Goal: Information Seeking & Learning: Check status

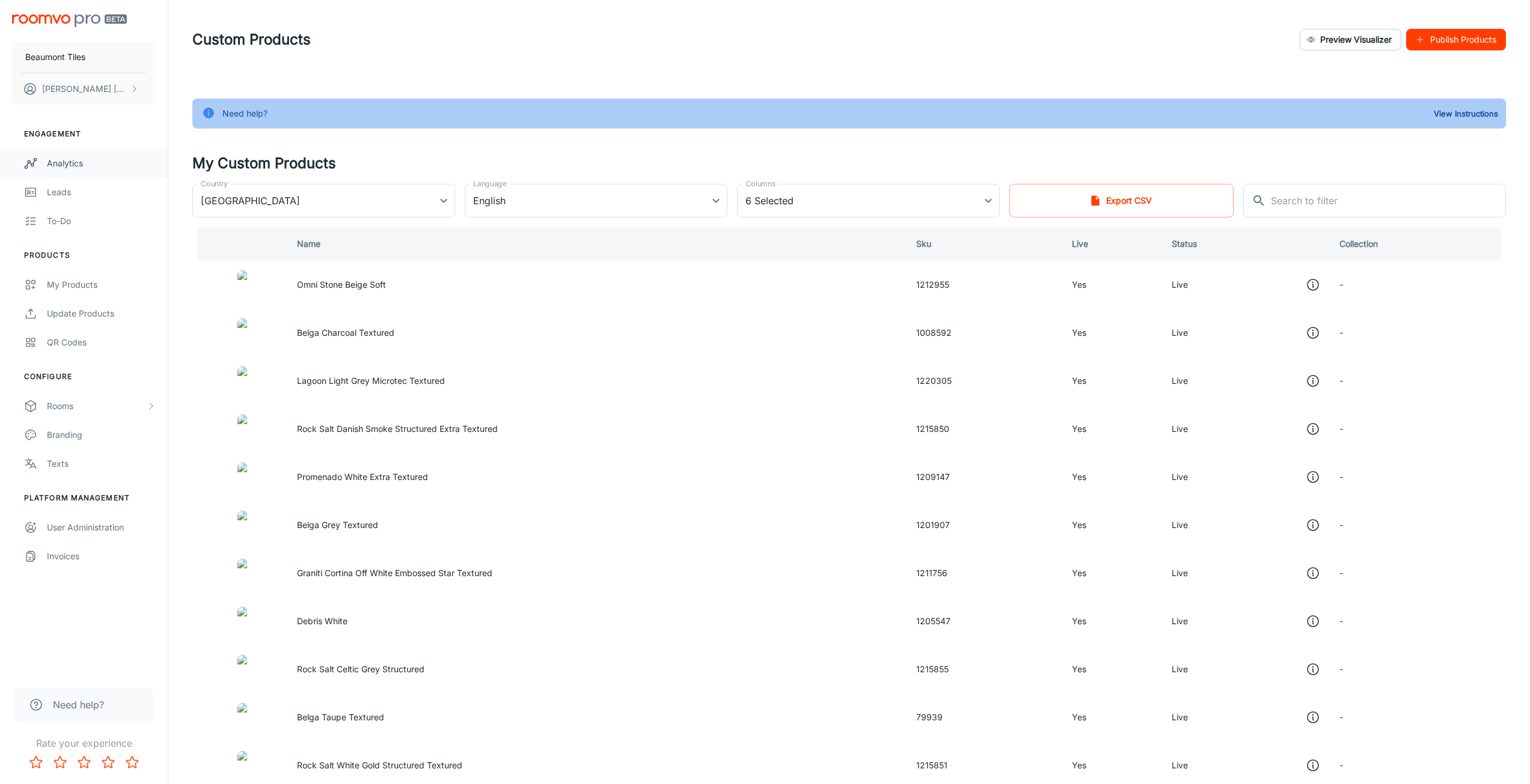
click at [77, 165] on div "Analytics" at bounding box center [101, 163] width 109 height 13
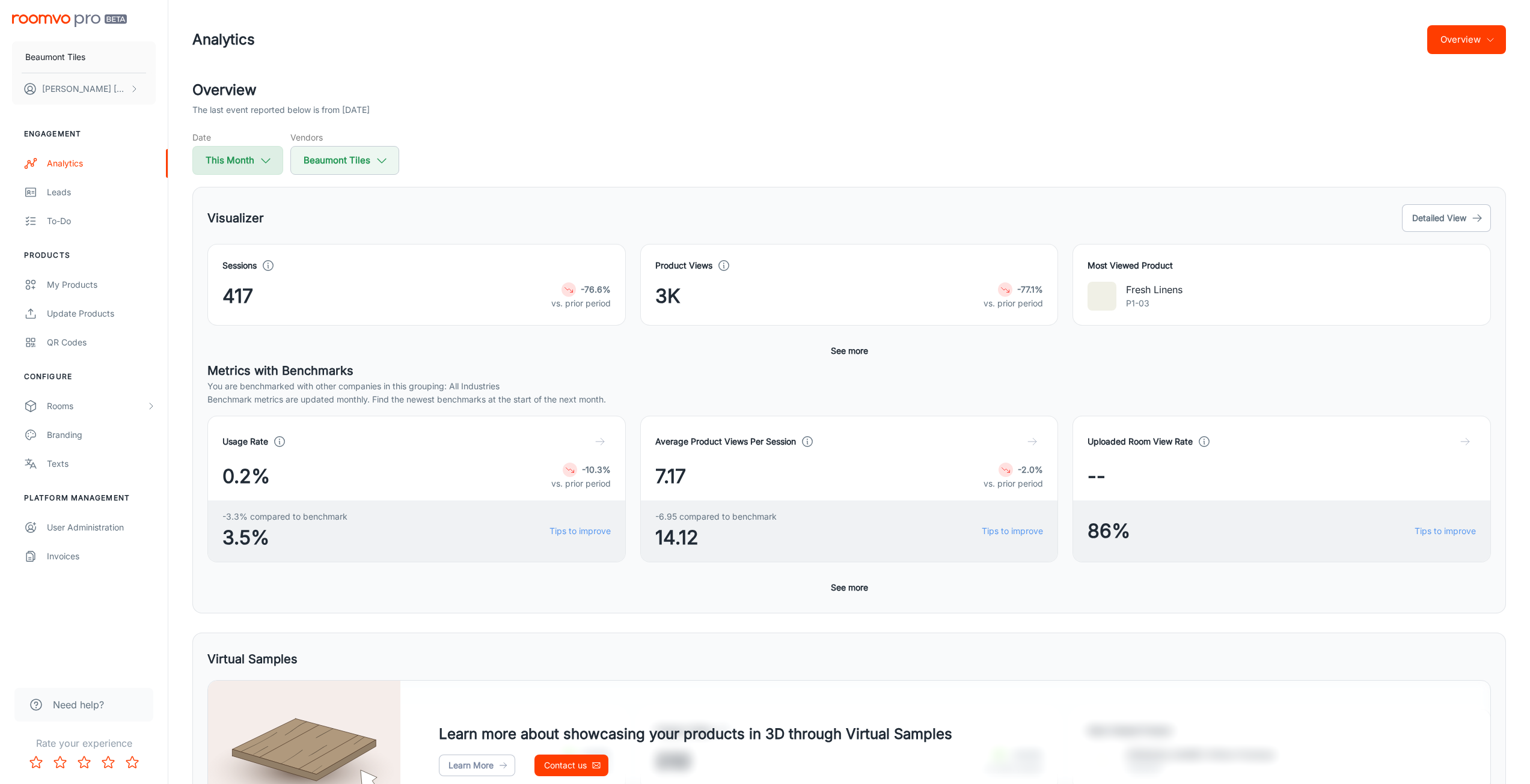
click at [253, 151] on button "This Month" at bounding box center [237, 160] width 90 height 29
select select "8"
select select "2025"
select select "8"
select select "2025"
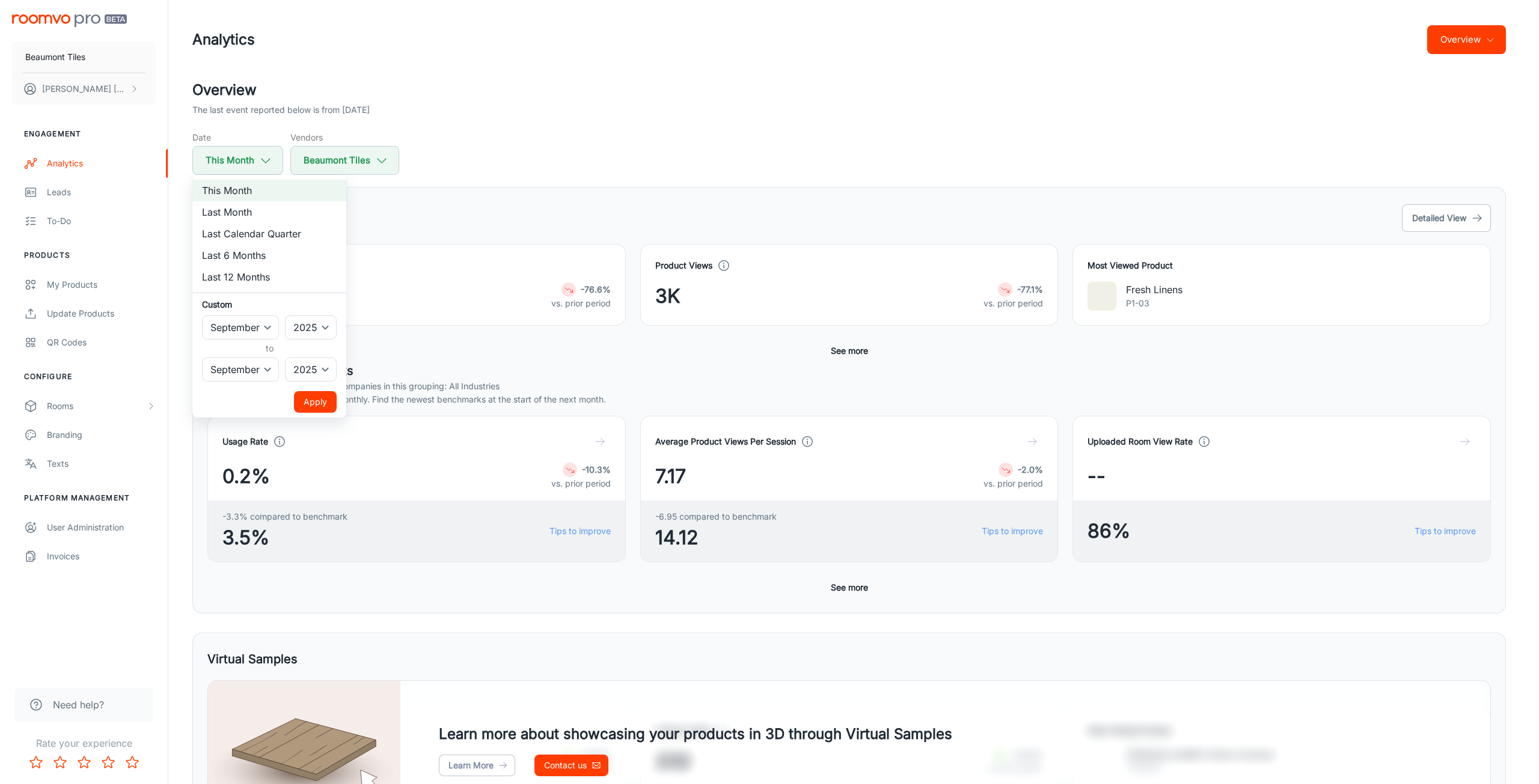
click at [253, 212] on li "Last Month" at bounding box center [269, 212] width 154 height 21
select select "7"
click at [319, 400] on button "Apply" at bounding box center [315, 402] width 43 height 21
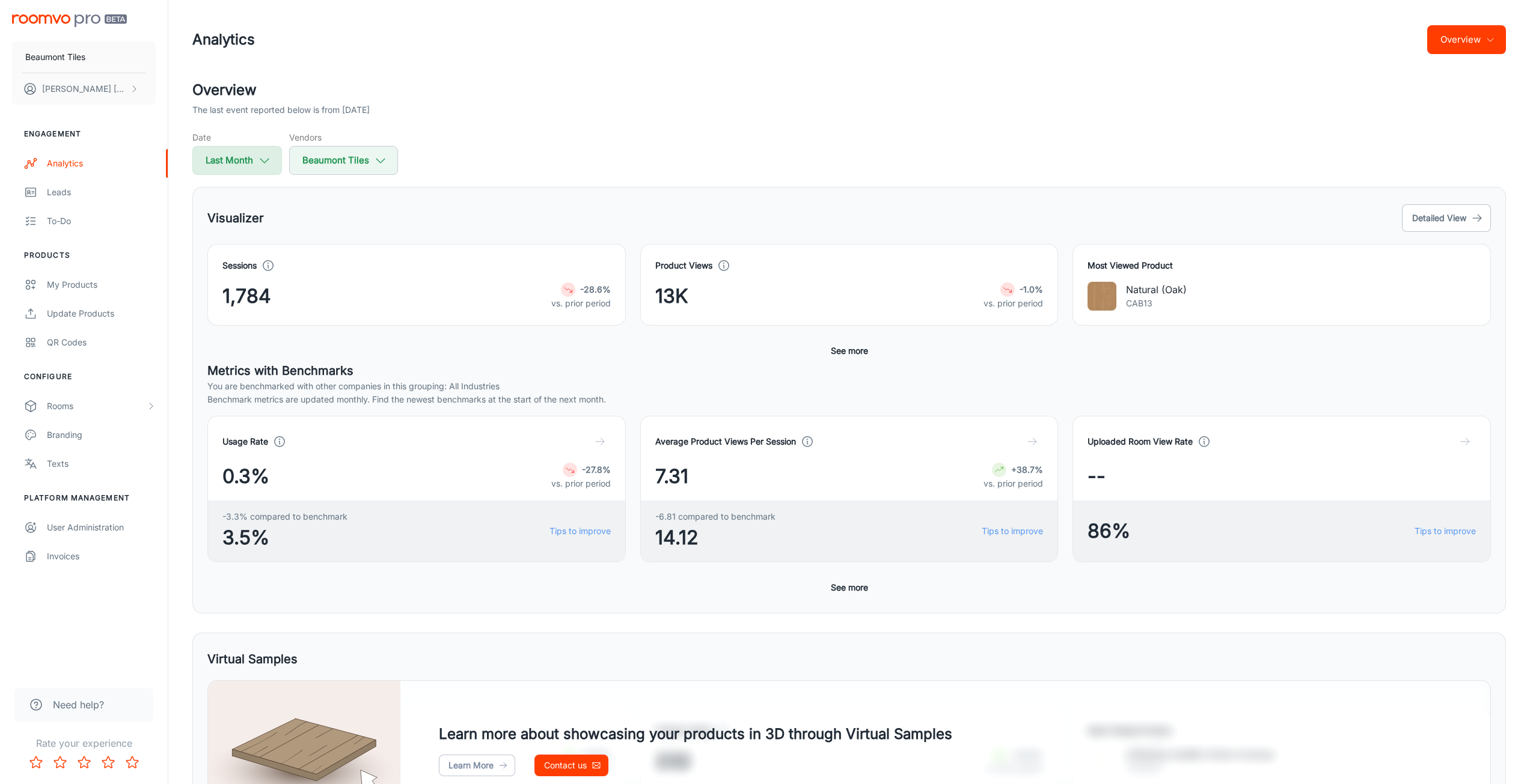
click at [253, 158] on button "Last Month" at bounding box center [237, 160] width 90 height 29
select select "7"
select select "2025"
select select "7"
select select "2025"
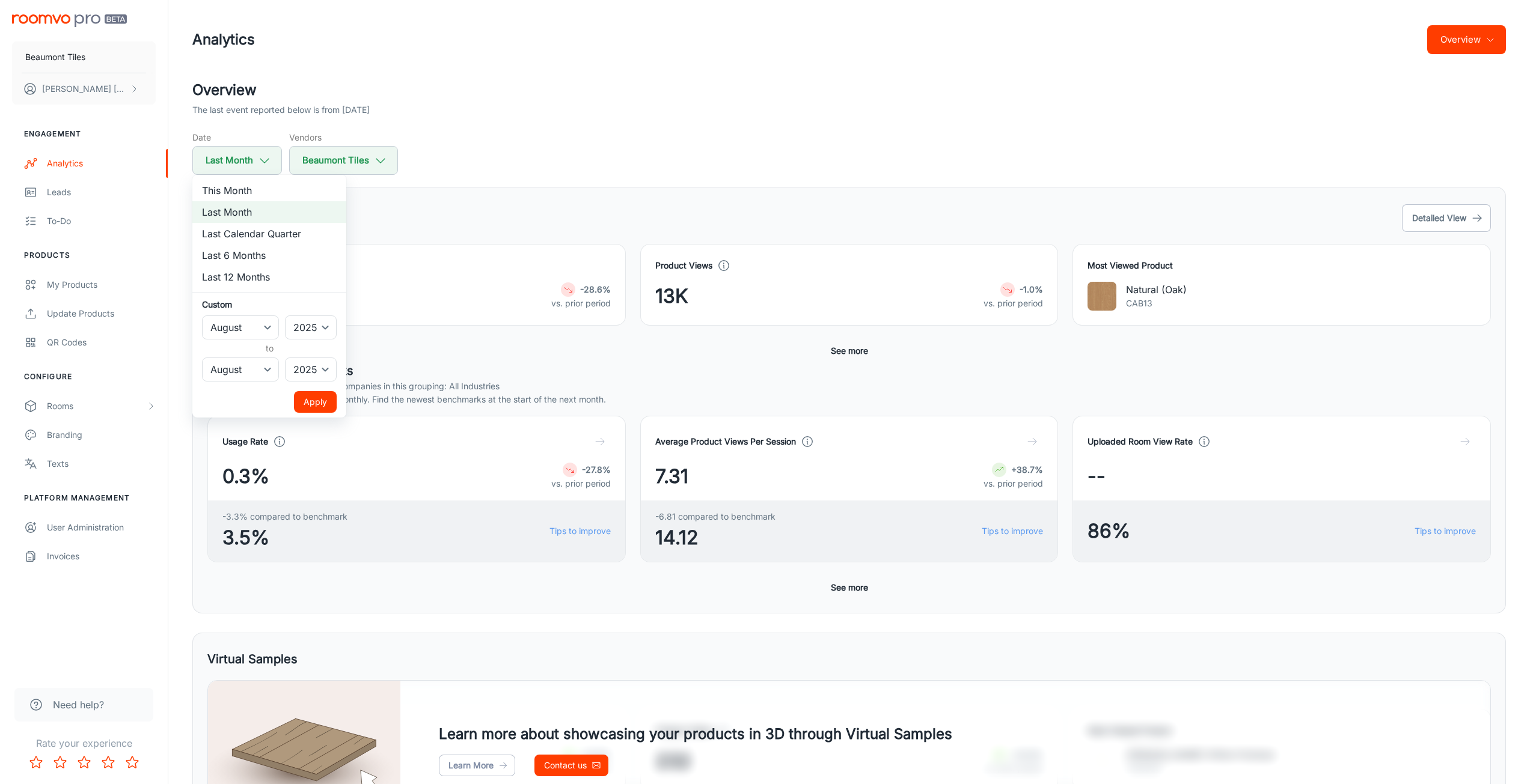
click at [259, 240] on li "Last Calendar Quarter" at bounding box center [269, 233] width 154 height 21
select select "3"
select select "5"
click at [318, 402] on button "Apply" at bounding box center [315, 402] width 43 height 21
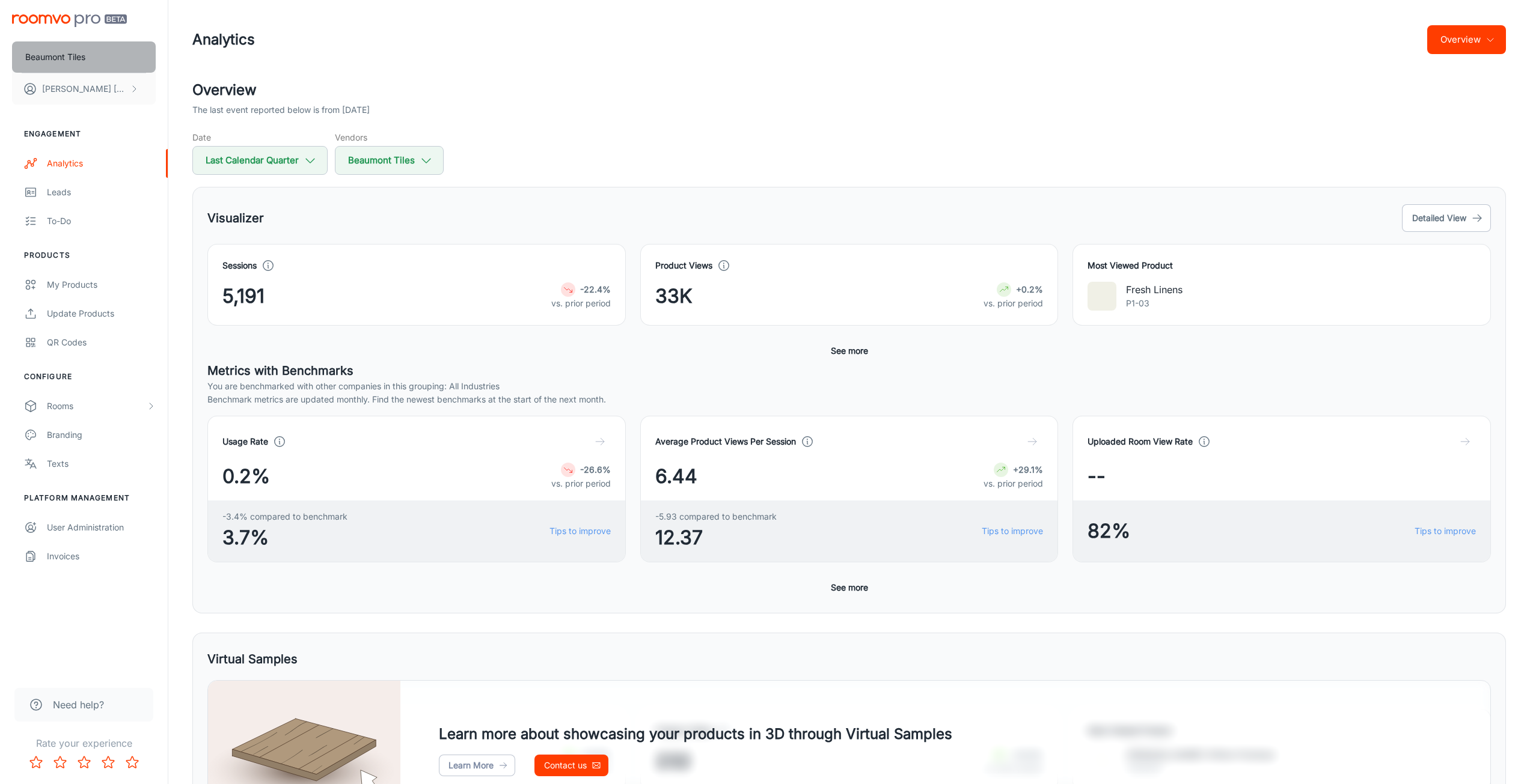
click at [123, 62] on button "Beaumont Tiles" at bounding box center [84, 57] width 144 height 32
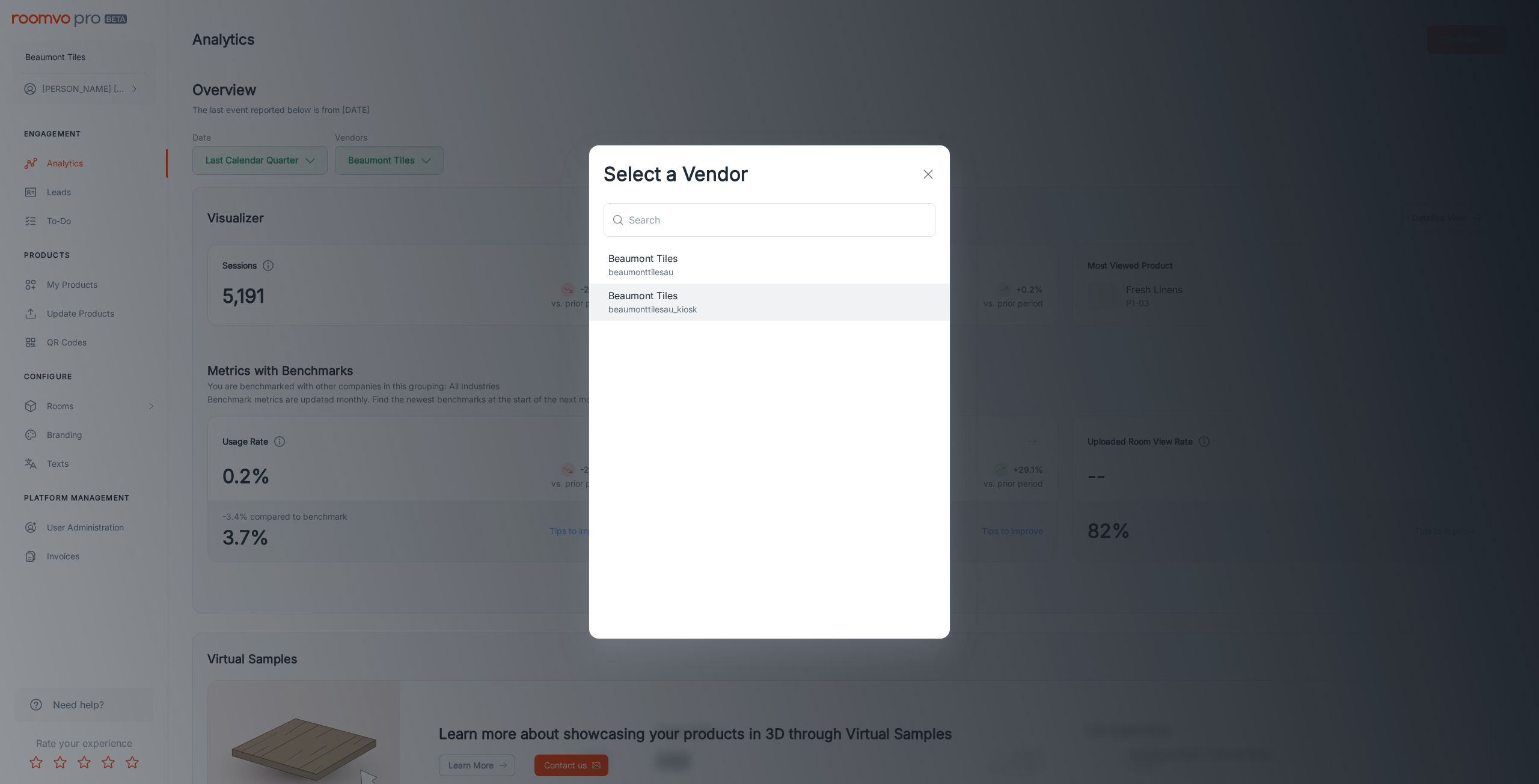
click at [719, 263] on span "Beaumont Tiles" at bounding box center [770, 257] width 323 height 14
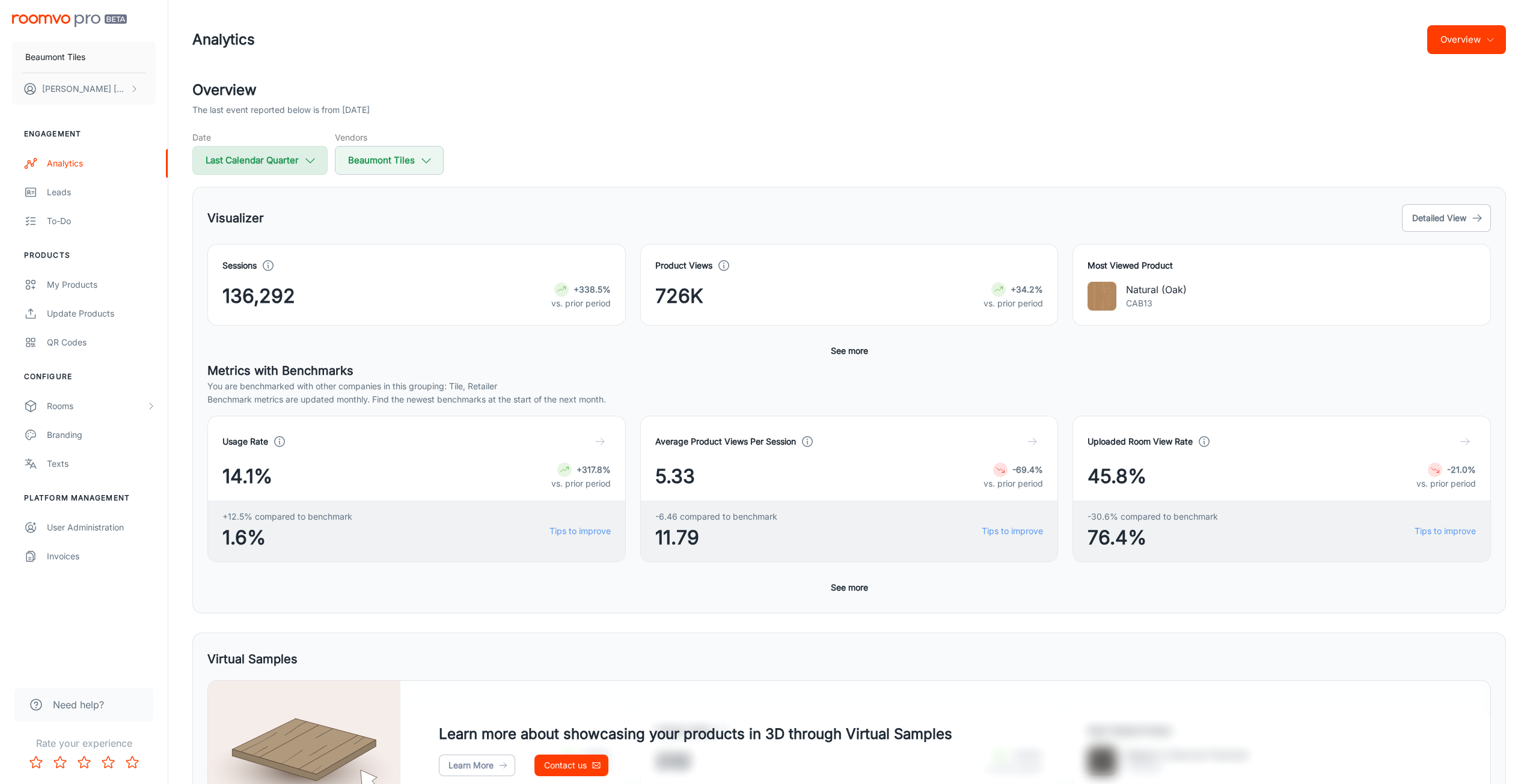
click at [299, 161] on button "Last Calendar Quarter" at bounding box center [259, 160] width 135 height 29
select select "3"
select select "2025"
select select "5"
select select "2025"
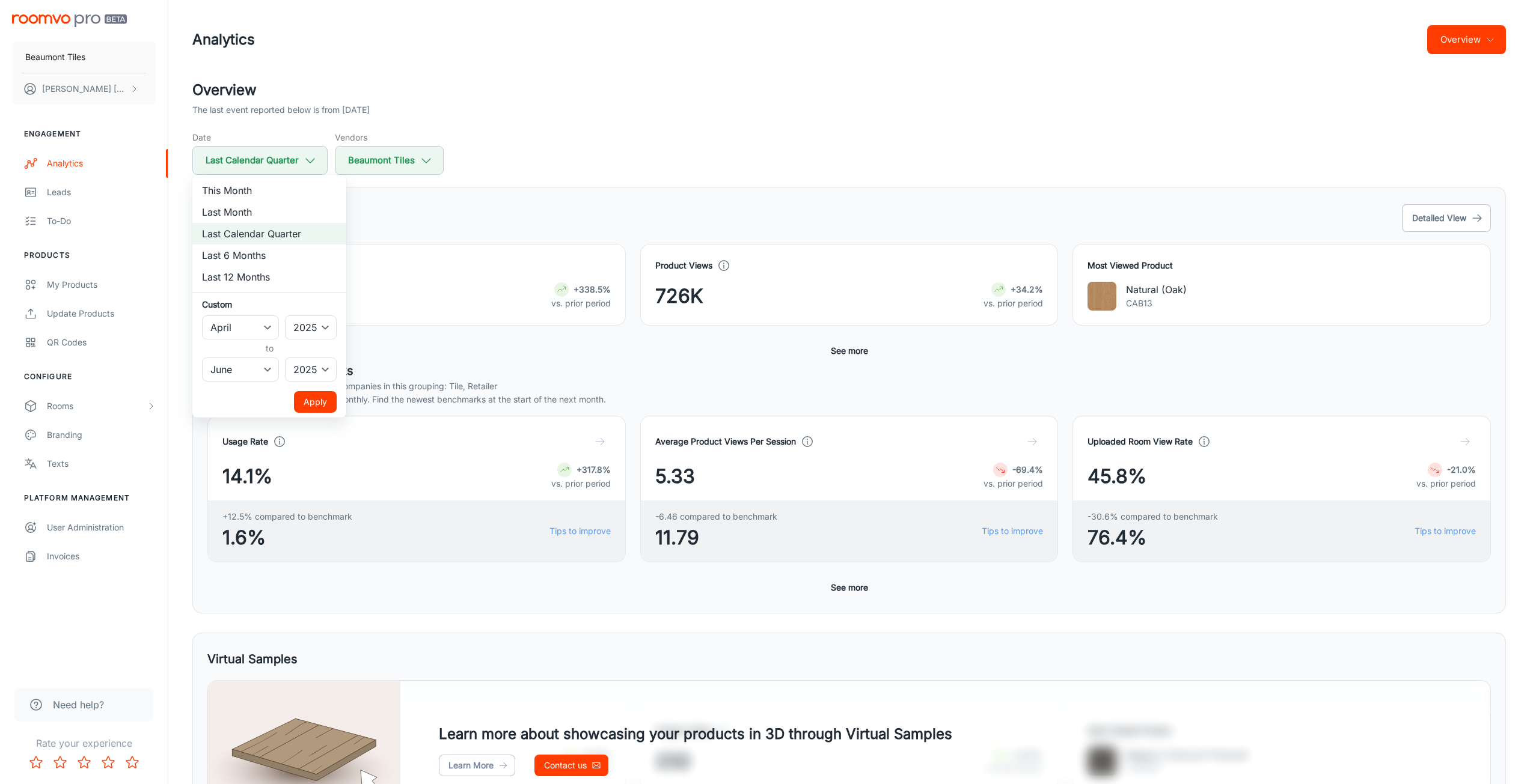
click at [277, 214] on li "Last Month" at bounding box center [269, 212] width 154 height 21
select select "7"
click at [317, 406] on button "Apply" at bounding box center [315, 402] width 43 height 21
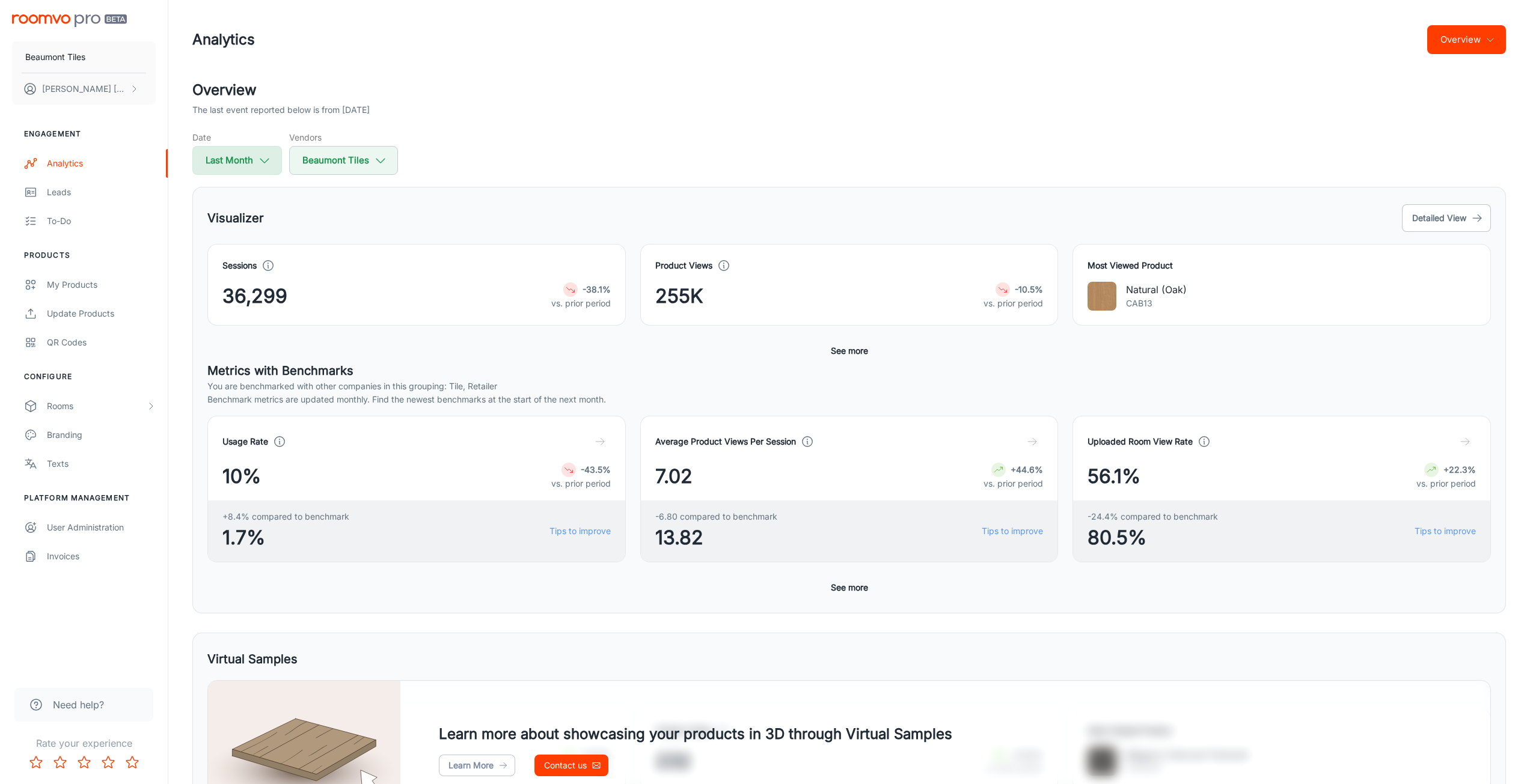
click at [254, 158] on button "Last Month" at bounding box center [237, 160] width 90 height 29
select select "7"
select select "2025"
select select "7"
select select "2025"
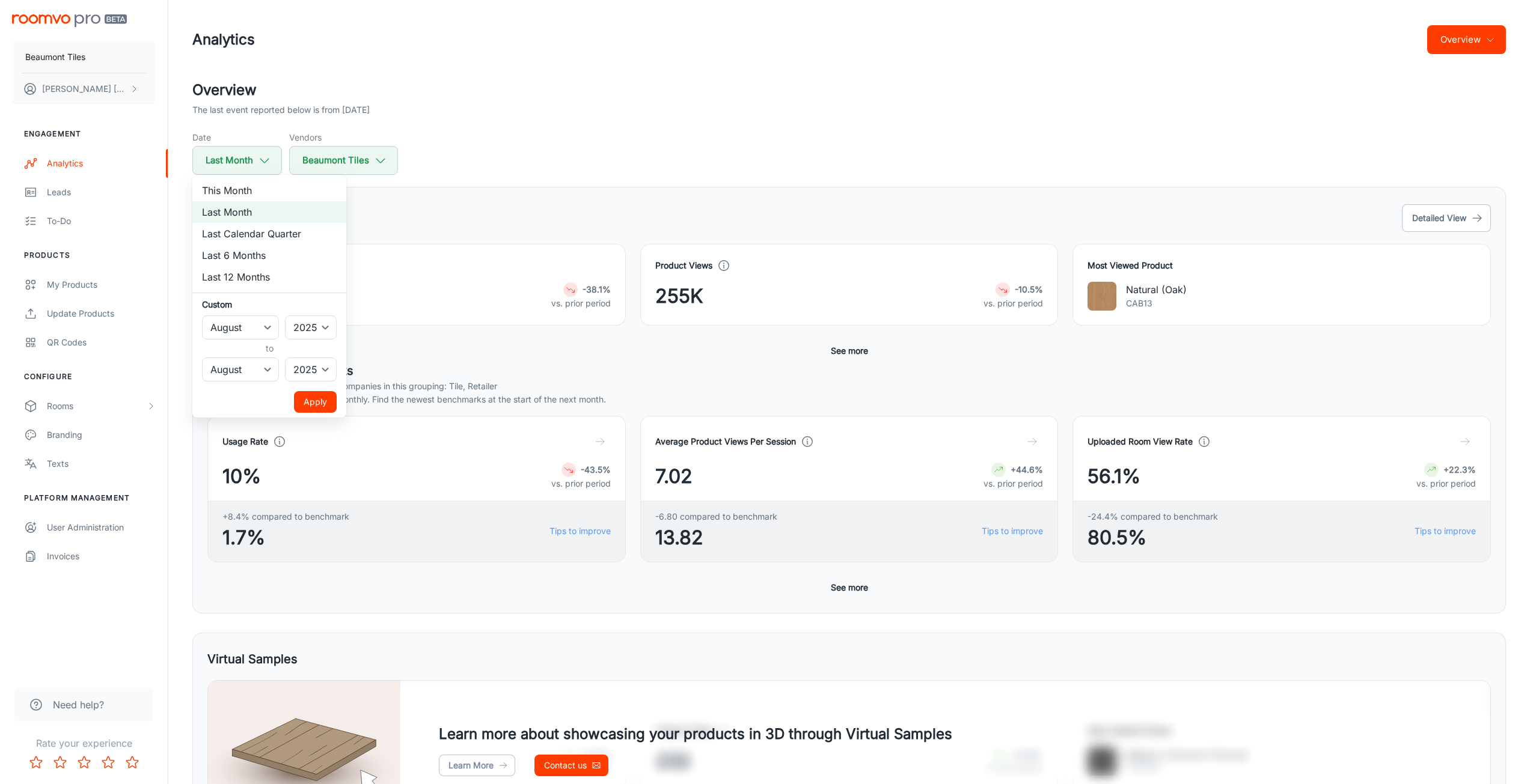
click at [249, 186] on li "This Month" at bounding box center [269, 190] width 154 height 21
select select "8"
click at [319, 406] on button "Apply" at bounding box center [315, 402] width 43 height 21
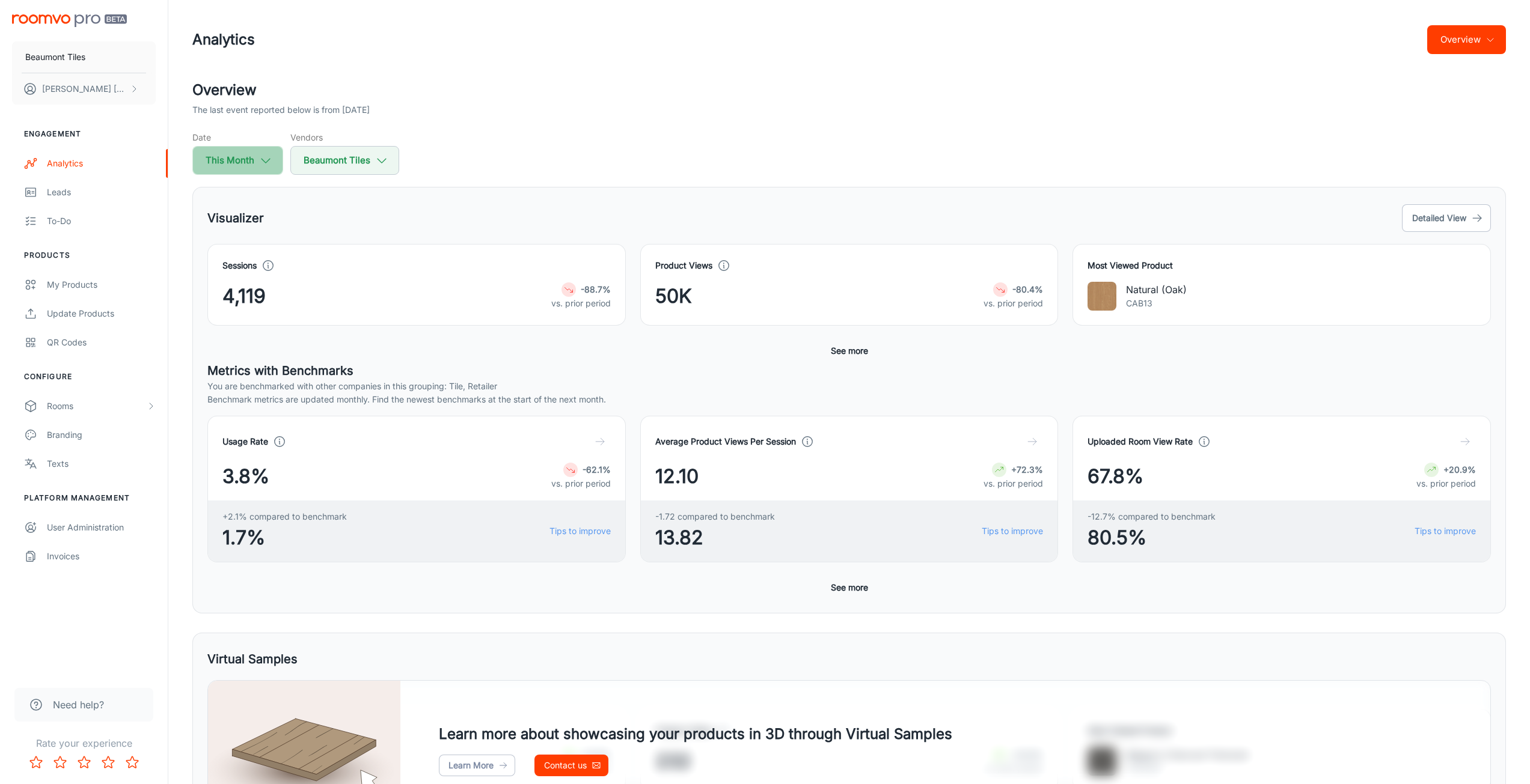
click at [251, 161] on button "This Month" at bounding box center [237, 160] width 90 height 29
select select "8"
select select "2025"
select select "8"
select select "2025"
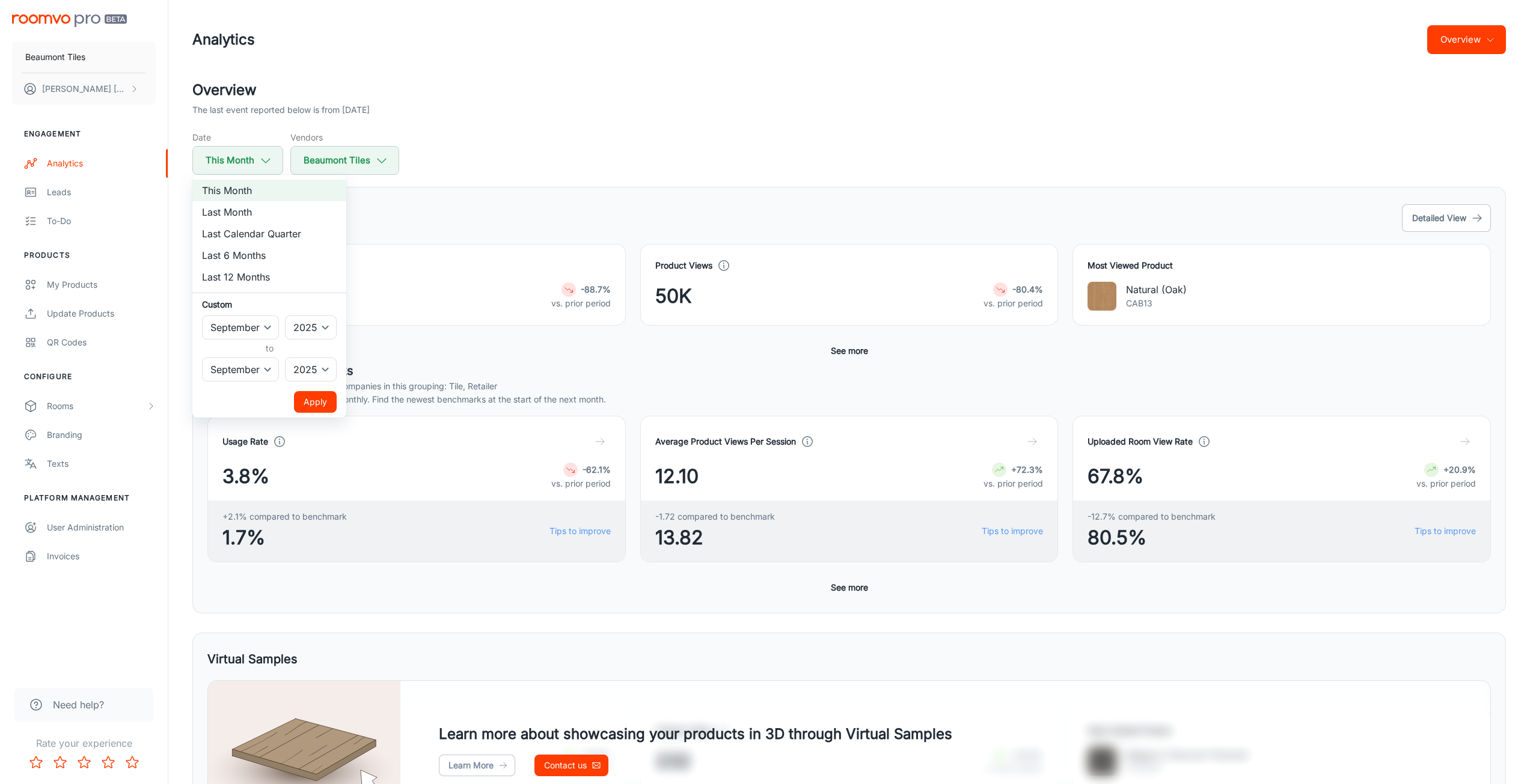
click at [266, 227] on li "Last Calendar Quarter" at bounding box center [269, 233] width 154 height 21
select select "3"
select select "5"
click at [314, 403] on button "Apply" at bounding box center [315, 402] width 43 height 21
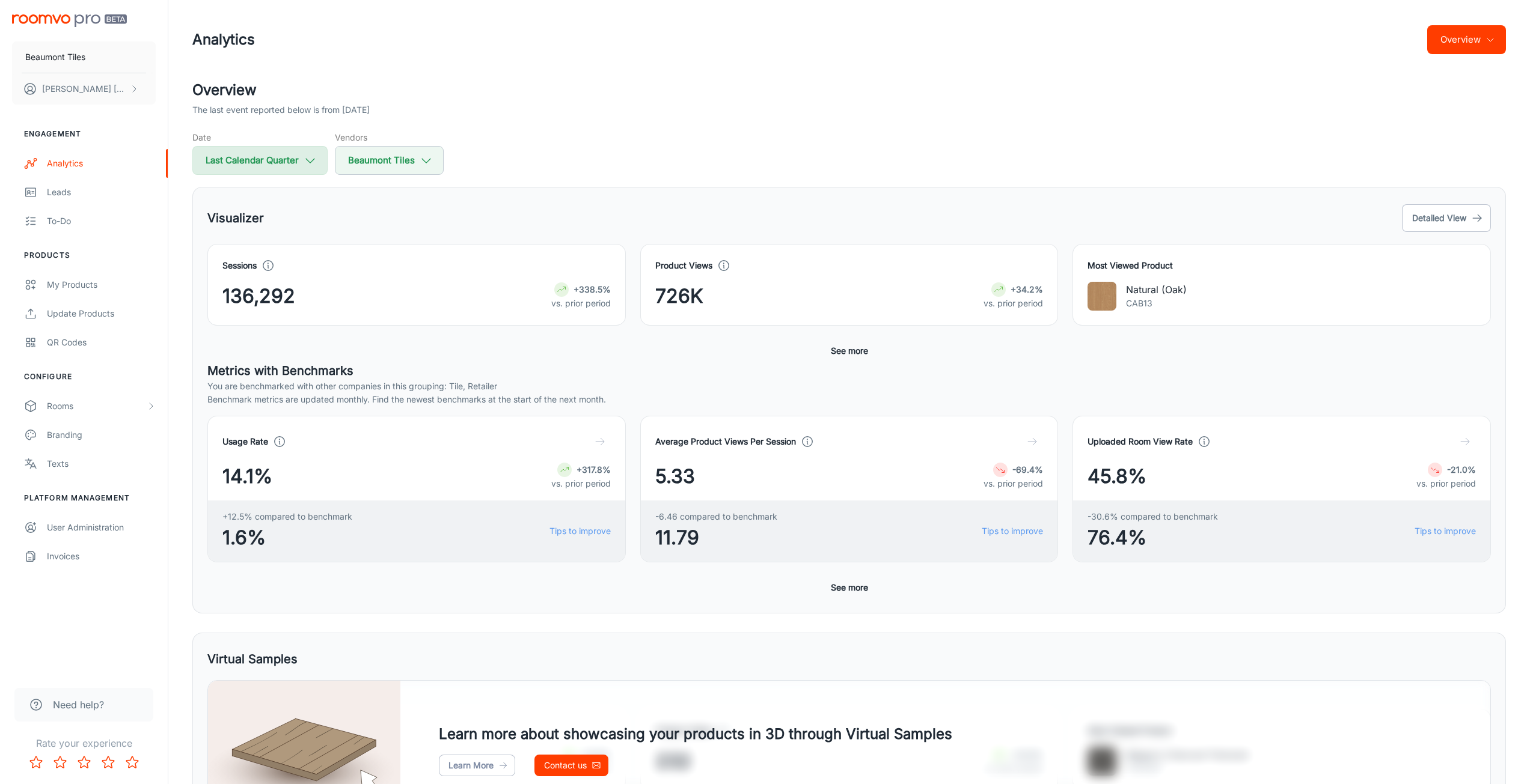
click at [269, 167] on button "Last Calendar Quarter" at bounding box center [259, 160] width 135 height 29
select select "3"
select select "2025"
select select "5"
select select "2025"
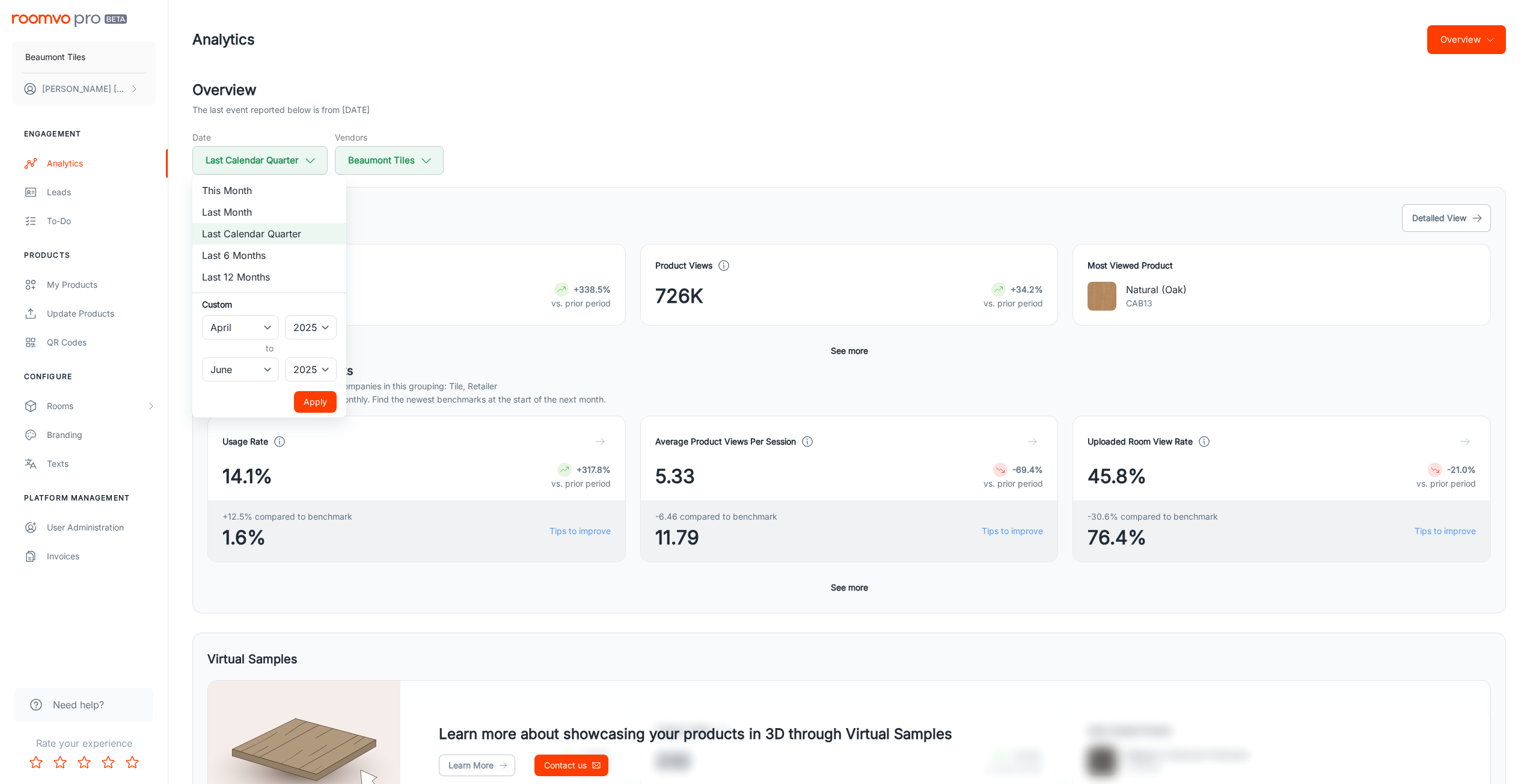
click at [278, 162] on div at bounding box center [770, 392] width 1539 height 784
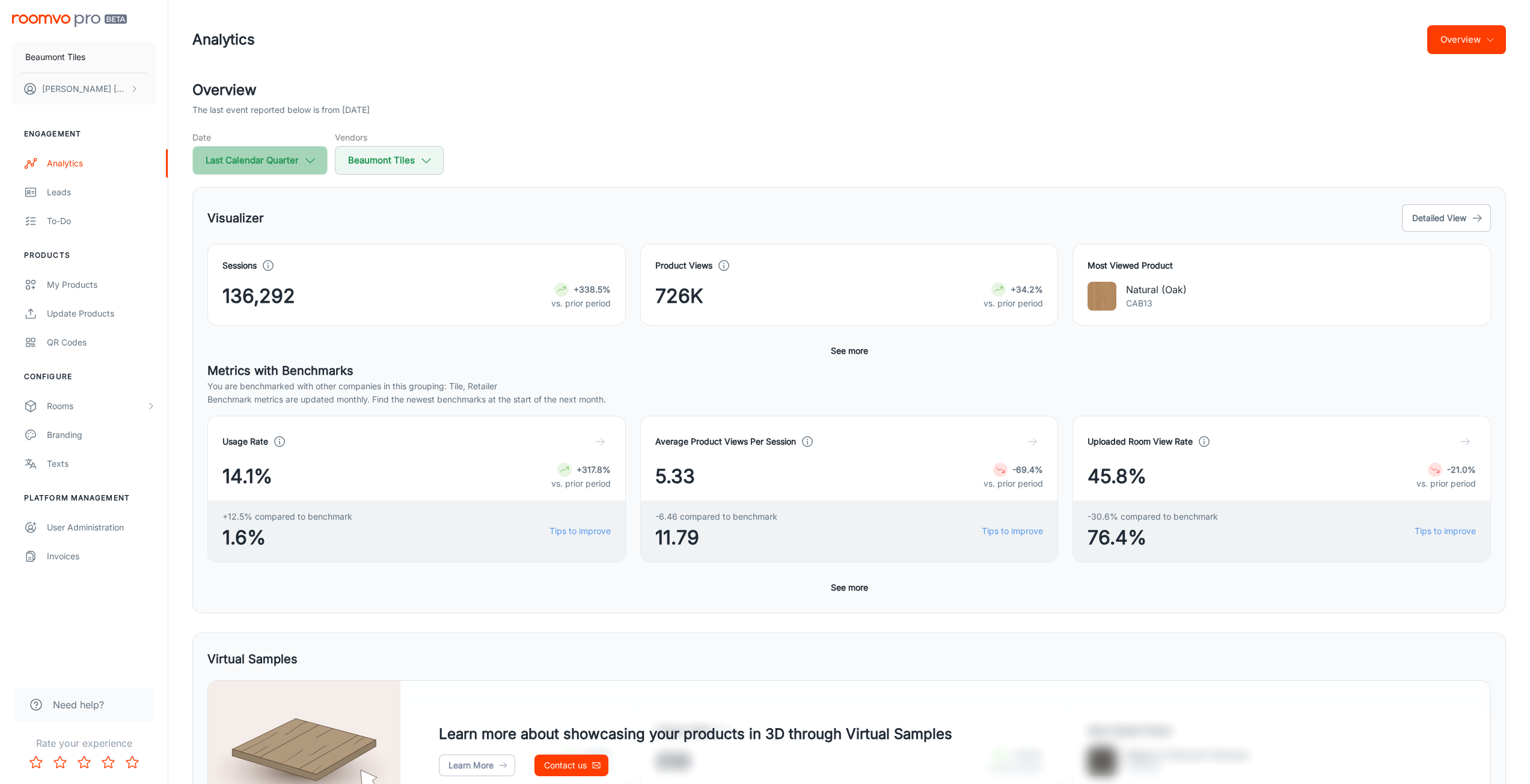
click at [296, 157] on button "Last Calendar Quarter" at bounding box center [259, 160] width 135 height 29
select select "3"
select select "2025"
select select "5"
select select "2025"
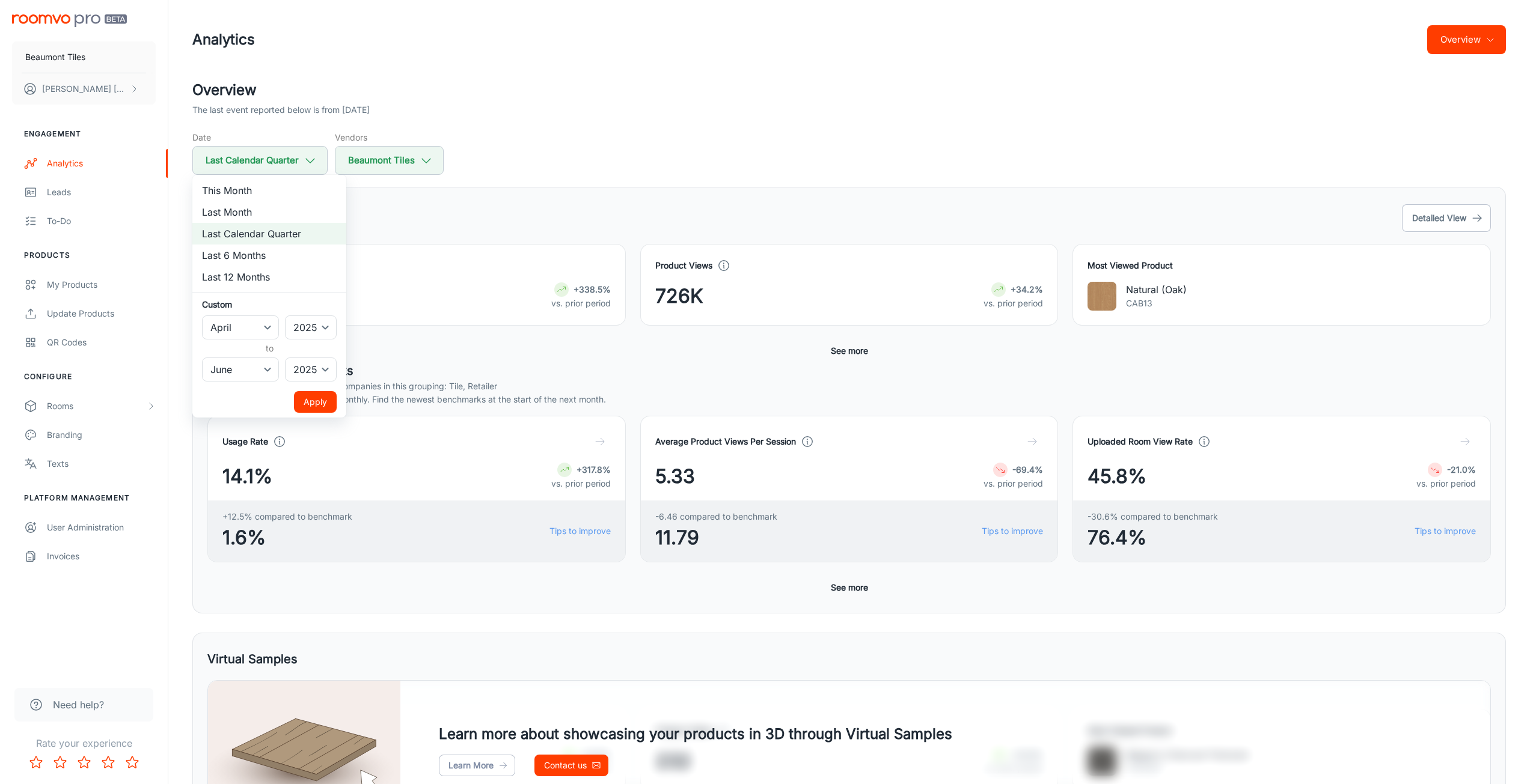
click at [644, 199] on div at bounding box center [770, 392] width 1539 height 784
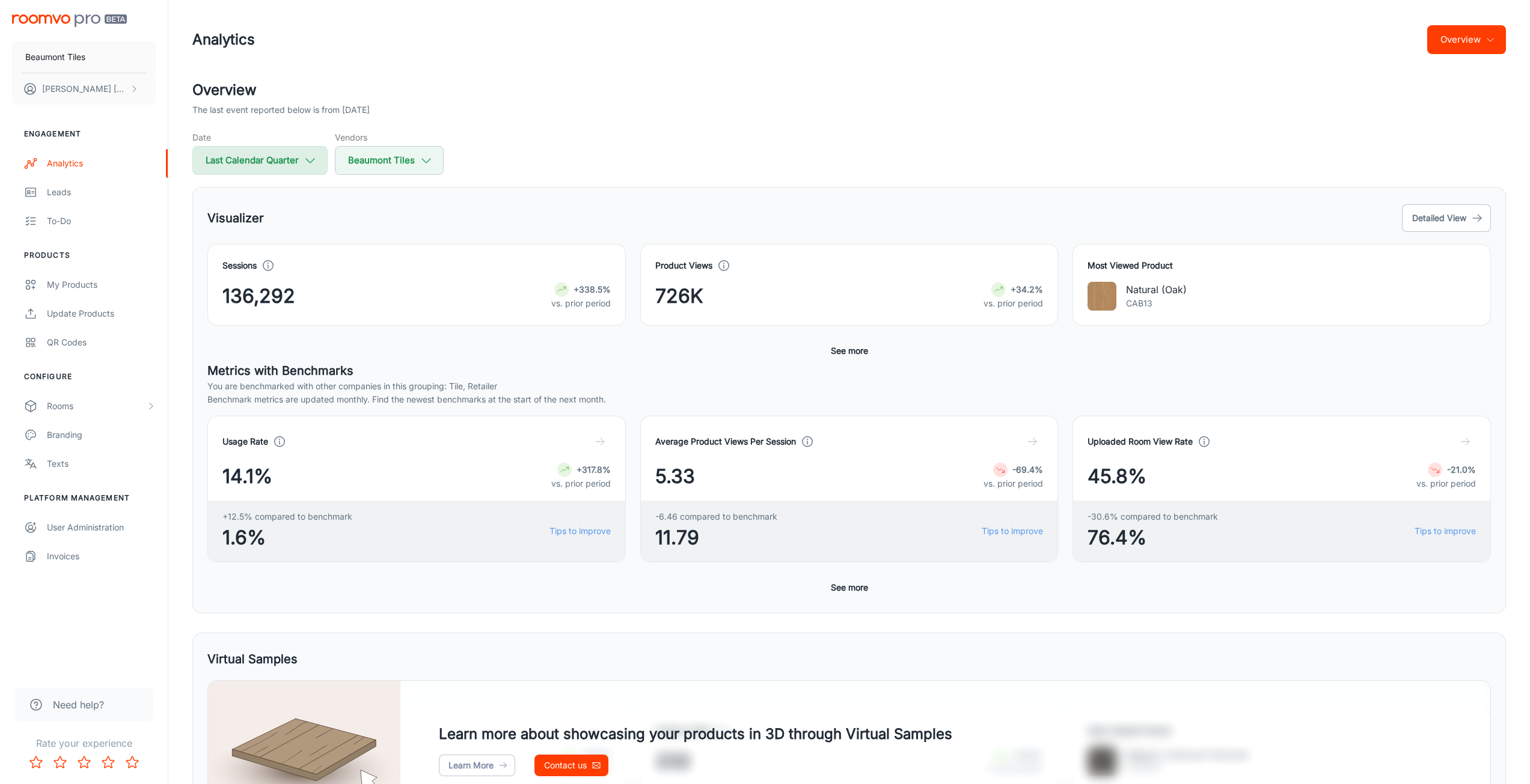
click at [276, 170] on button "Last Calendar Quarter" at bounding box center [259, 160] width 135 height 29
select select "3"
select select "2025"
select select "5"
select select "2025"
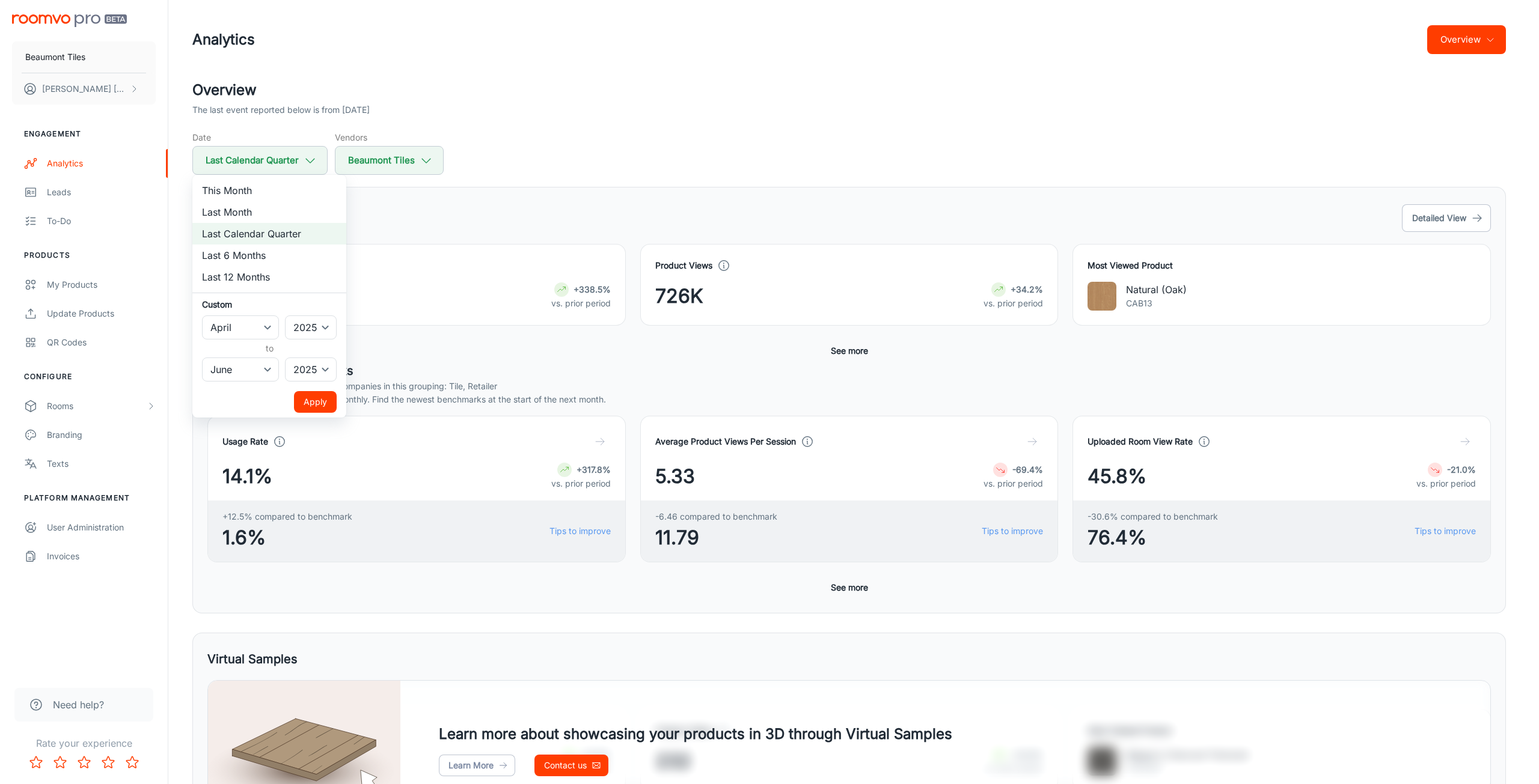
click at [285, 217] on li "Last Month" at bounding box center [269, 212] width 154 height 21
select select "7"
click at [312, 397] on button "Apply" at bounding box center [315, 402] width 43 height 21
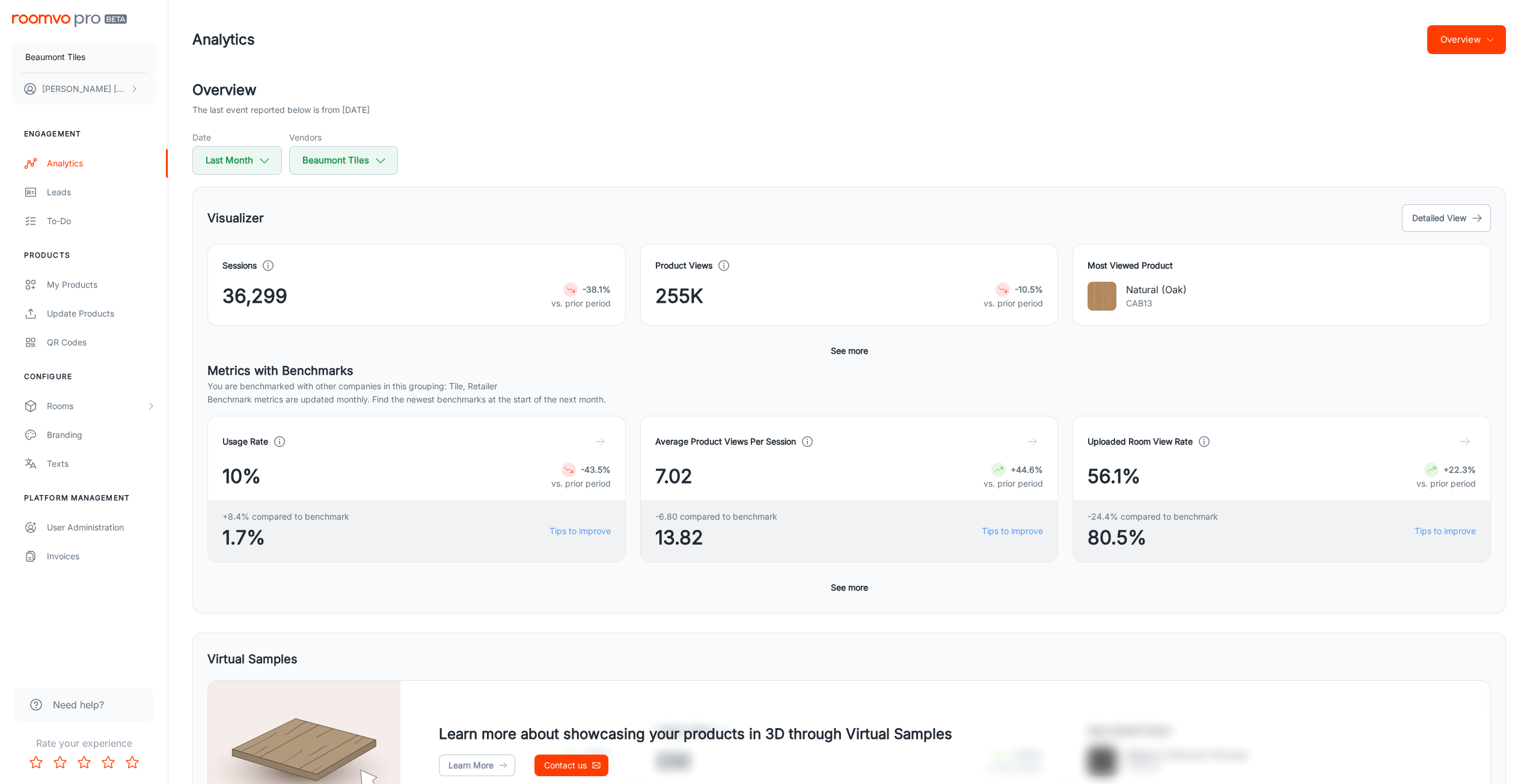
click at [843, 588] on button "See more" at bounding box center [849, 587] width 47 height 21
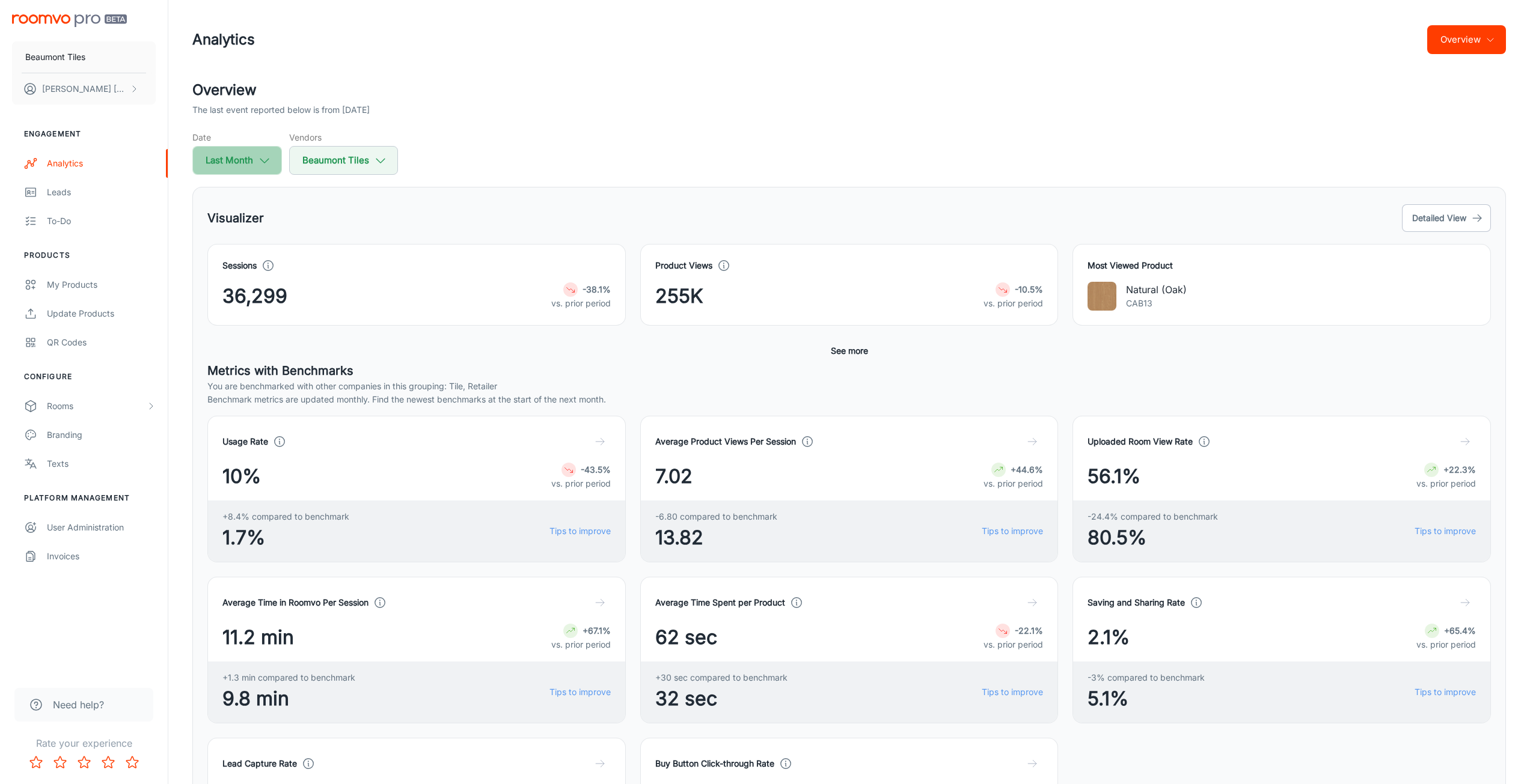
click at [253, 168] on button "Last Month" at bounding box center [237, 160] width 90 height 29
select select "7"
select select "2025"
select select "7"
select select "2025"
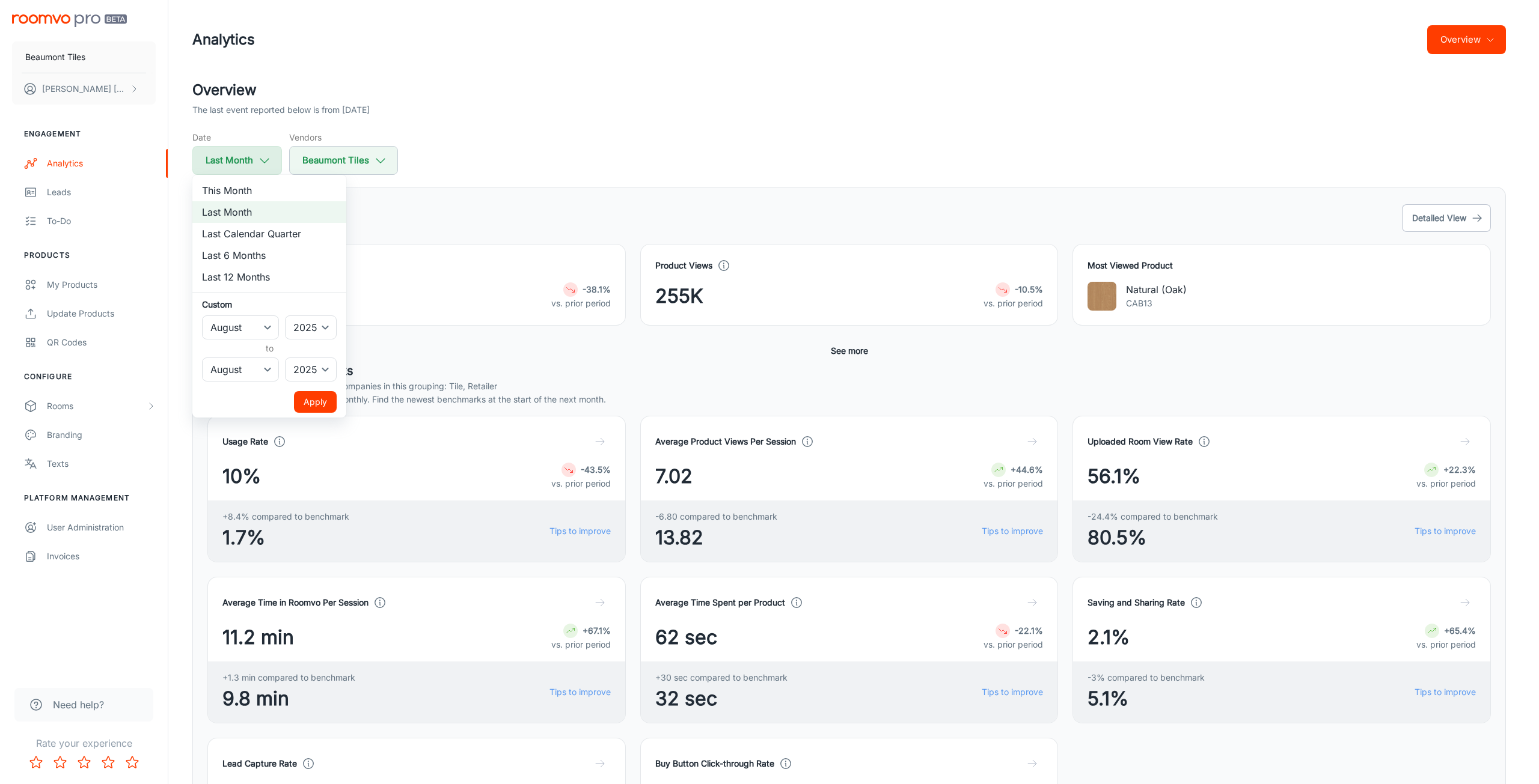
click at [253, 168] on div at bounding box center [770, 392] width 1539 height 784
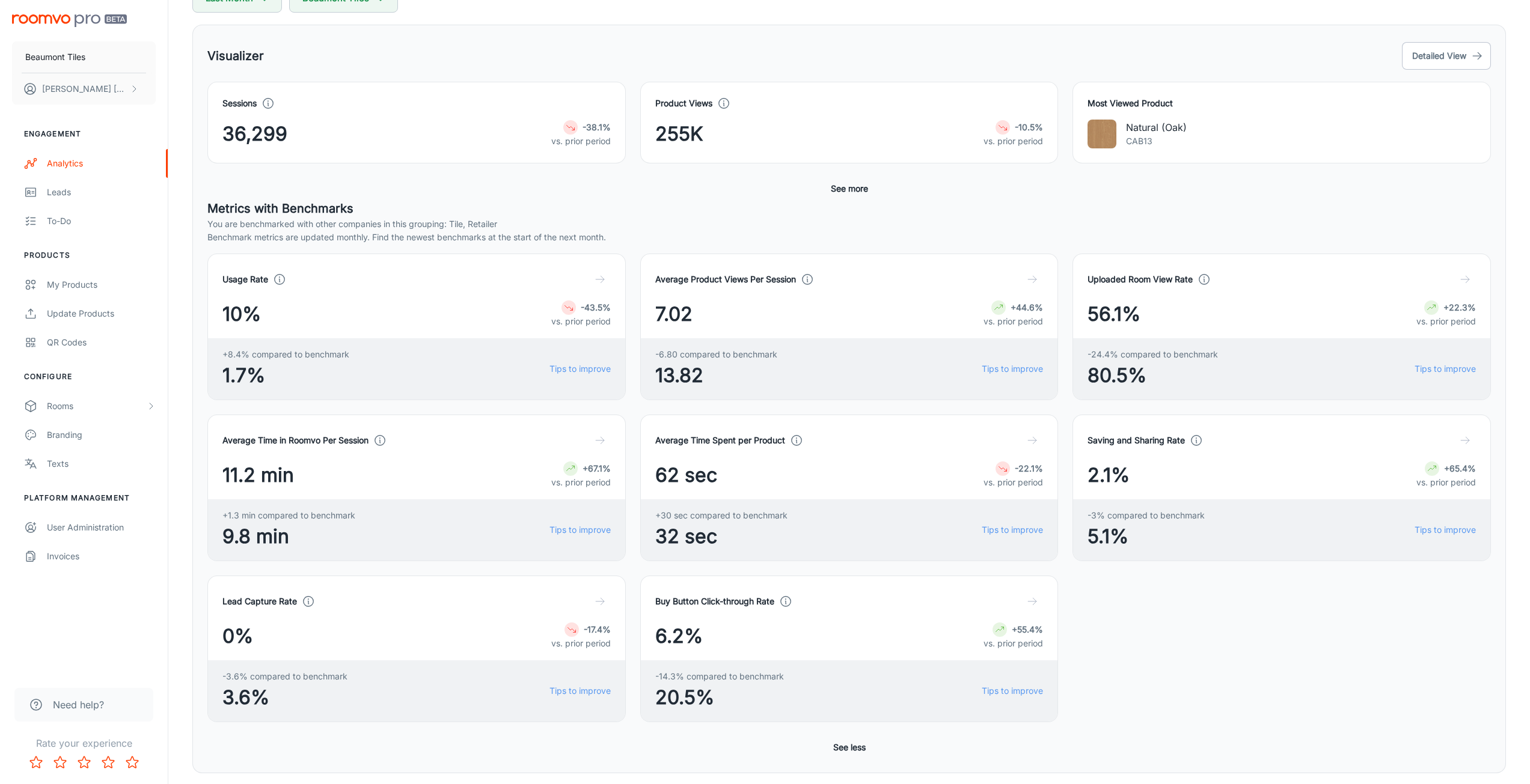
scroll to position [158, 0]
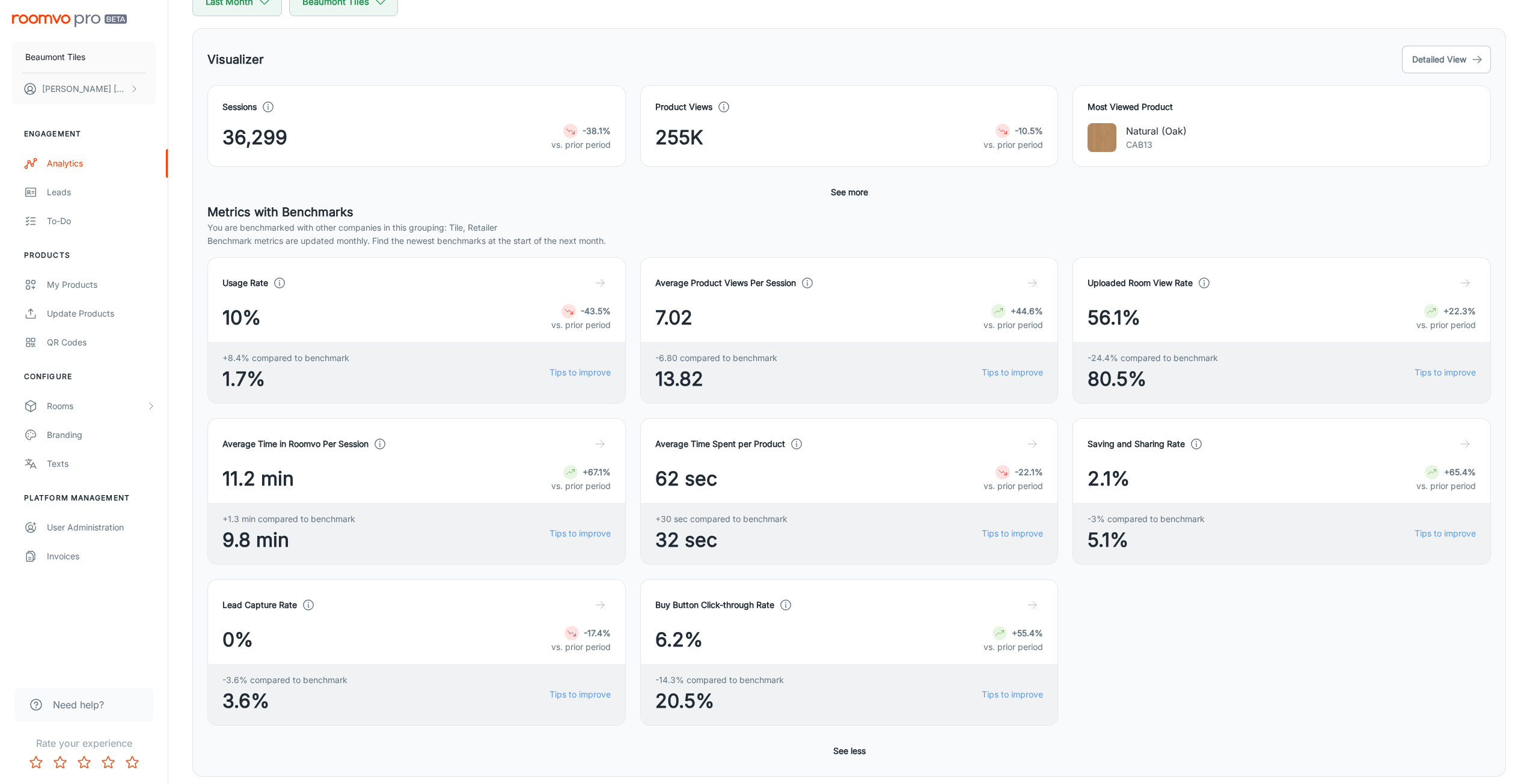
click at [568, 143] on p "vs. prior period" at bounding box center [581, 144] width 60 height 13
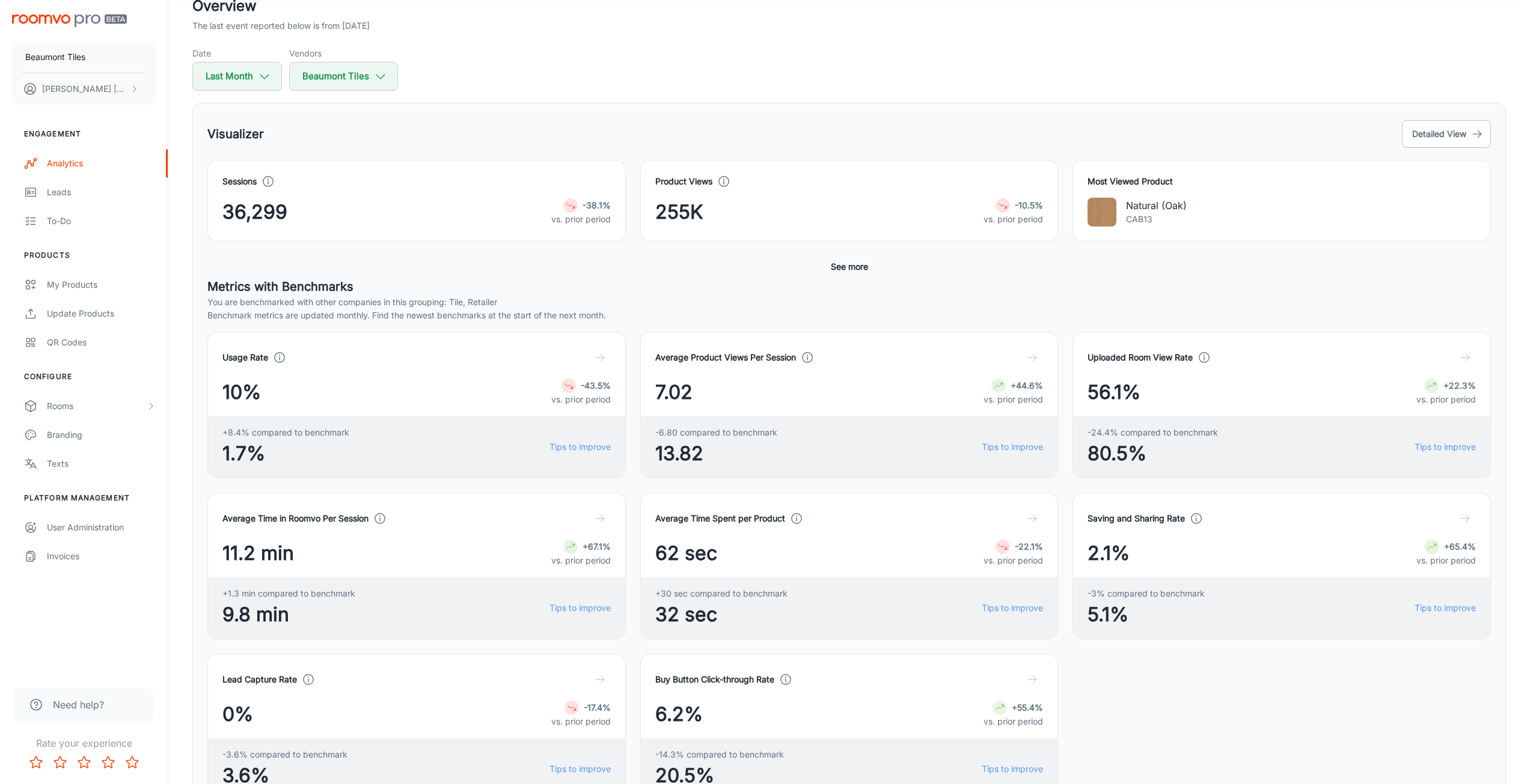
scroll to position [0, 0]
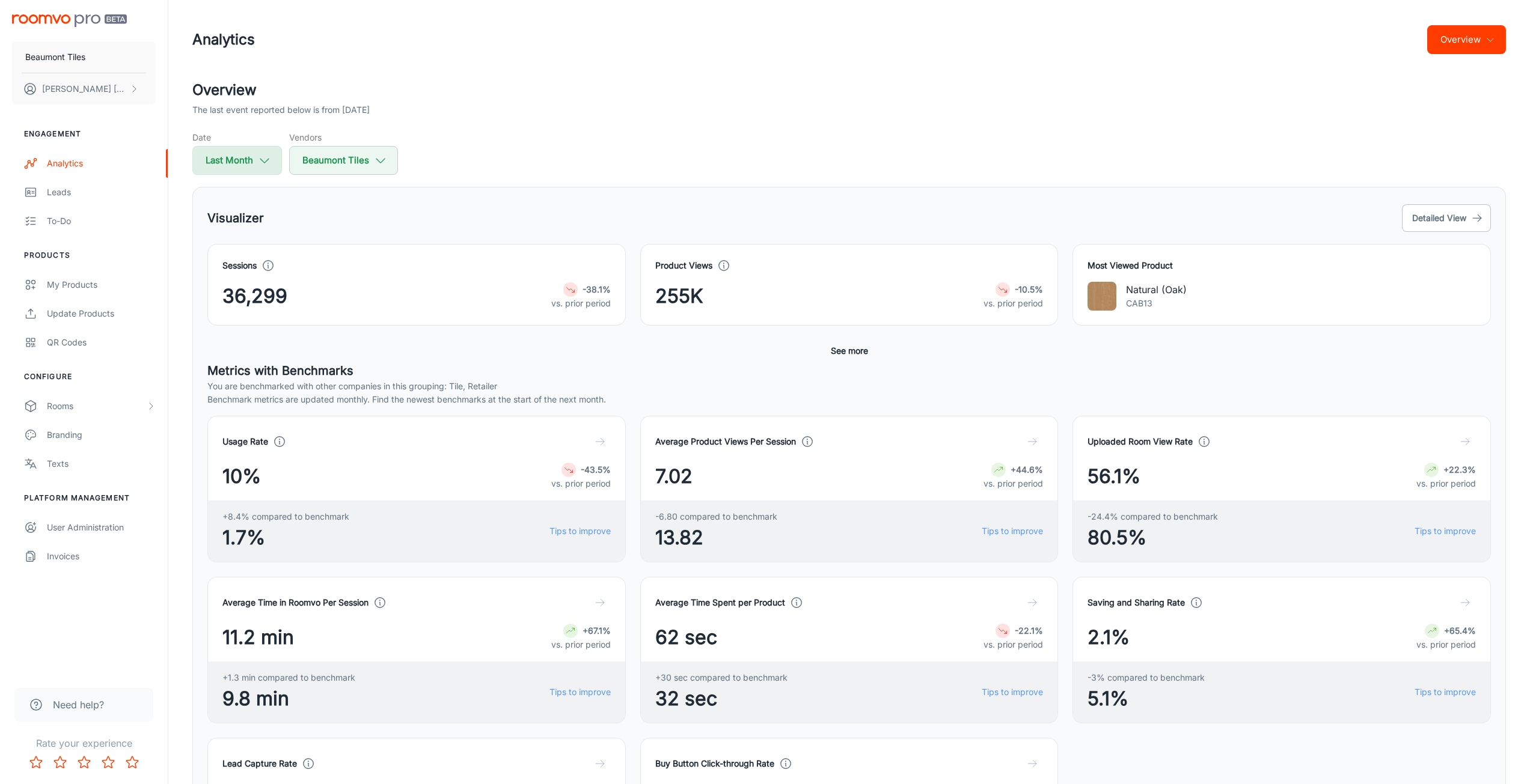
click at [259, 157] on icon "button" at bounding box center [265, 160] width 13 height 13
select select "7"
select select "2025"
select select "7"
select select "2025"
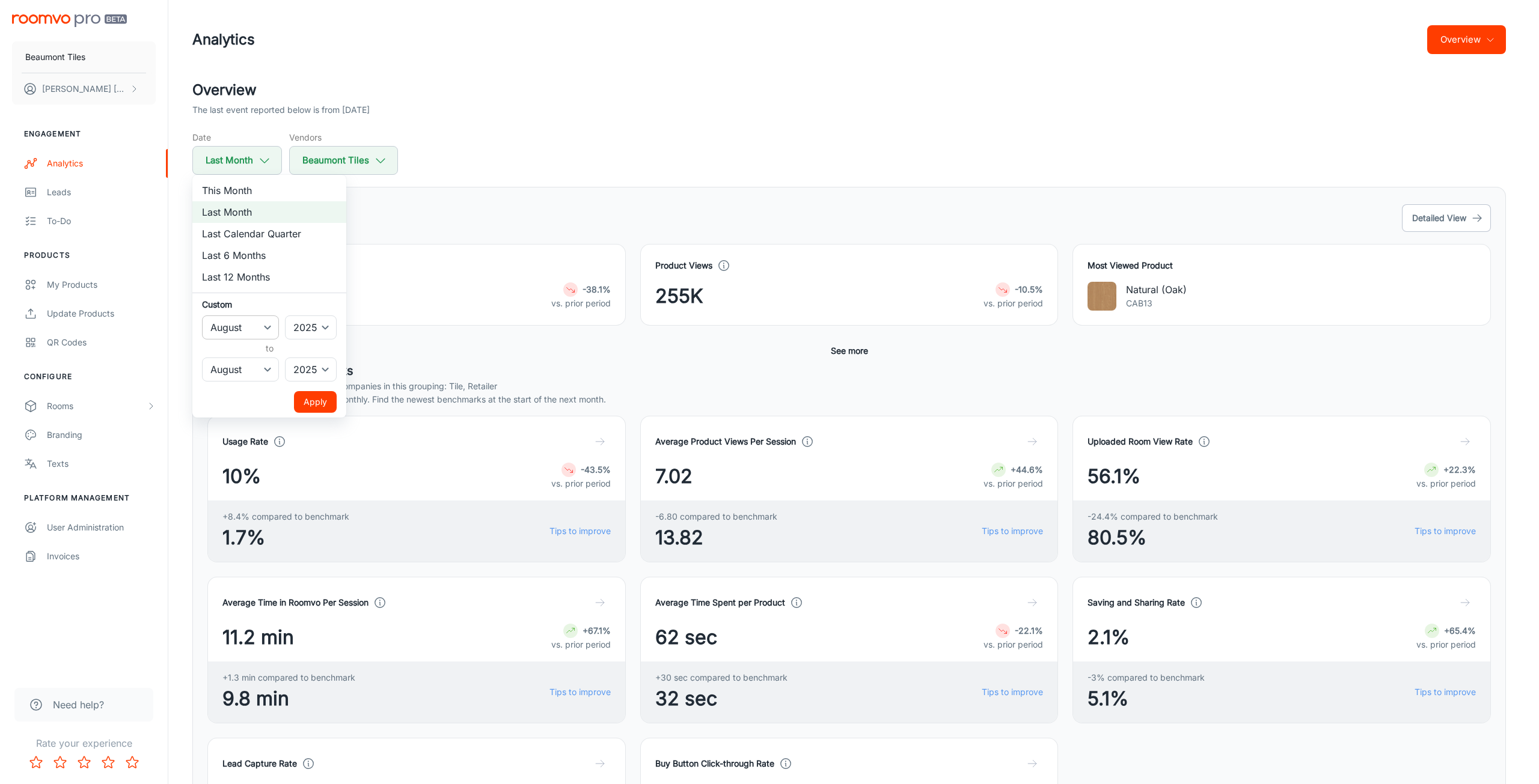
click at [261, 331] on select "January February March April May June July August September October November De…" at bounding box center [241, 327] width 77 height 24
select select "8"
click at [202, 315] on select "January February March April May June July August September October November De…" at bounding box center [241, 327] width 77 height 24
click at [267, 370] on select "January February March April May June July August September October November De…" at bounding box center [241, 370] width 77 height 24
select select "8"
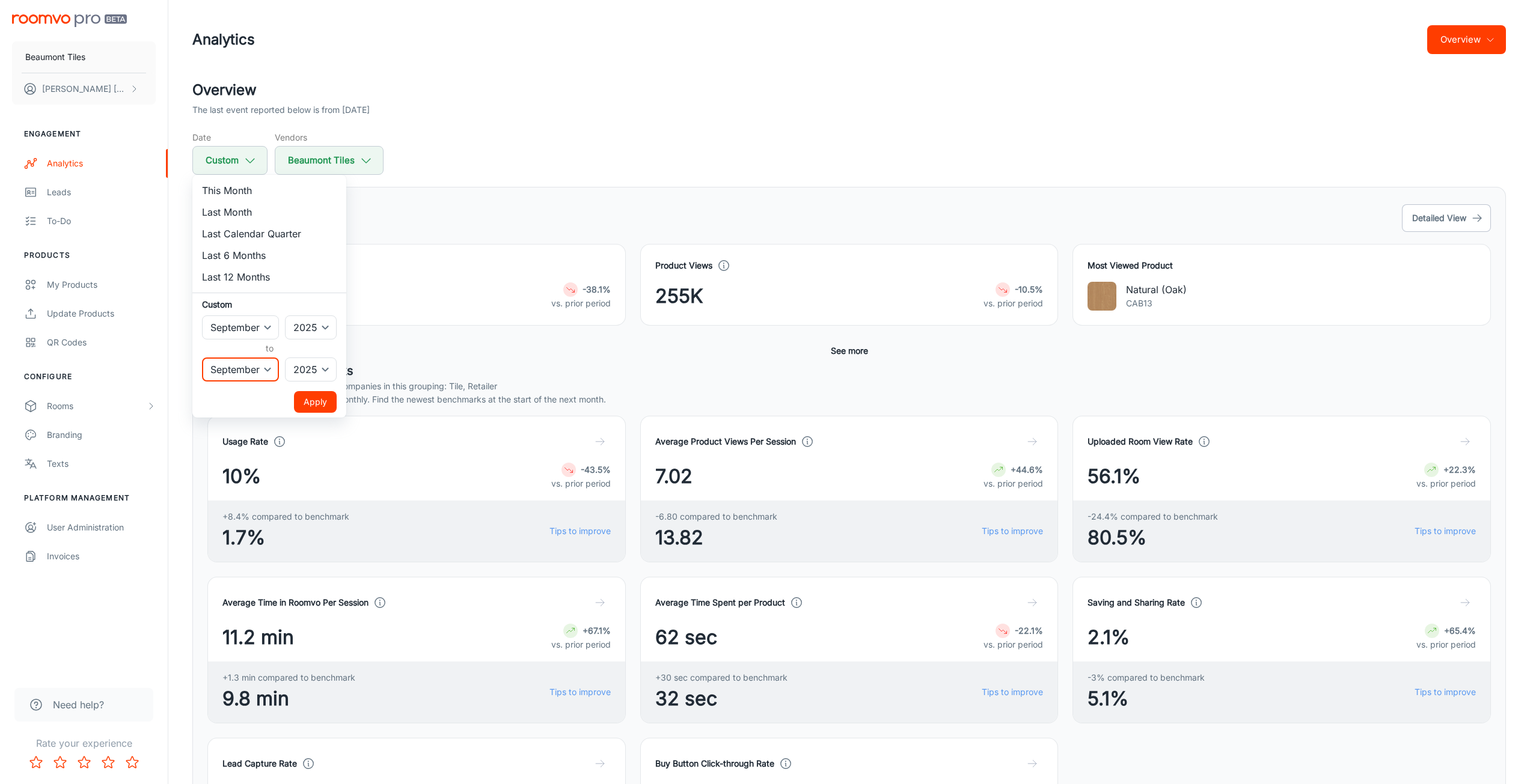
click at [202, 358] on select "January February March April May June July August September October November De…" at bounding box center [241, 370] width 77 height 24
click at [305, 396] on button "Apply" at bounding box center [315, 402] width 43 height 21
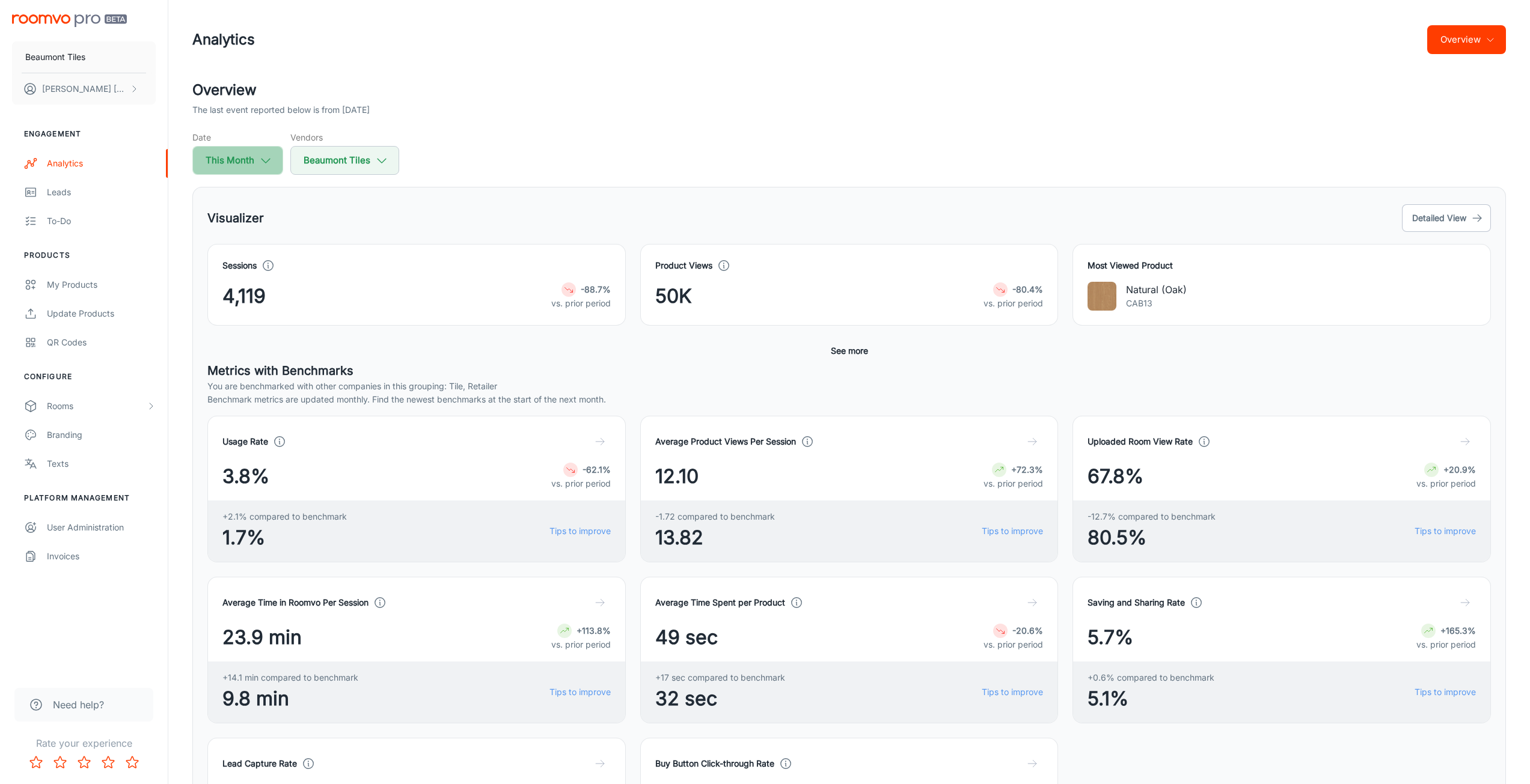
click at [225, 159] on button "This Month" at bounding box center [237, 160] width 90 height 29
select select "8"
select select "2025"
select select "8"
select select "2025"
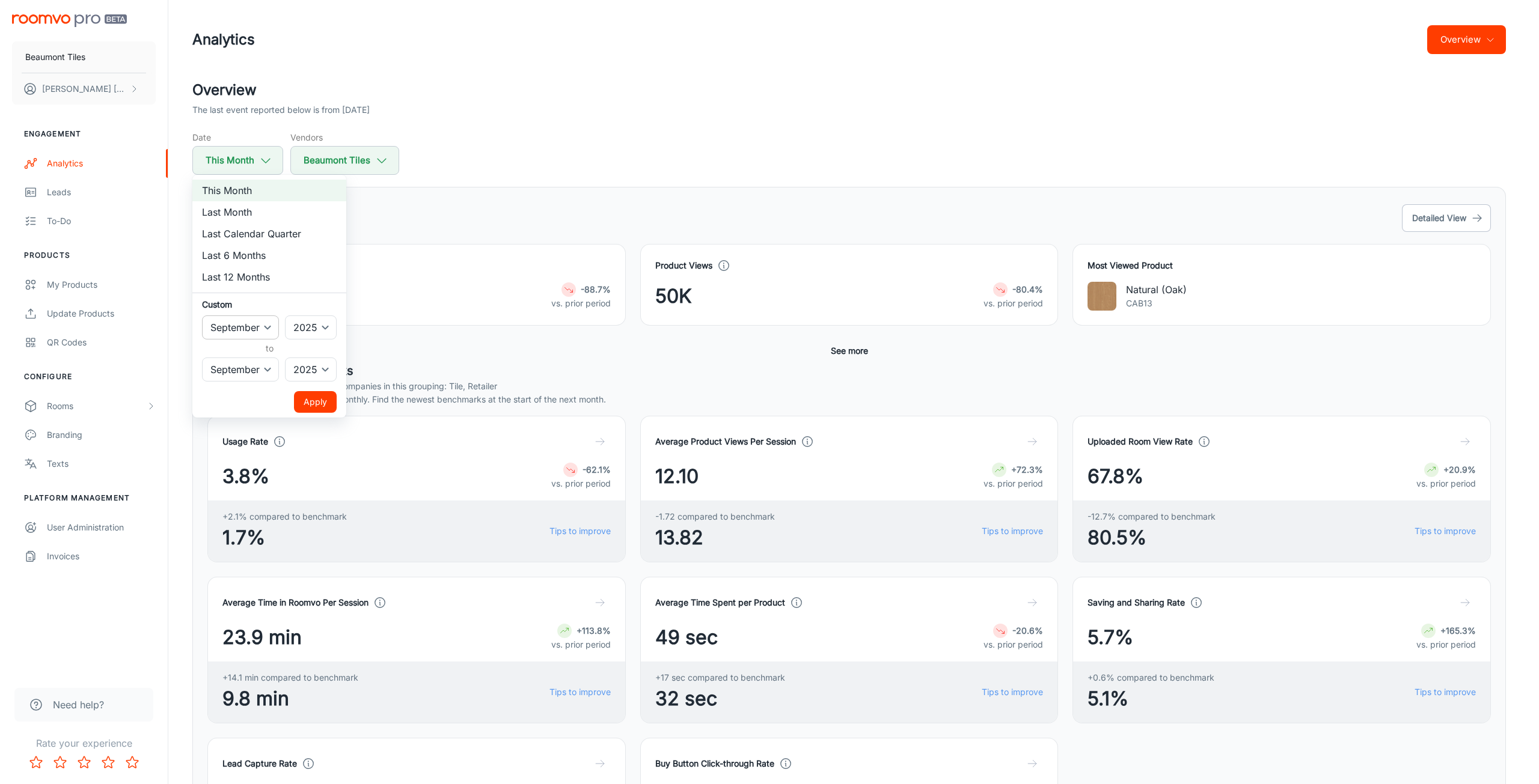
click at [256, 325] on select "January February March April May June July August September October November De…" at bounding box center [241, 327] width 77 height 24
select select "9"
click at [202, 315] on select "January February March April May June July August September October November De…" at bounding box center [241, 327] width 77 height 24
click at [266, 364] on select "January February March April May June July August September October November De…" at bounding box center [241, 370] width 77 height 24
select select "9"
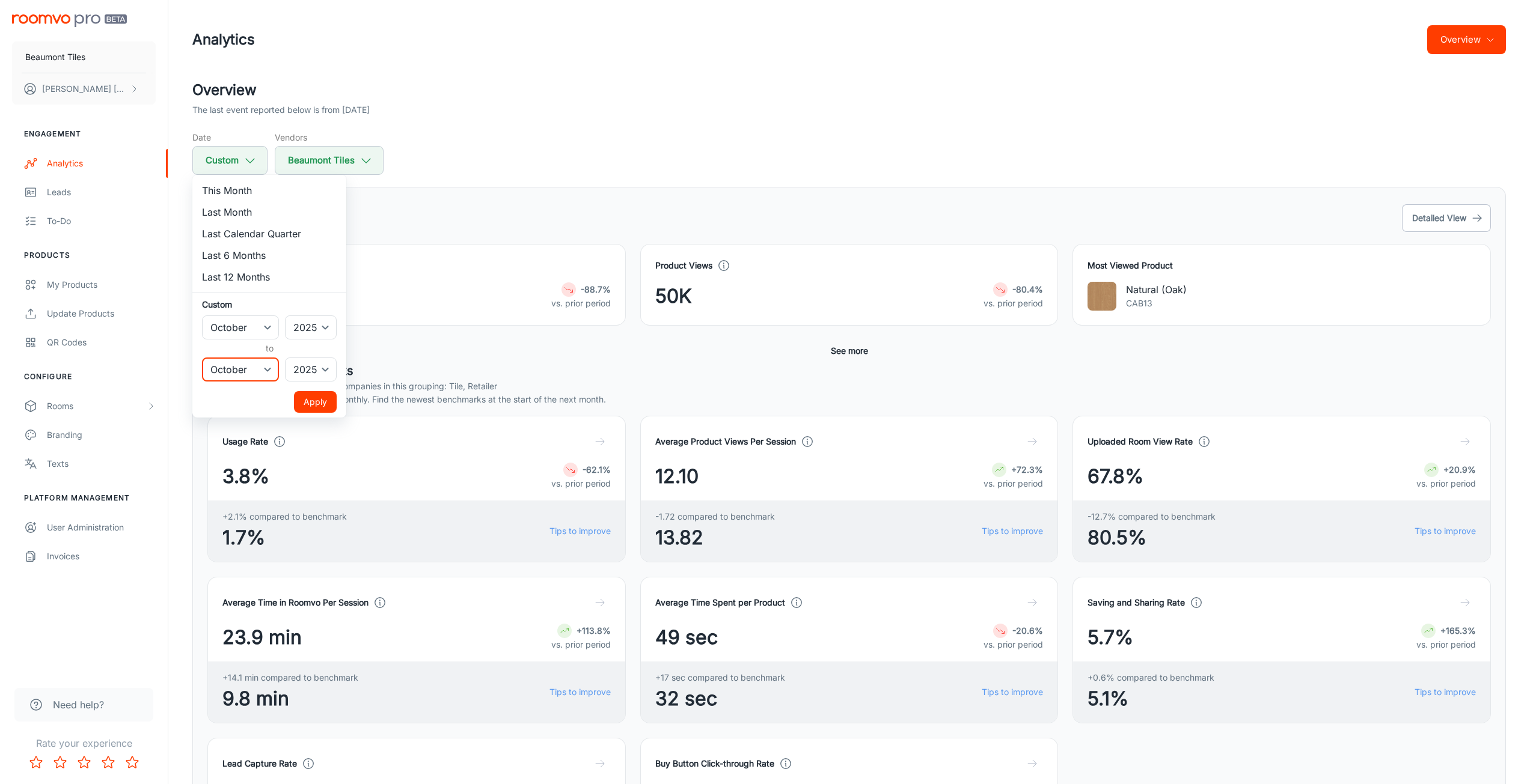
click at [202, 358] on select "January February March April May June July August September October November De…" at bounding box center [241, 370] width 77 height 24
click at [311, 406] on button "Apply" at bounding box center [315, 402] width 43 height 21
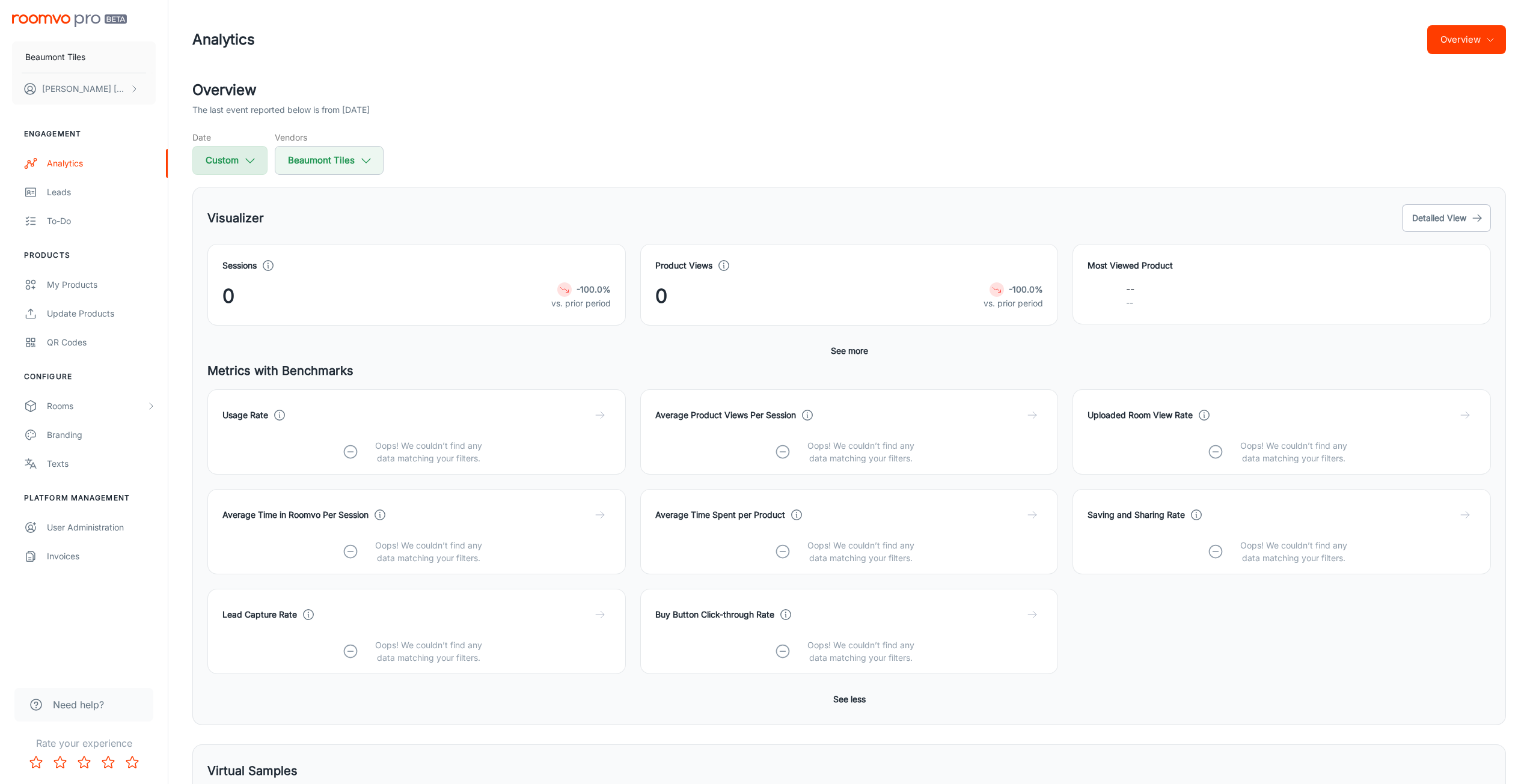
click at [241, 161] on button "Custom" at bounding box center [229, 160] width 76 height 29
select select "9"
select select "2025"
select select "9"
select select "2025"
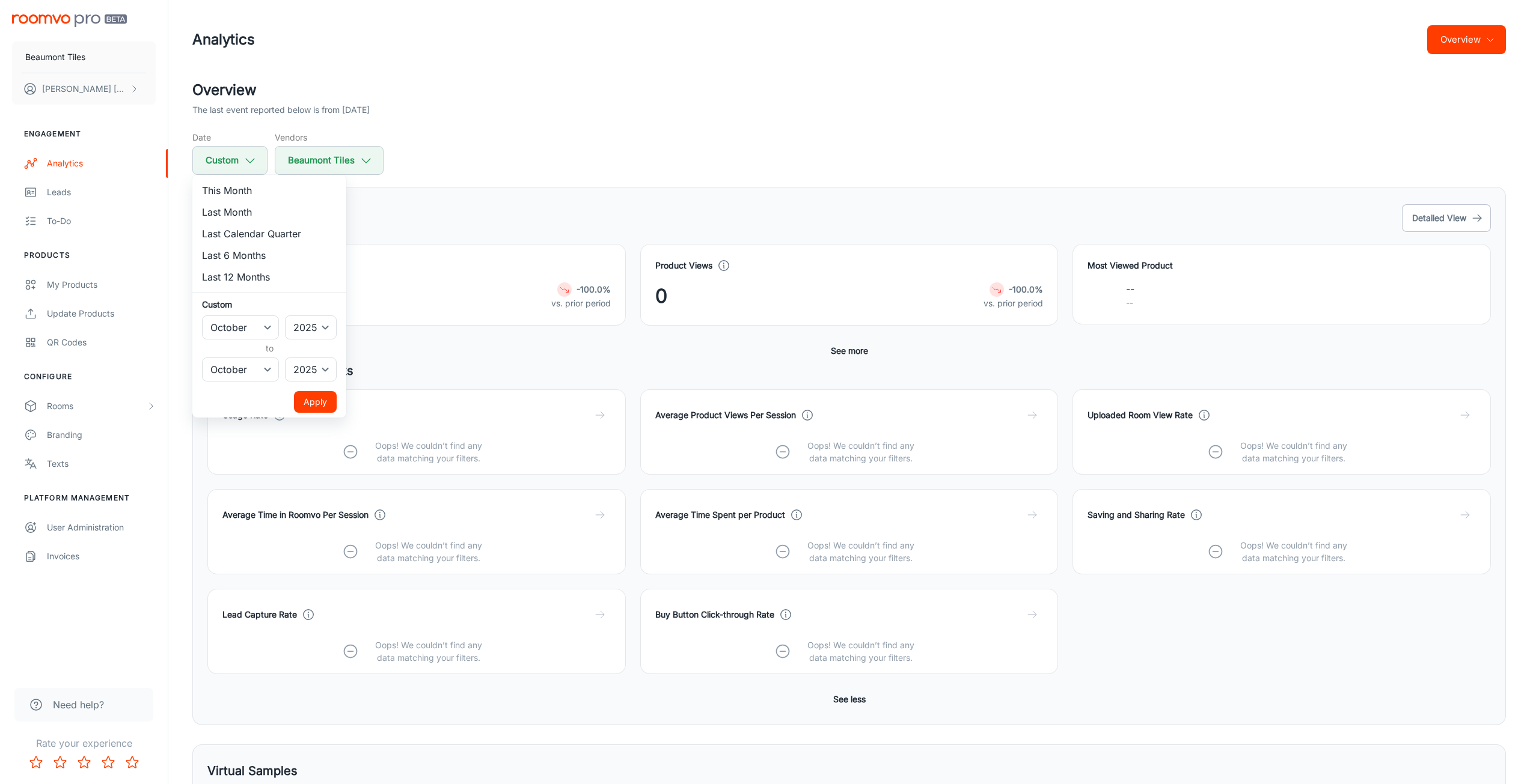
click at [742, 107] on div at bounding box center [770, 392] width 1539 height 784
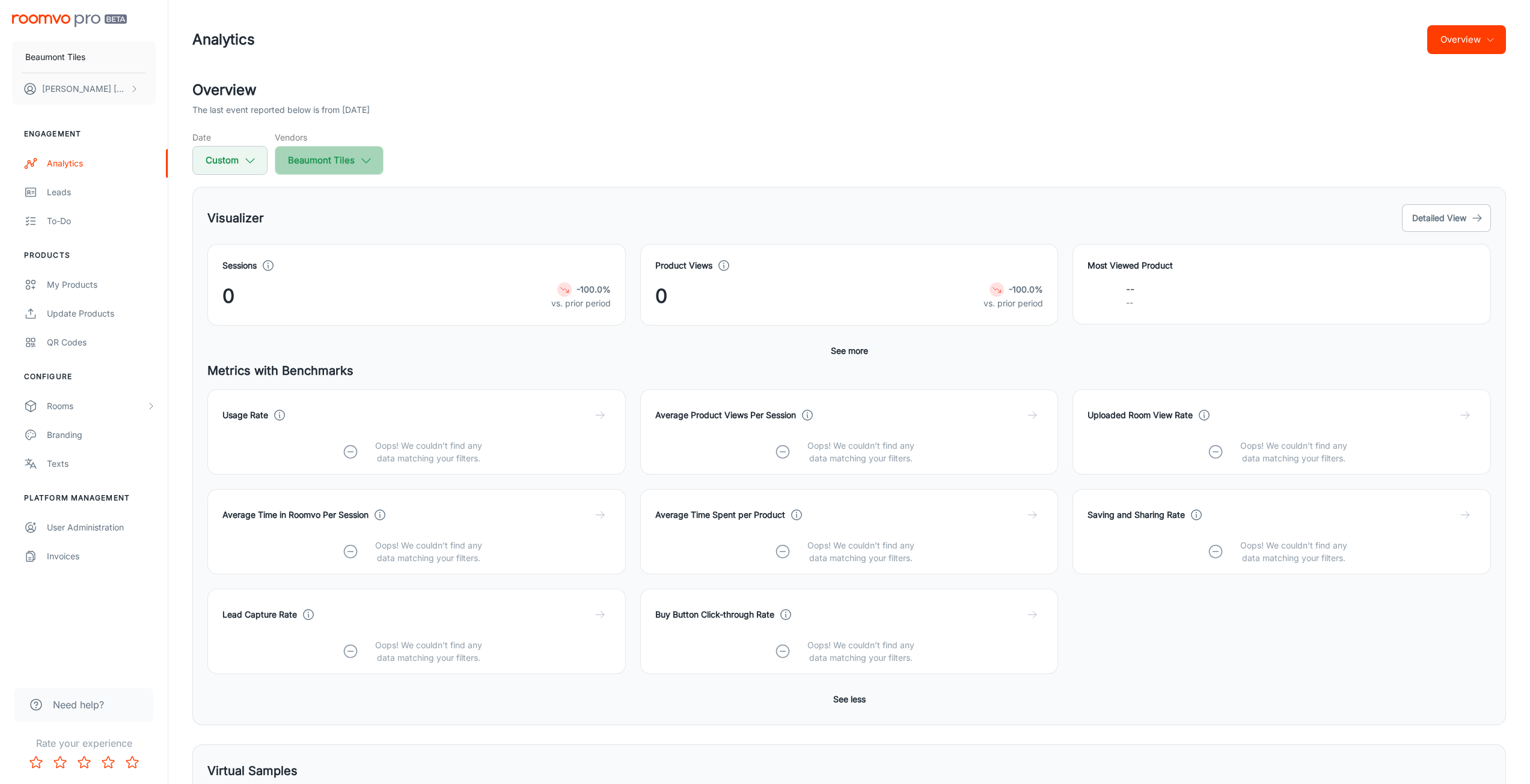
click at [333, 171] on button "Beaumont Tiles" at bounding box center [329, 160] width 109 height 29
click at [343, 160] on div at bounding box center [769, 392] width 1538 height 784
click at [367, 162] on icon "button" at bounding box center [366, 160] width 13 height 13
click at [367, 162] on div at bounding box center [769, 392] width 1538 height 784
click at [121, 48] on button "Beaumont Tiles" at bounding box center [84, 57] width 144 height 32
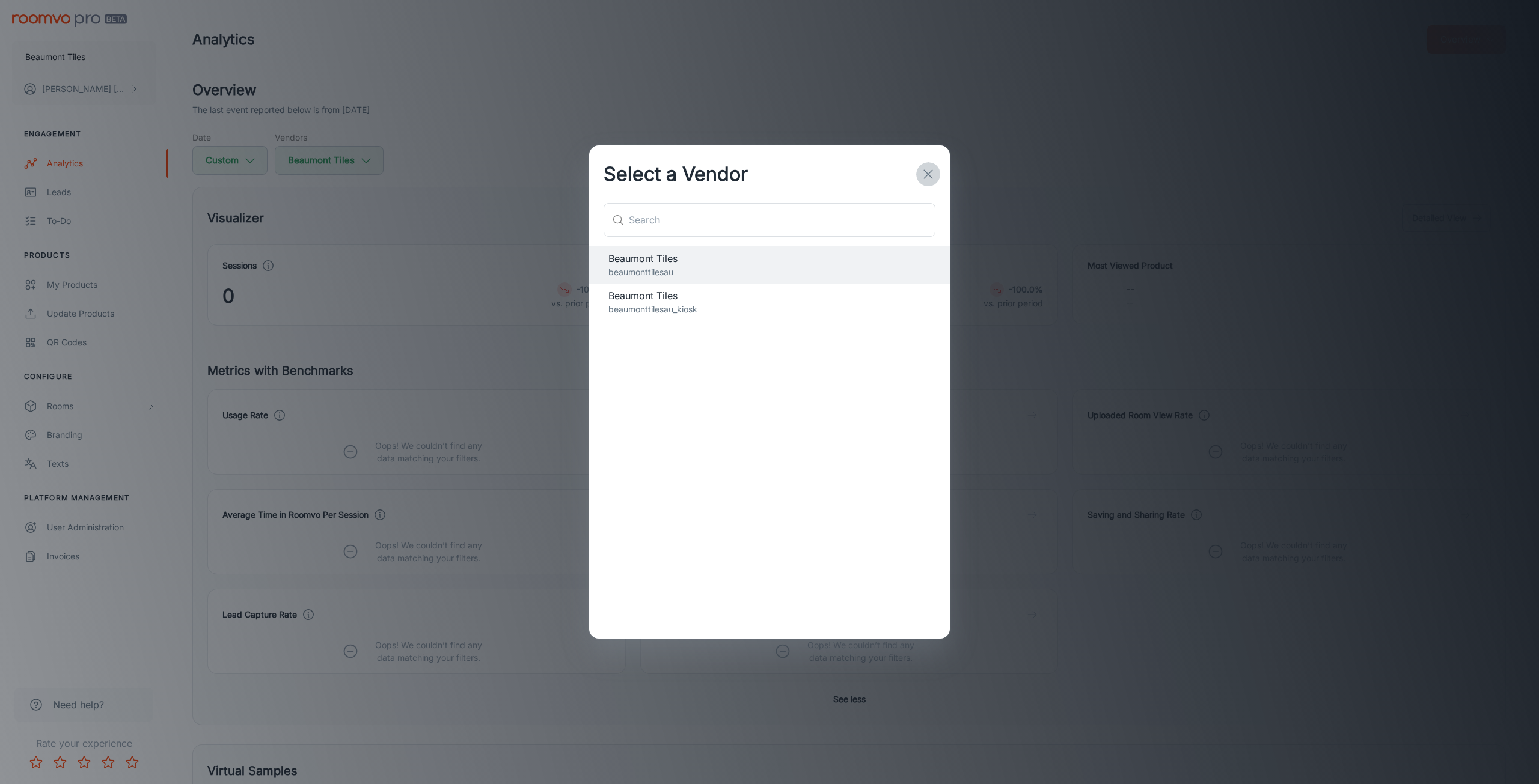
click at [925, 182] on button "button" at bounding box center [928, 174] width 24 height 24
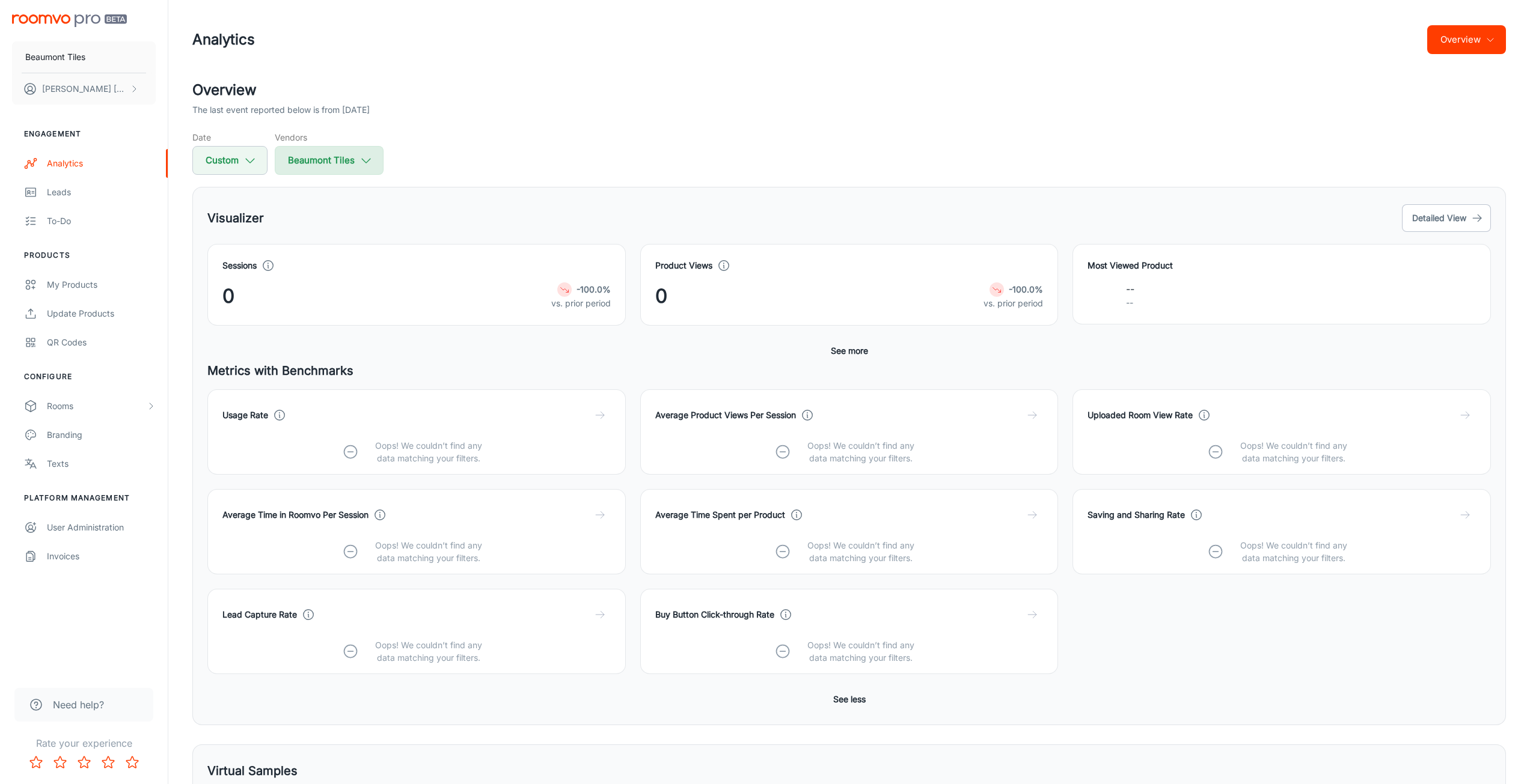
click at [362, 172] on button "Beaumont Tiles" at bounding box center [329, 160] width 109 height 29
click at [323, 264] on label "Beaumont Tiles" at bounding box center [330, 271] width 110 height 29
click at [301, 264] on input "Beaumont Tiles" at bounding box center [289, 271] width 24 height 24
checkbox input "true"
click at [365, 298] on button "Apply" at bounding box center [360, 296] width 43 height 21
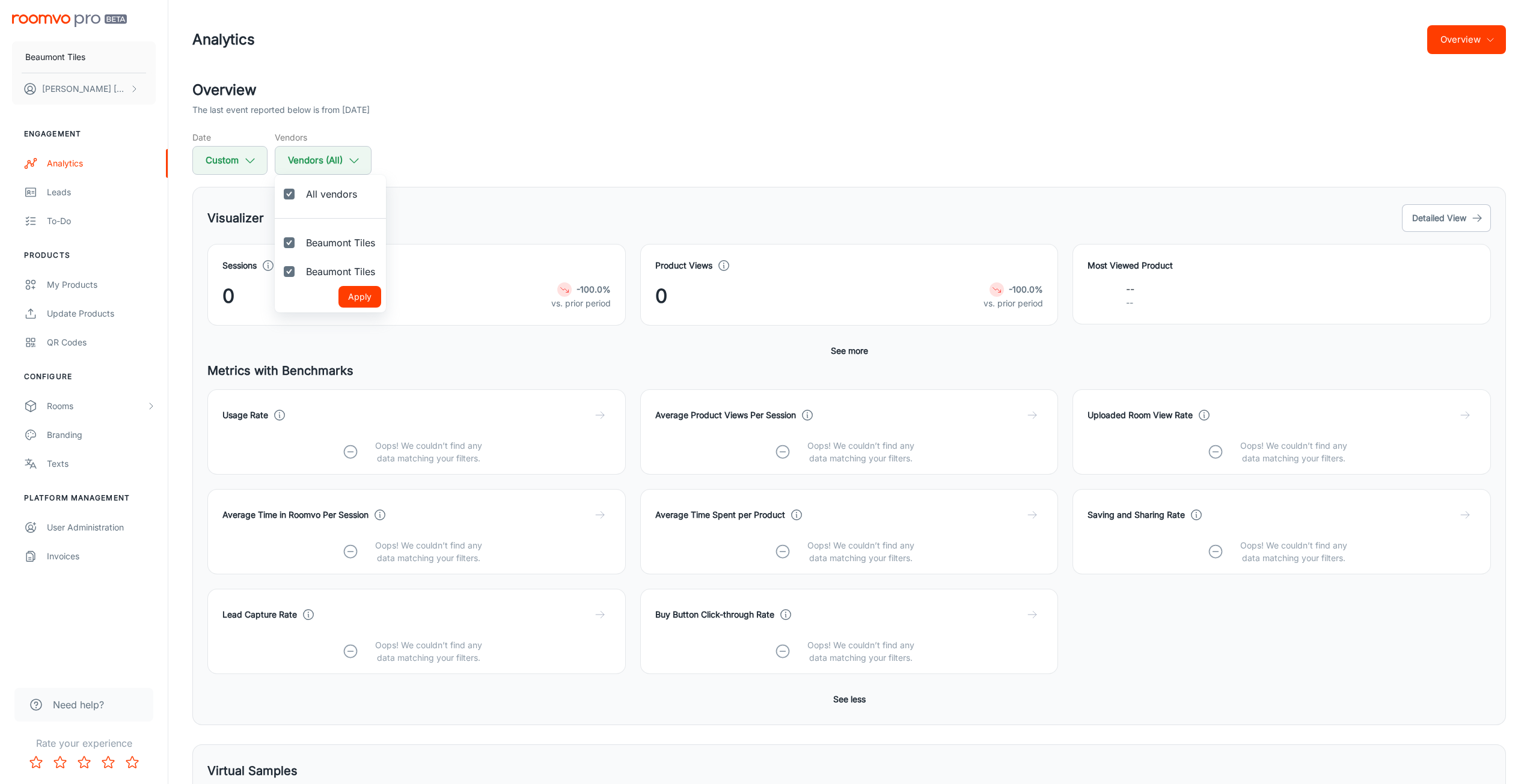
checkbox input "true"
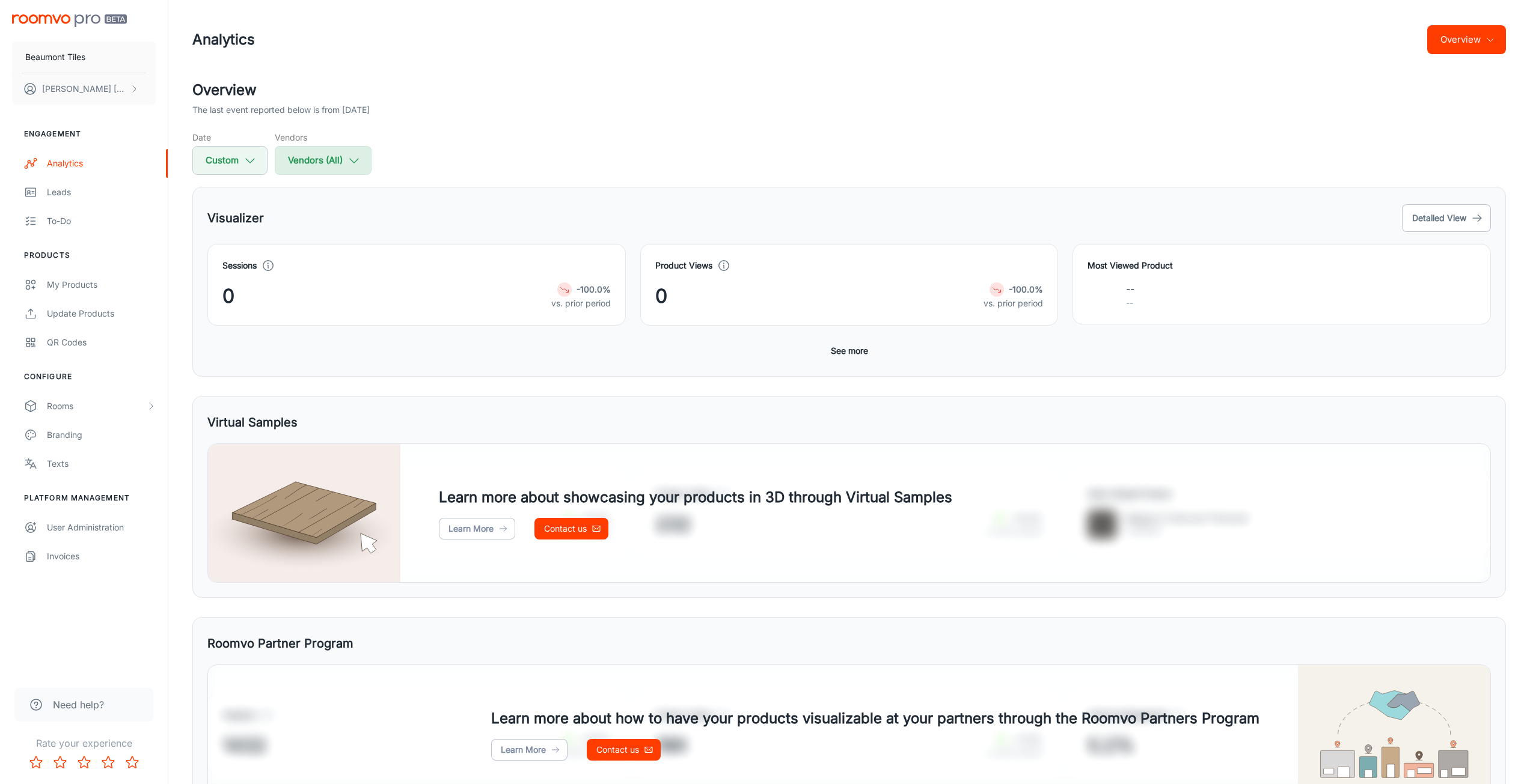
click at [298, 155] on button "Vendors (All)" at bounding box center [324, 160] width 97 height 29
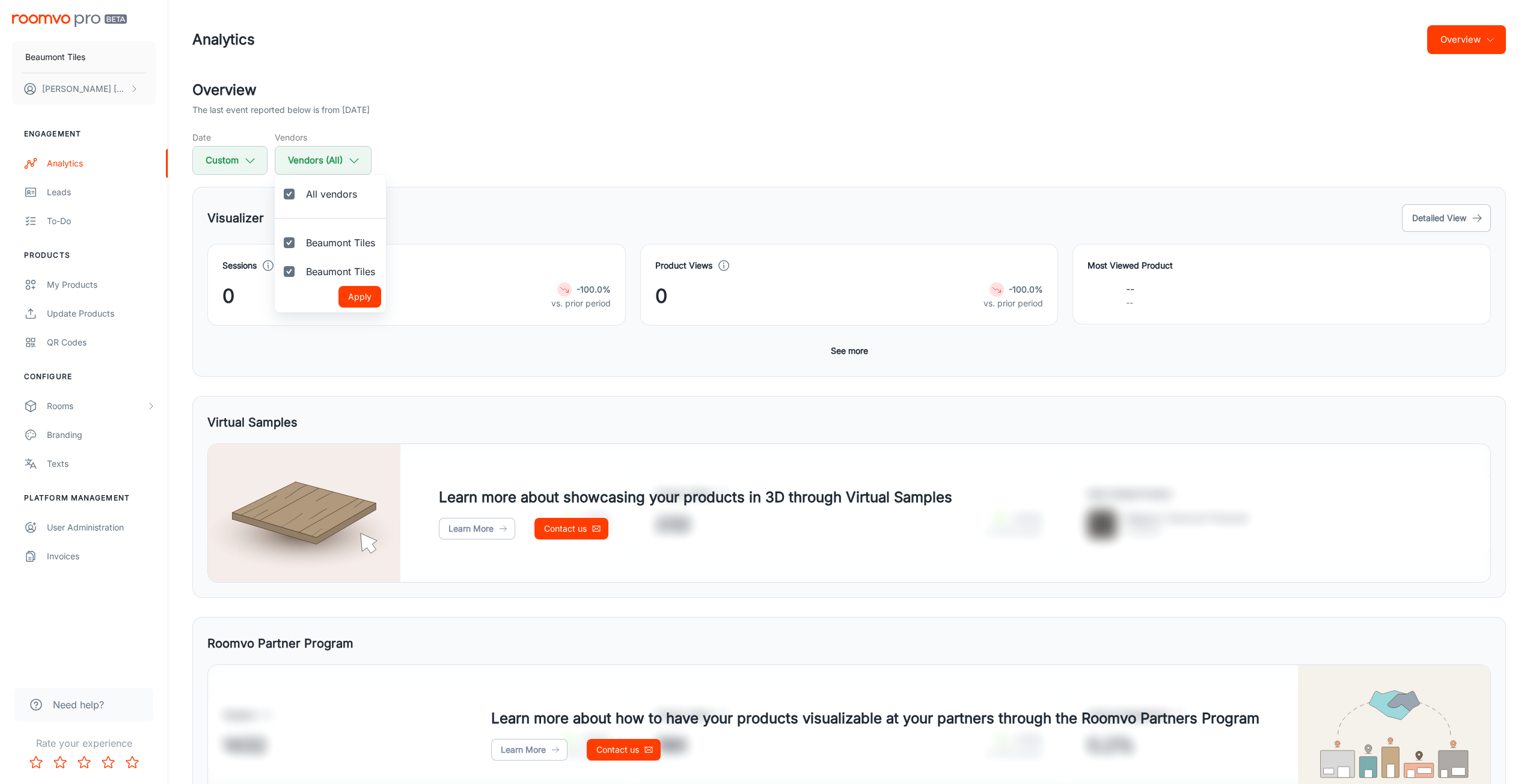
click at [323, 268] on span "Beaumont Tiles" at bounding box center [340, 271] width 69 height 14
click at [301, 268] on input "Beaumont Tiles" at bounding box center [289, 271] width 24 height 24
checkbox input "false"
drag, startPoint x: 354, startPoint y: 296, endPoint x: 418, endPoint y: 212, distance: 105.6
click at [355, 296] on button "Apply" at bounding box center [360, 296] width 43 height 21
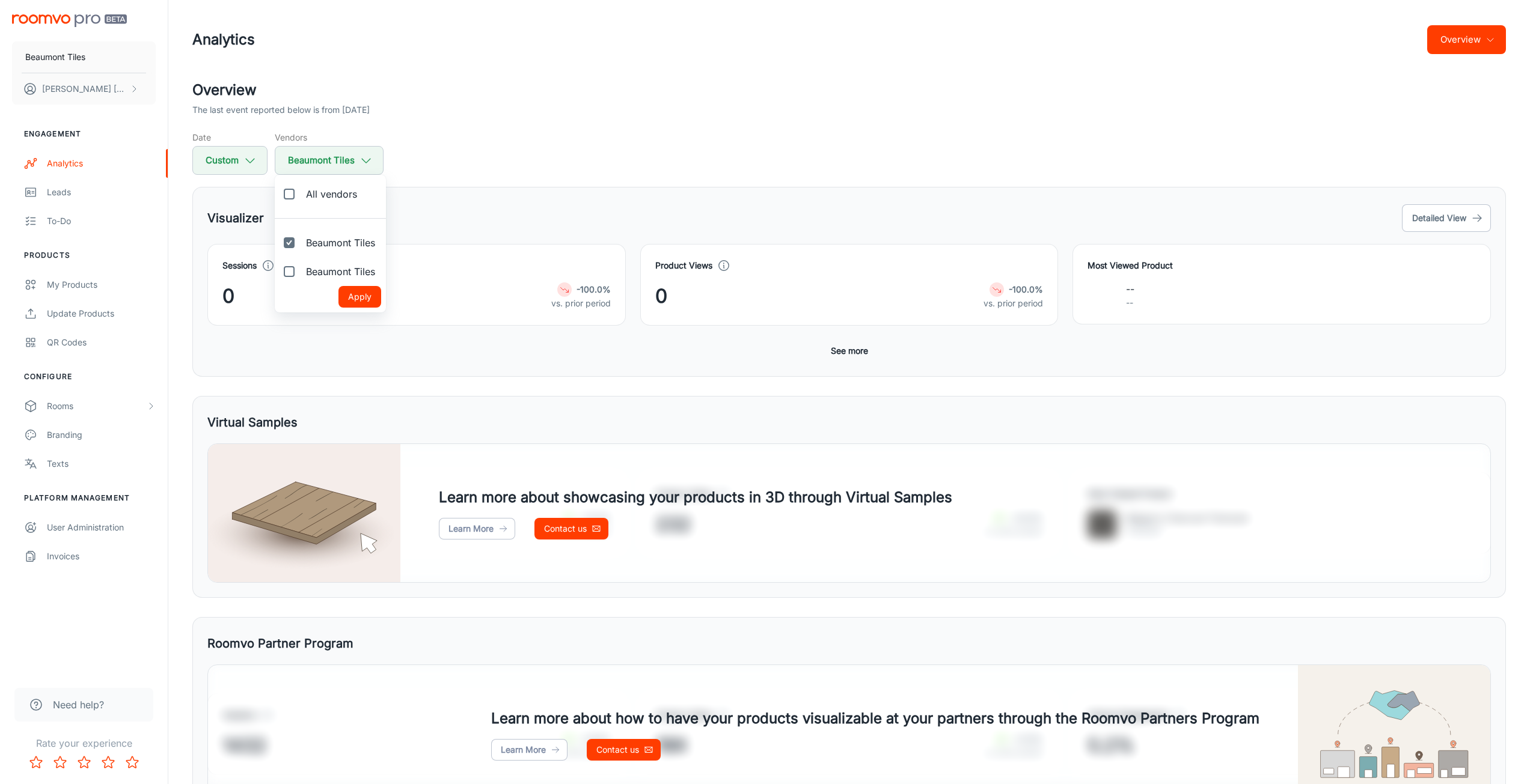
checkbox input "false"
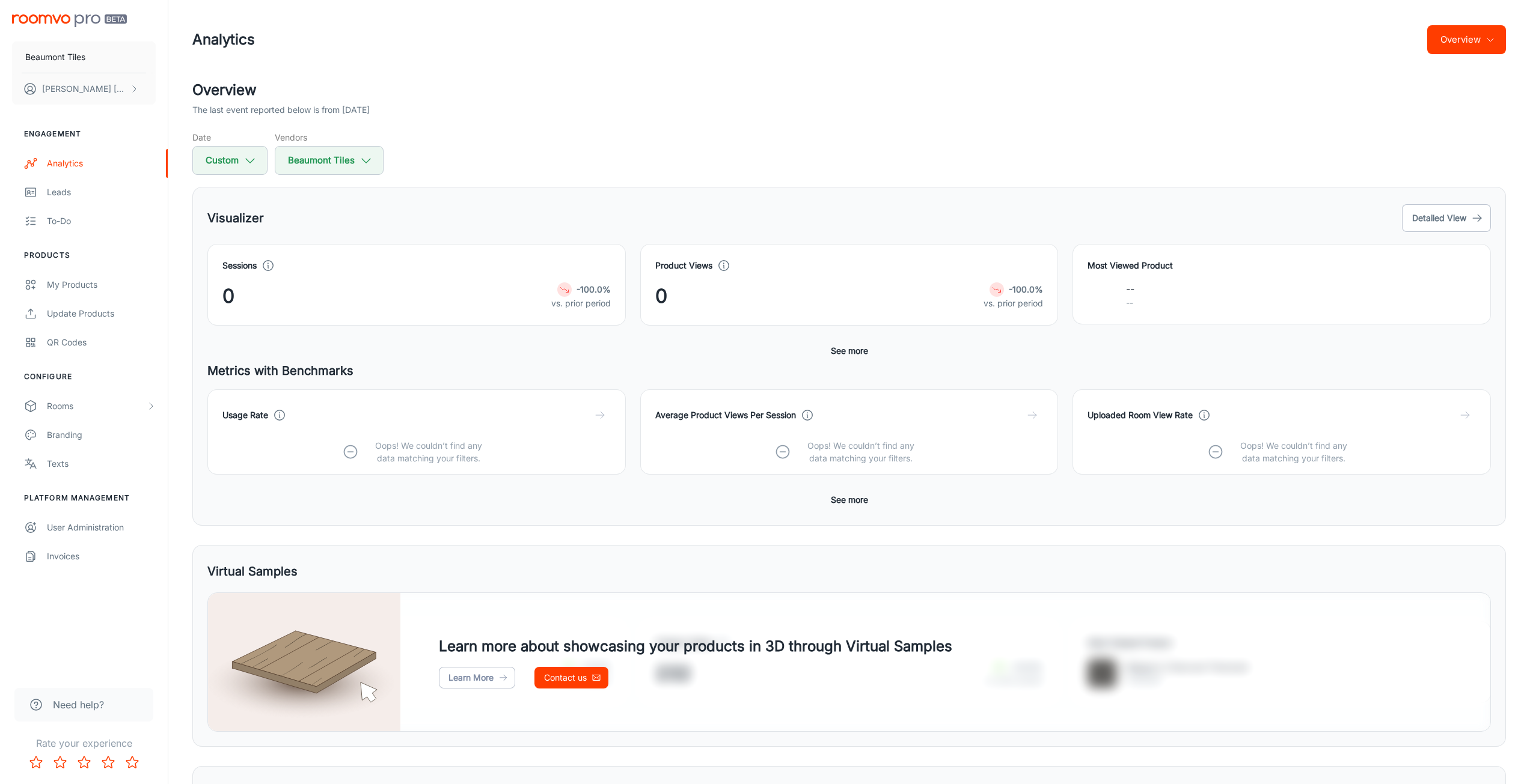
click at [820, 499] on div "Usage Rate Oops! We couldn’t find any data matching your filters. Average Produ…" at bounding box center [848, 450] width 1283 height 121
click at [848, 501] on button "See more" at bounding box center [849, 500] width 47 height 21
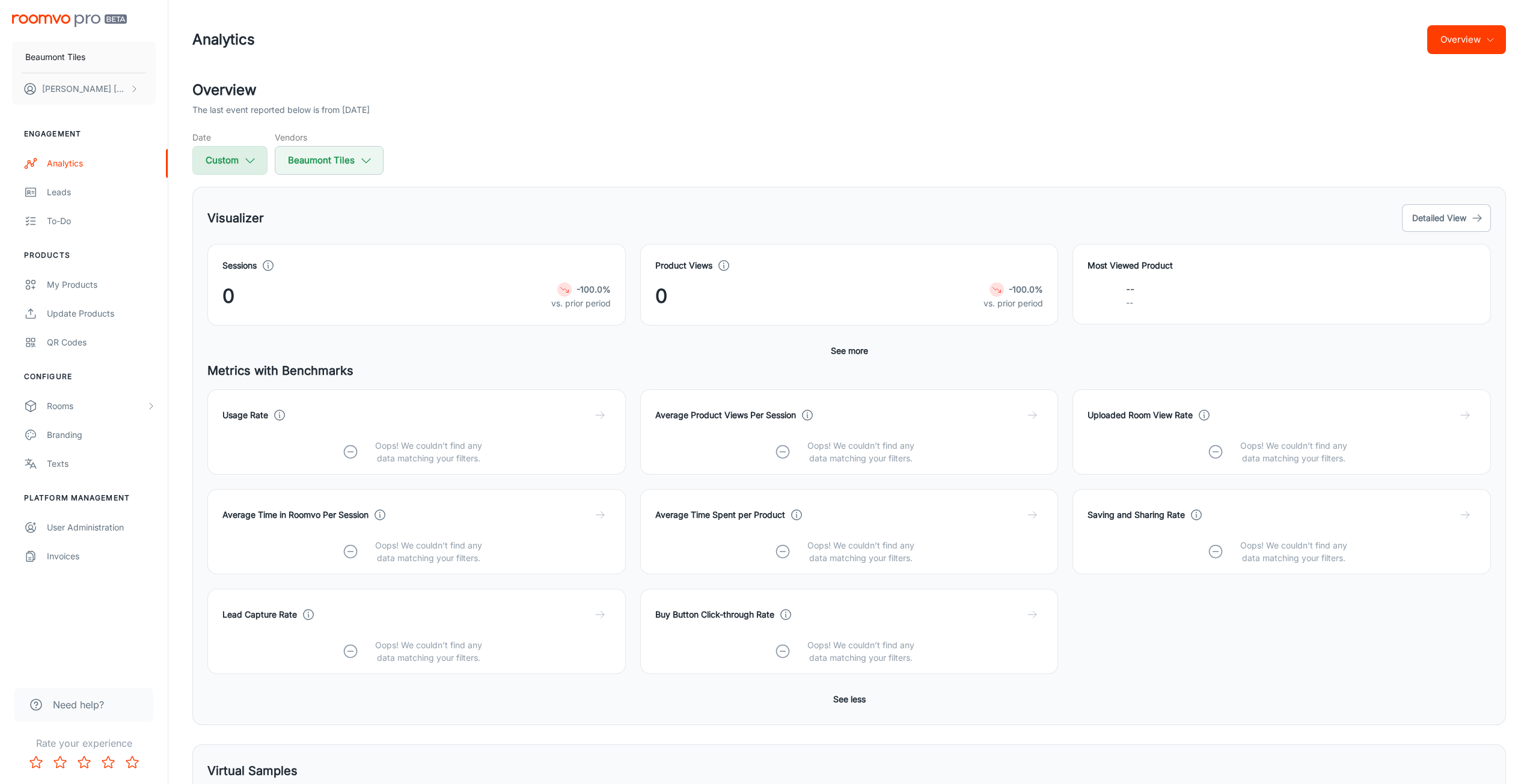
click at [251, 157] on icon "button" at bounding box center [250, 160] width 13 height 13
select select "9"
select select "2025"
select select "9"
select select "2025"
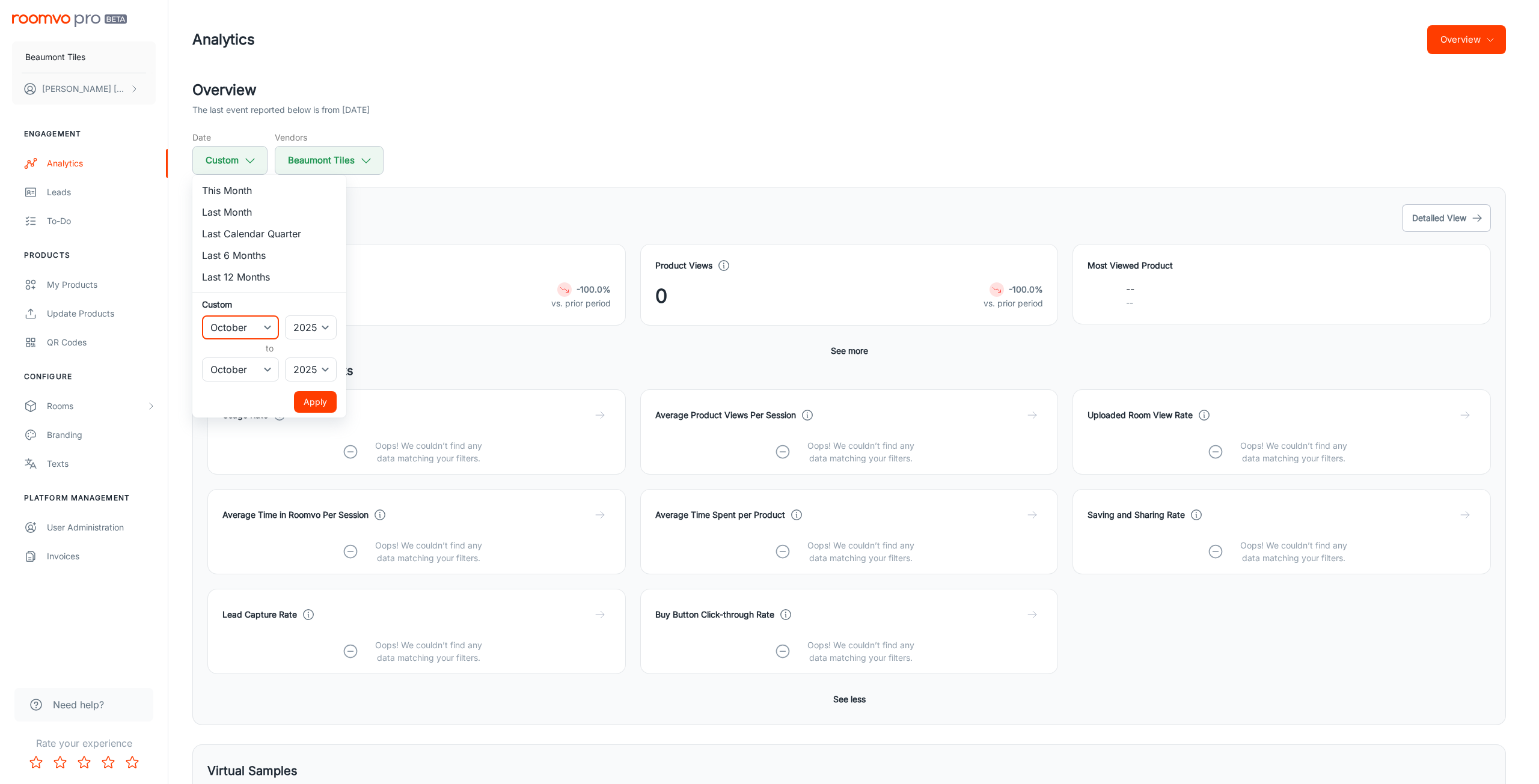
click at [254, 325] on select "January February March April May June July August September October November De…" at bounding box center [241, 327] width 77 height 24
click at [202, 315] on select "January February March April May June July August September October November De…" at bounding box center [241, 327] width 77 height 24
click at [259, 331] on select "January February March April May June July August September October November De…" at bounding box center [241, 327] width 77 height 24
select select "6"
click at [202, 315] on select "January February March April May June July August September October November De…" at bounding box center [241, 327] width 77 height 24
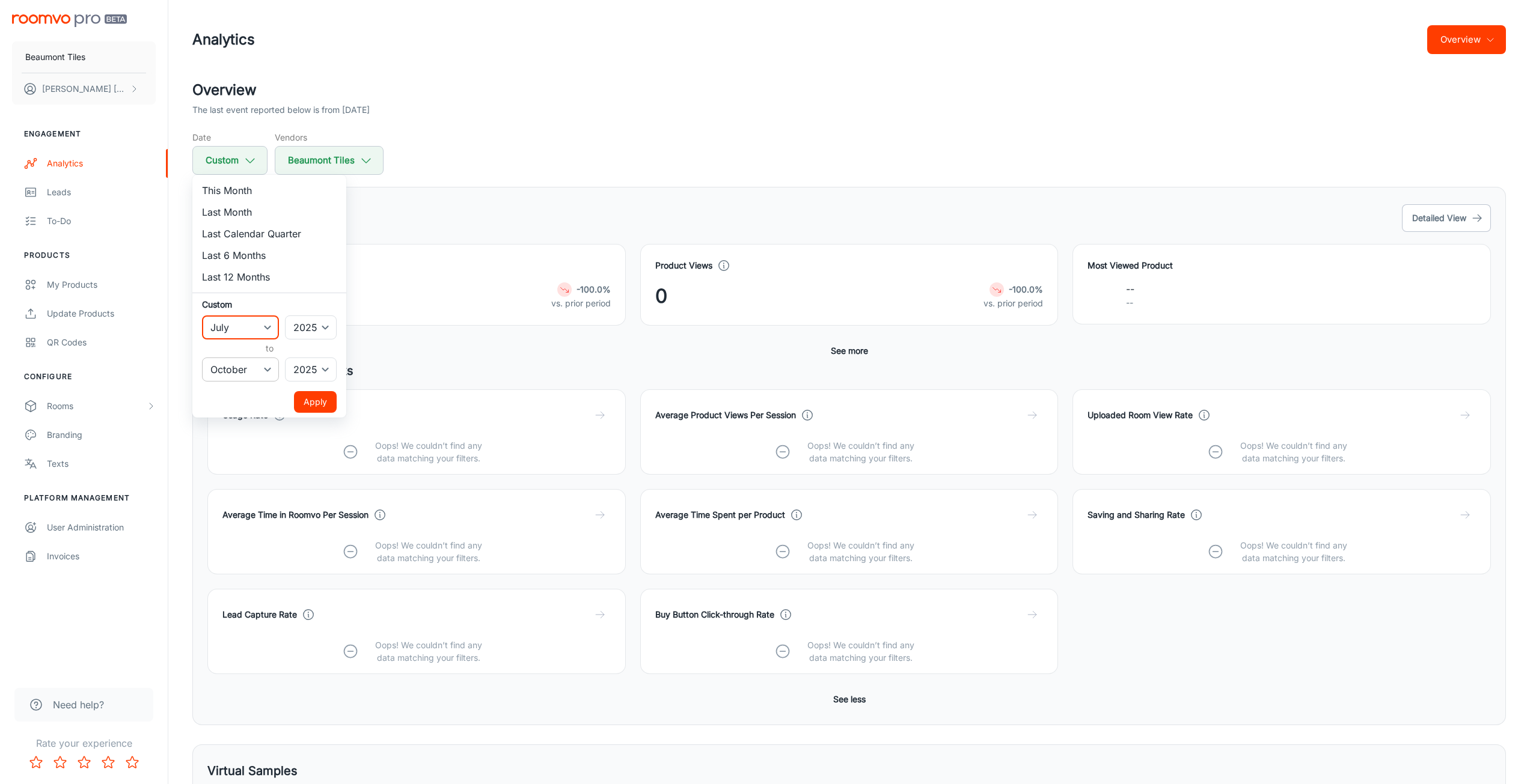
click at [256, 368] on select "January February March April May June July August September October November De…" at bounding box center [241, 370] width 77 height 24
select select "6"
click at [202, 358] on select "January February March April May June July August September October November De…" at bounding box center [241, 370] width 77 height 24
click at [300, 392] on button "Apply" at bounding box center [315, 402] width 43 height 21
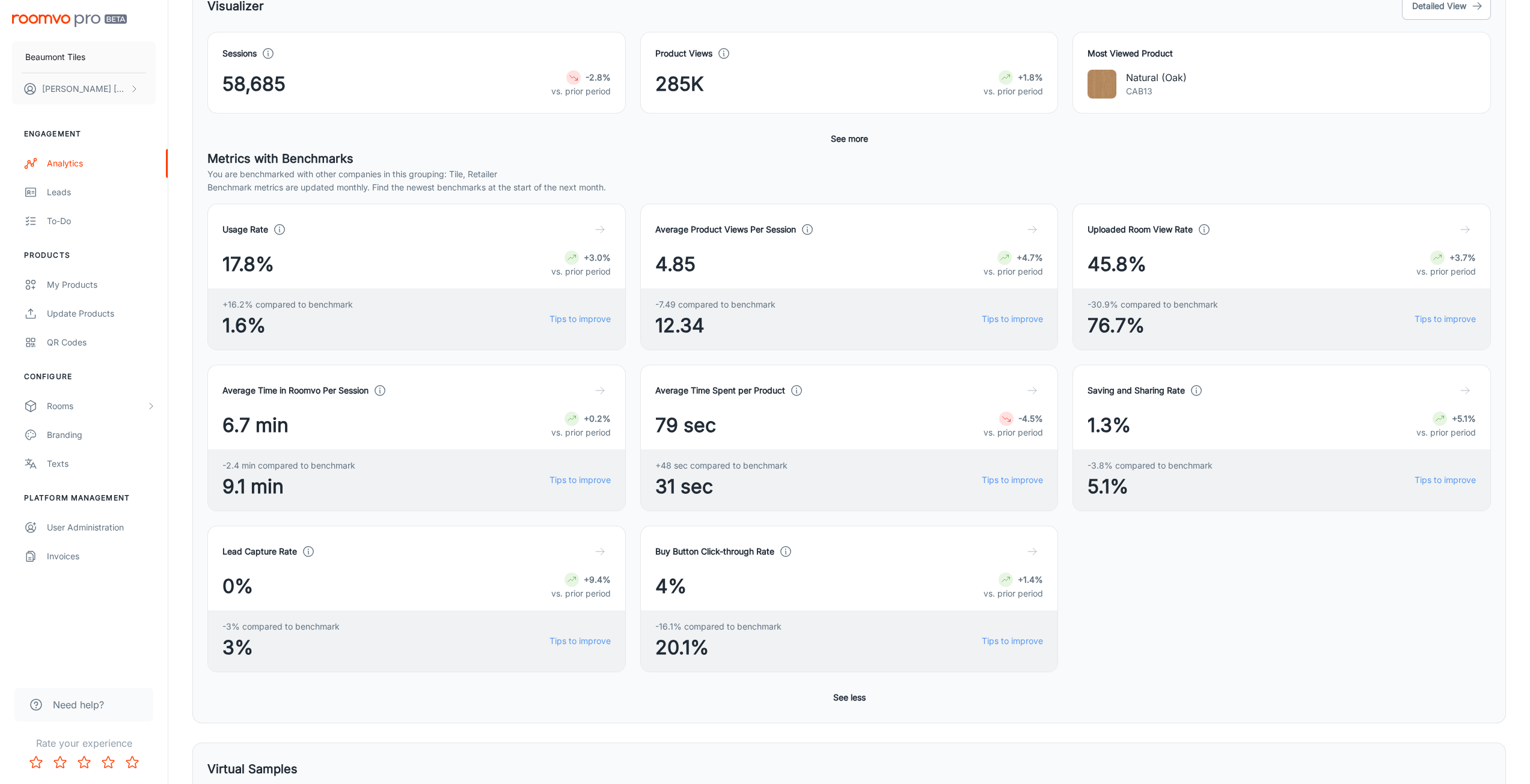
scroll to position [300, 0]
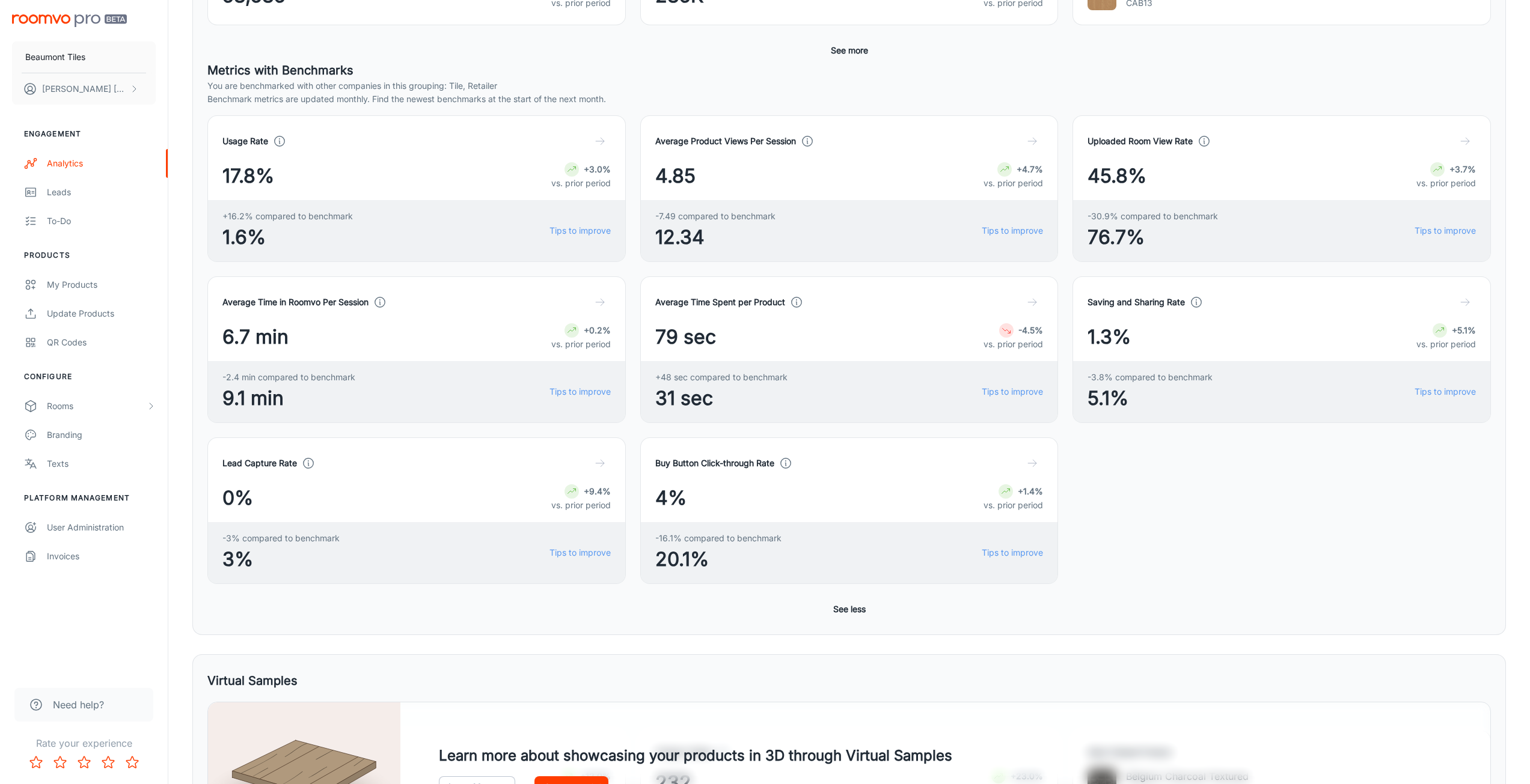
click at [606, 453] on div at bounding box center [600, 462] width 21 height 21
click at [607, 469] on button "button" at bounding box center [600, 462] width 21 height 21
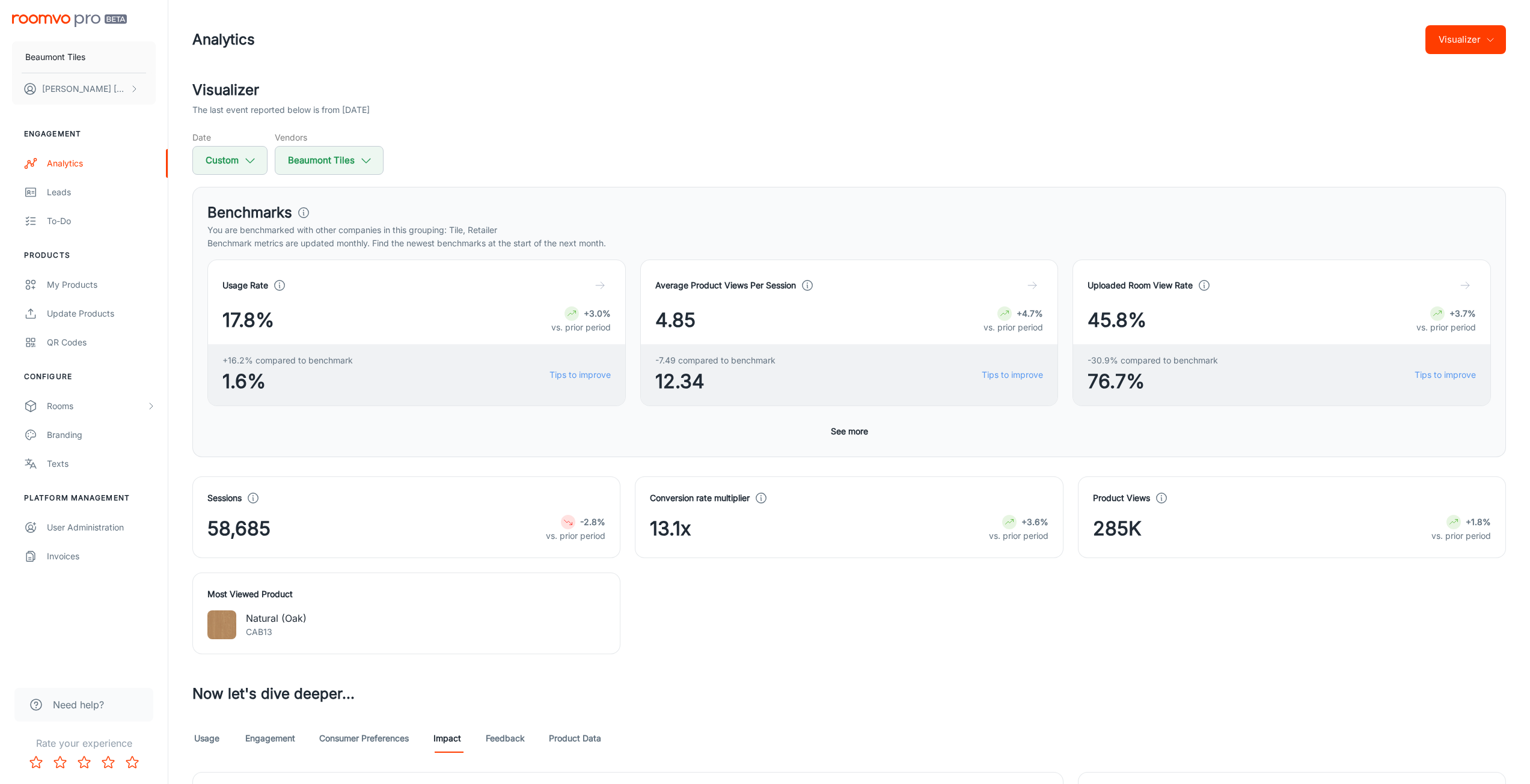
click at [815, 433] on div "Usage Rate 17.8% +3.0% vs. prior period +16.2% compared to benchmark 1.6% Tips …" at bounding box center [848, 351] width 1283 height 183
click at [836, 433] on button "See more" at bounding box center [849, 431] width 47 height 21
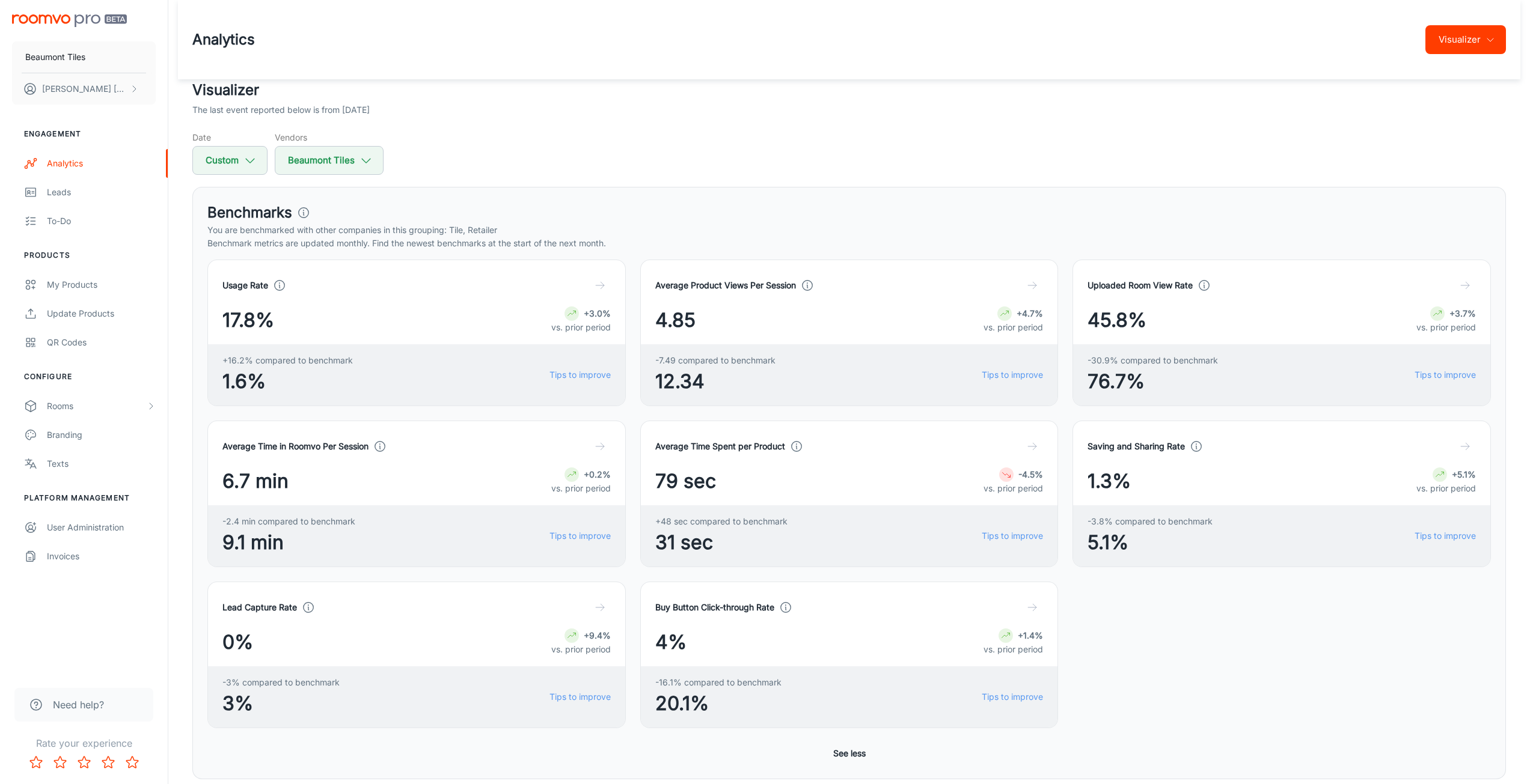
scroll to position [60, 0]
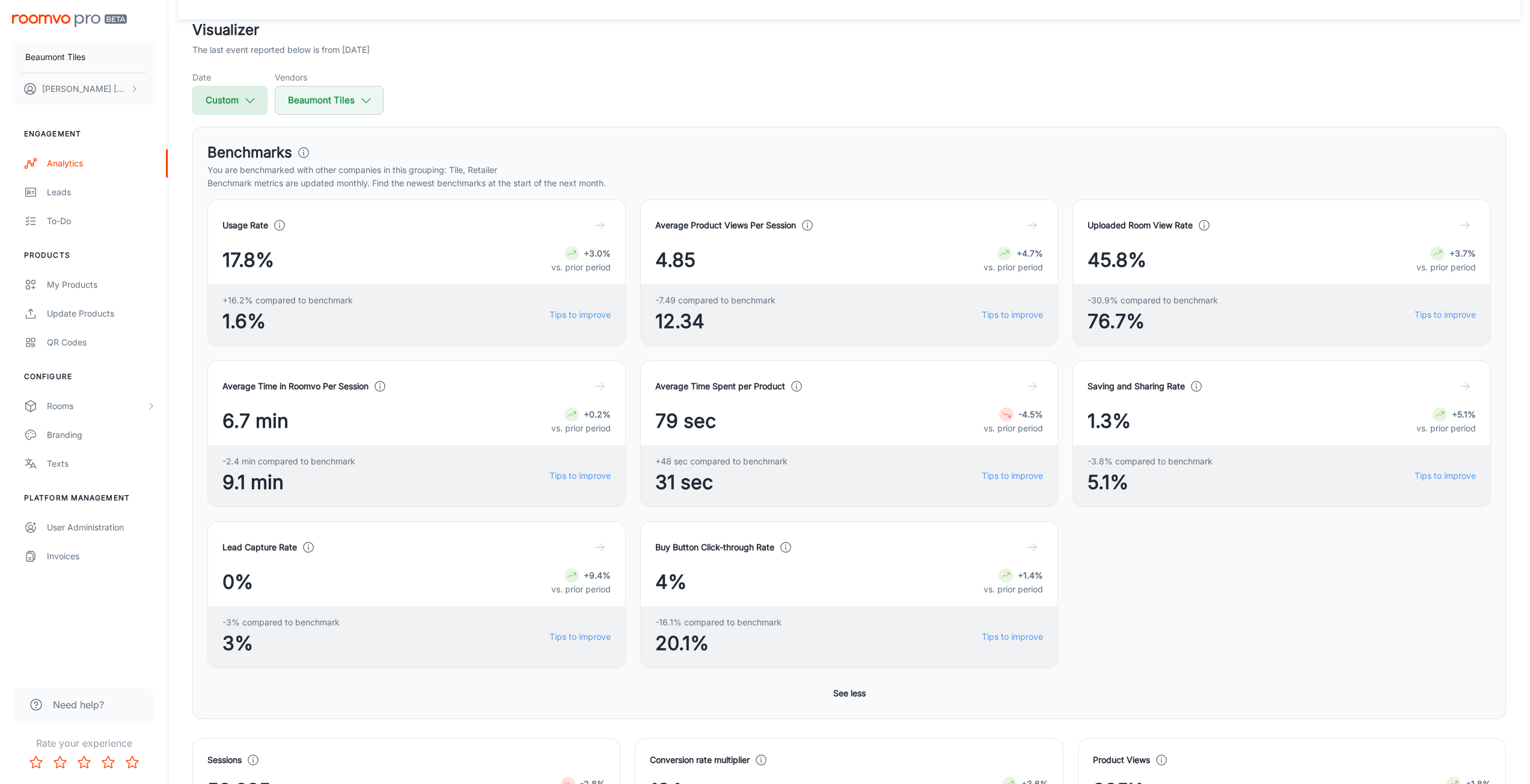
click at [247, 95] on icon "button" at bounding box center [250, 101] width 13 height 13
select select "6"
select select "2025"
select select "6"
select select "2025"
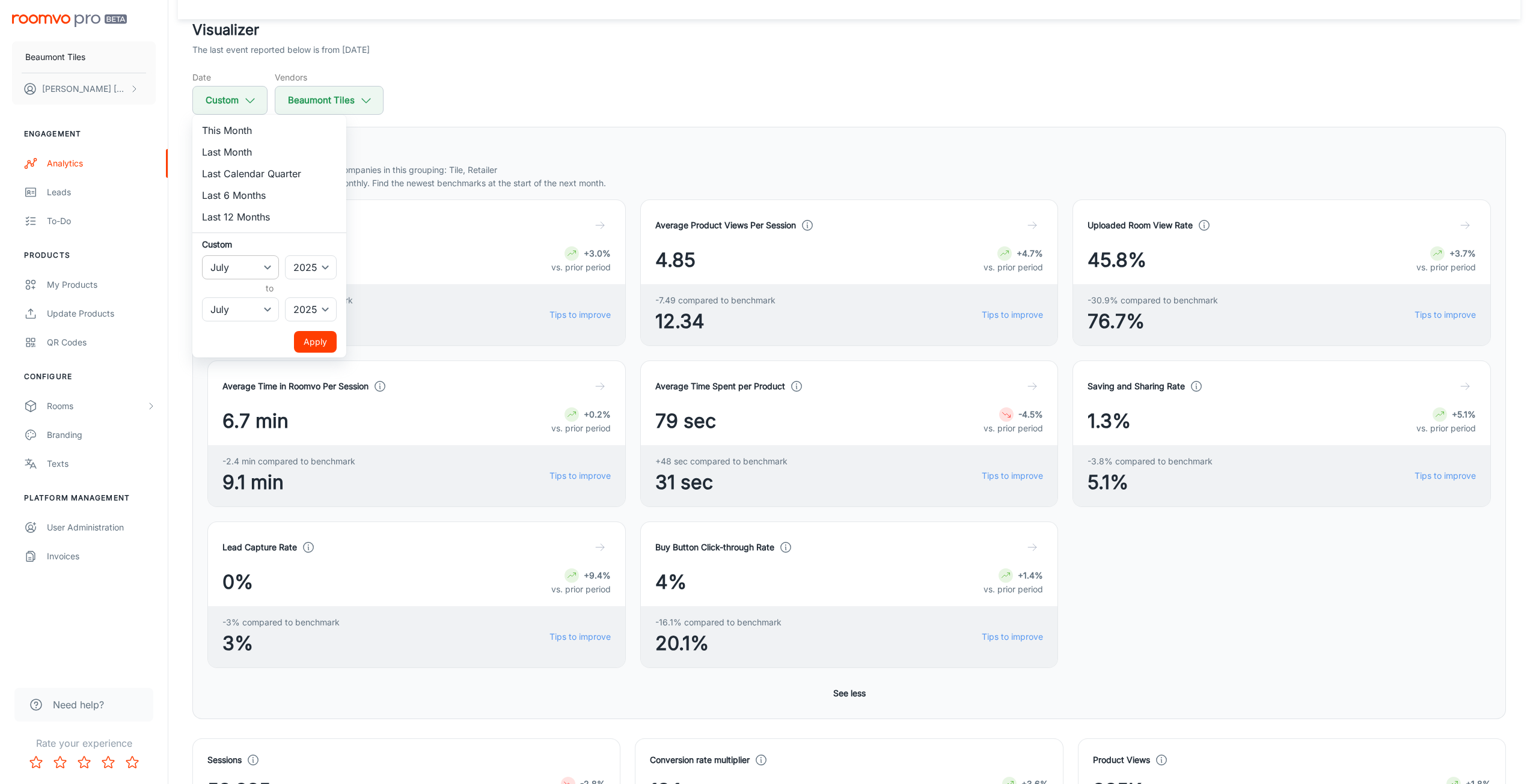
click at [250, 271] on select "January February March April May June July August September October November De…" at bounding box center [241, 268] width 77 height 24
select select "5"
click at [202, 255] on select "January February March April May June July August September October November De…" at bounding box center [241, 268] width 77 height 24
click at [243, 316] on select "January February March April May June July August September October November De…" at bounding box center [241, 309] width 77 height 24
click at [250, 307] on select "January February March April May June July August September October November De…" at bounding box center [241, 309] width 77 height 24
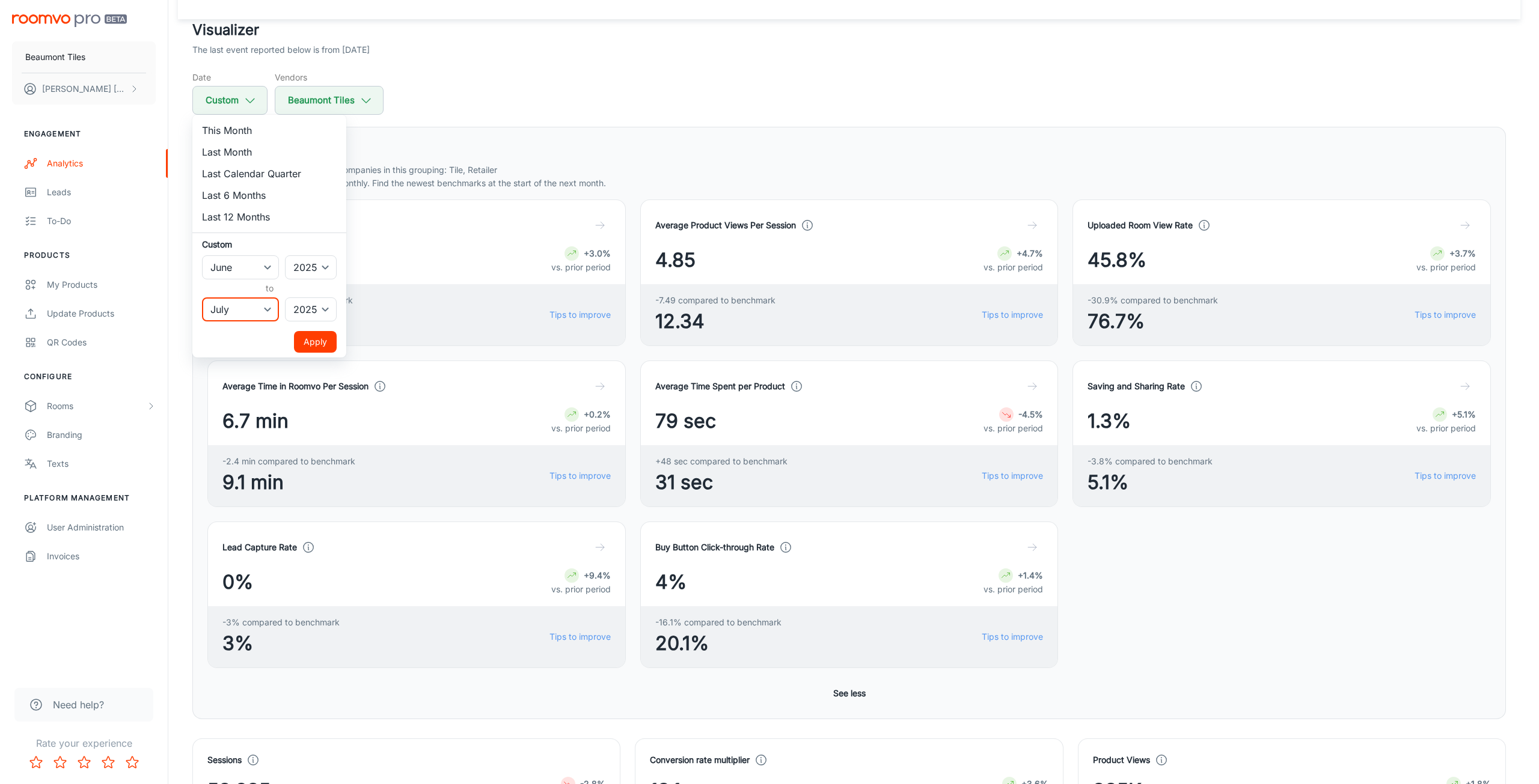
click at [249, 305] on select "January February March April May June July August September October November De…" at bounding box center [241, 309] width 77 height 24
select select "5"
click at [202, 297] on select "January February March April May June July August September October November De…" at bounding box center [241, 309] width 77 height 24
click at [308, 342] on button "Apply" at bounding box center [315, 341] width 43 height 21
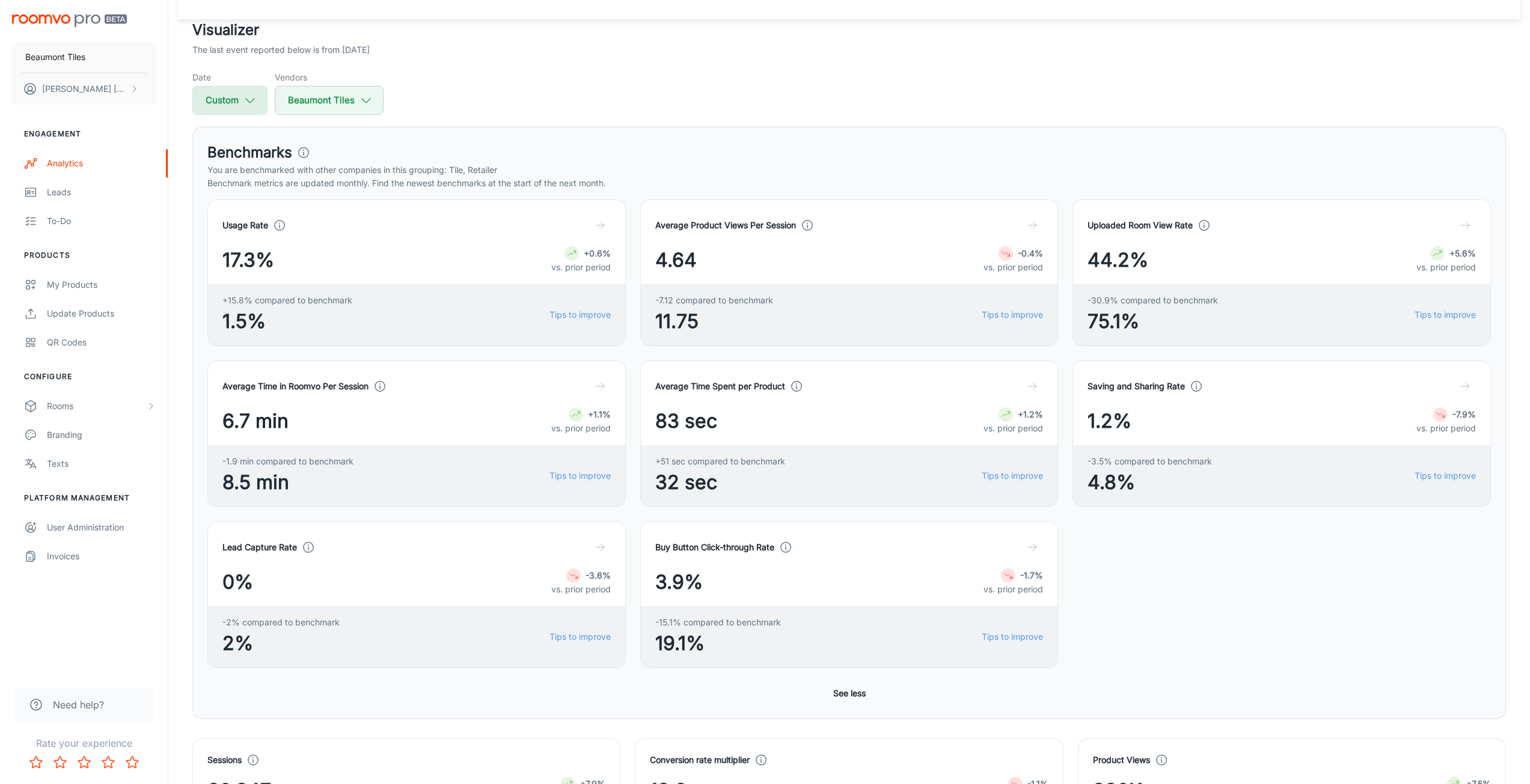
click at [243, 99] on icon "button" at bounding box center [250, 101] width 13 height 13
select select "5"
select select "2025"
select select "5"
select select "2025"
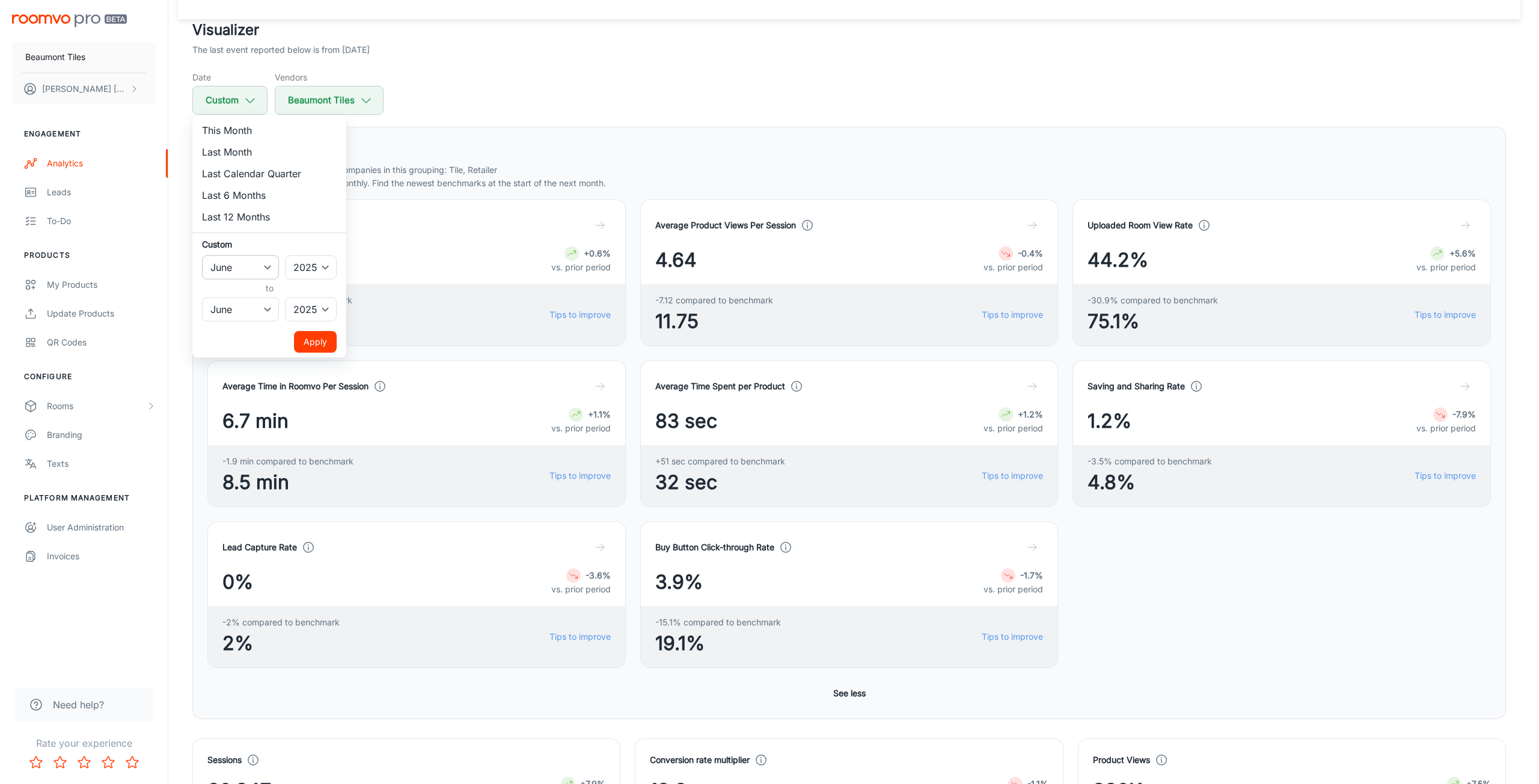
click at [275, 269] on select "January February March April May June July August September October November De…" at bounding box center [241, 268] width 77 height 24
select select "4"
click at [202, 255] on select "January February March April May June July August September October November De…" at bounding box center [241, 268] width 77 height 24
click at [248, 313] on select "January February March April May June July August September October November De…" at bounding box center [241, 309] width 77 height 24
click at [202, 297] on select "January February March April May June July August September October November De…" at bounding box center [241, 309] width 77 height 24
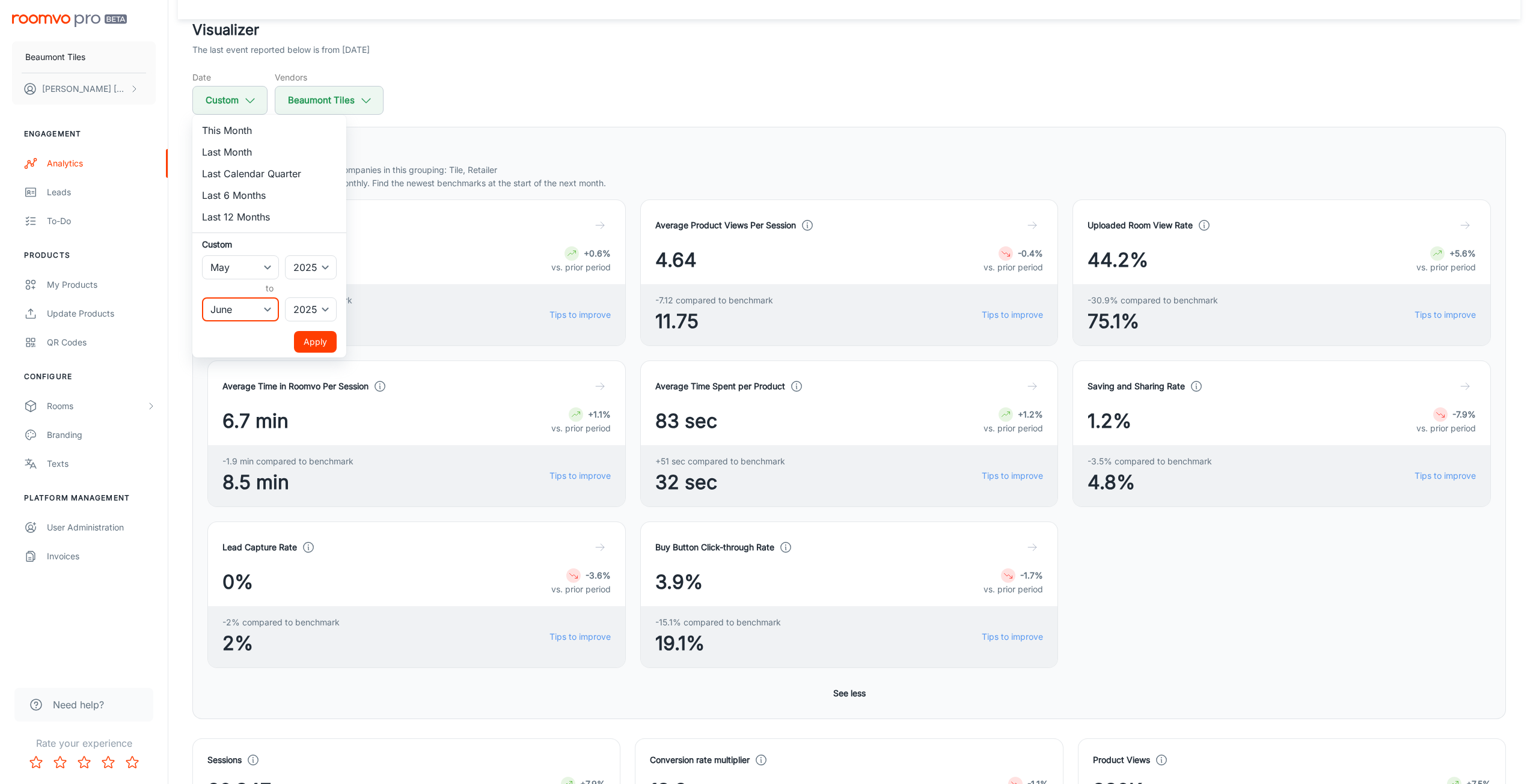
click at [238, 317] on select "January February March April May June July August September October November De…" at bounding box center [241, 309] width 77 height 24
select select "4"
click at [202, 297] on select "January February March April May June July August September October November De…" at bounding box center [241, 309] width 77 height 24
click at [312, 337] on button "Apply" at bounding box center [315, 341] width 43 height 21
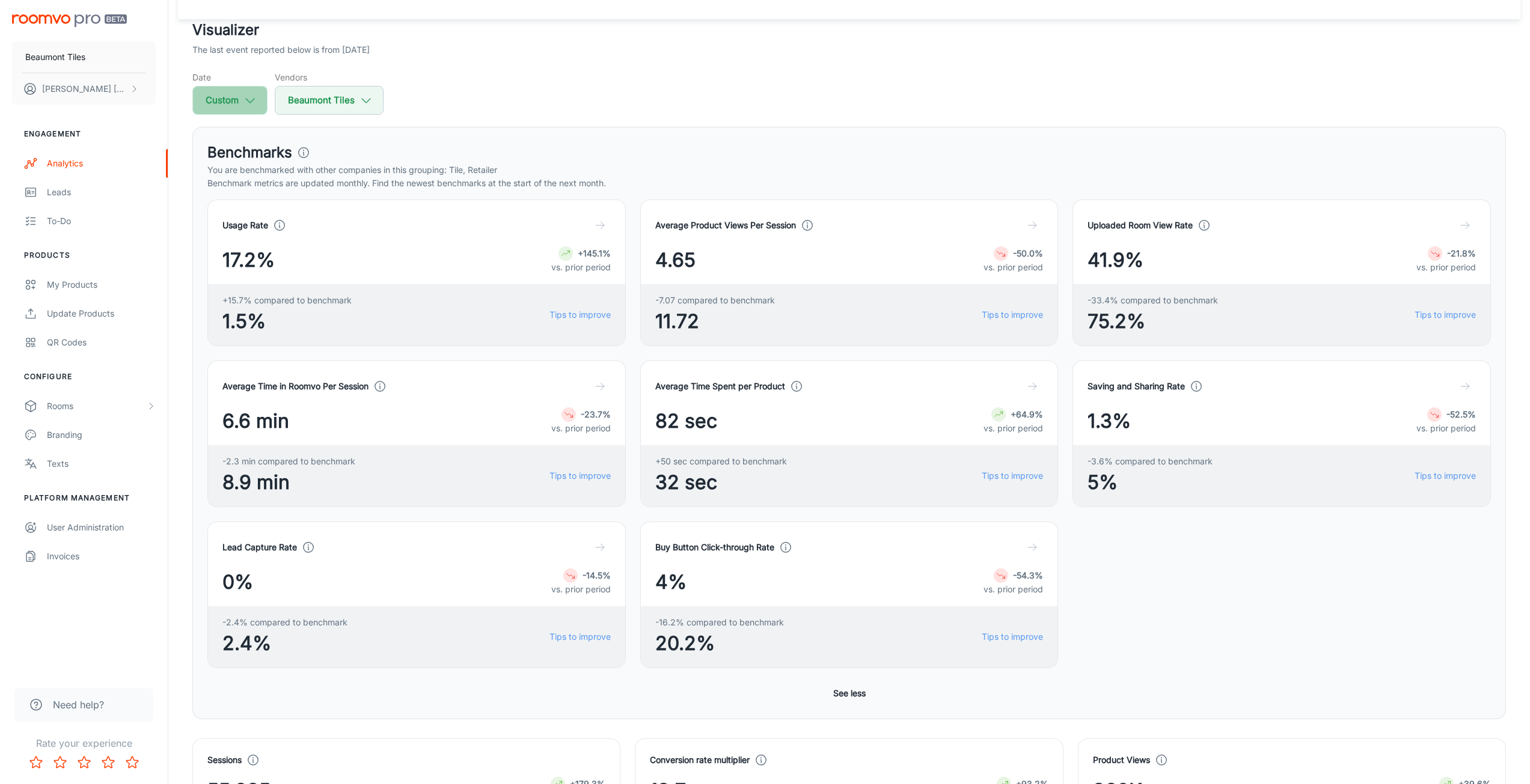
click at [221, 92] on button "Custom" at bounding box center [229, 100] width 76 height 29
select select "4"
select select "2025"
select select "4"
select select "2025"
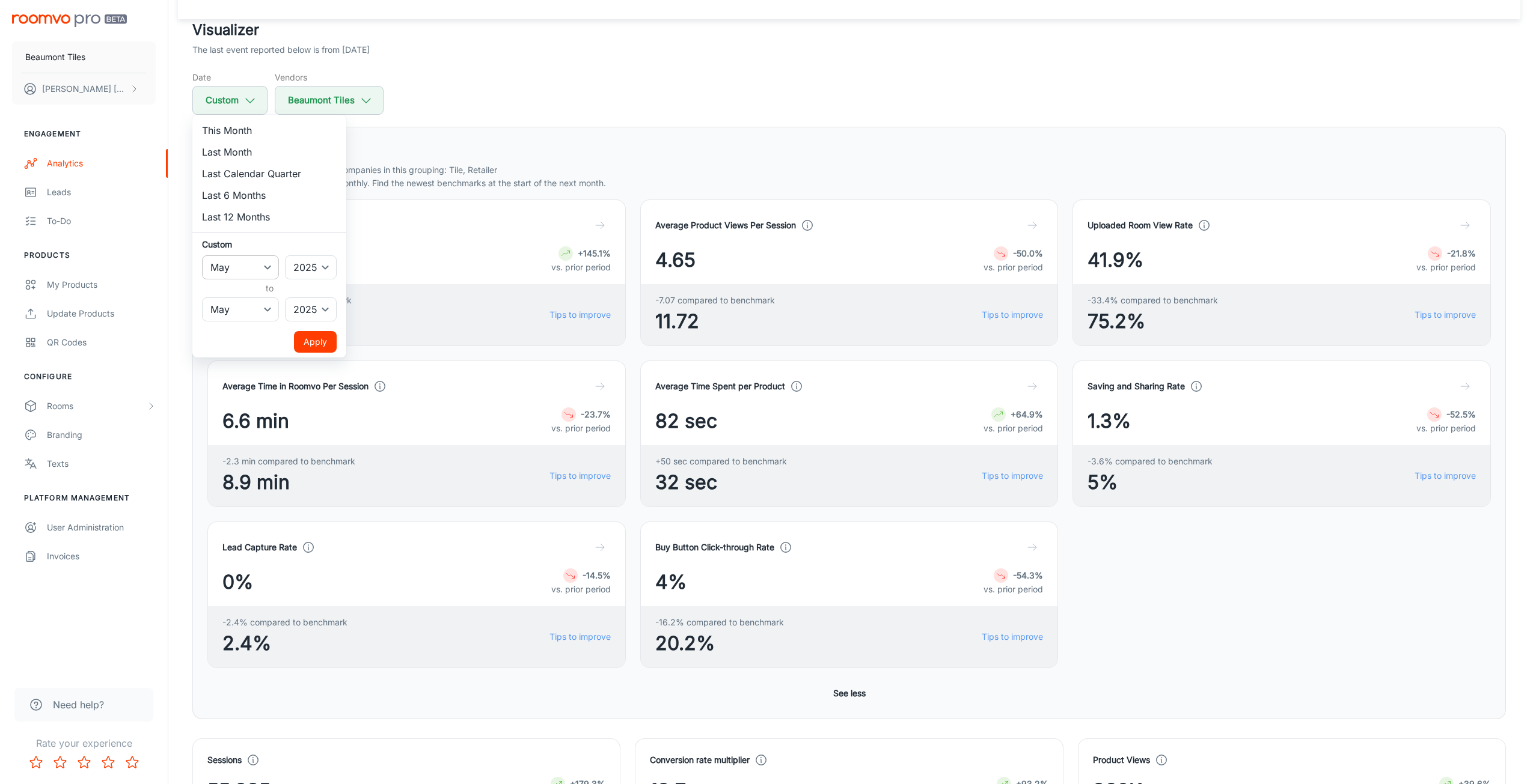
click at [269, 265] on select "January February March April May June July August September October November De…" at bounding box center [241, 268] width 77 height 24
select select "0"
click at [202, 255] on select "January February March April May June July August September October November De…" at bounding box center [241, 268] width 77 height 24
click at [270, 312] on select "January February March April May June July August September October November De…" at bounding box center [241, 309] width 77 height 24
select select "0"
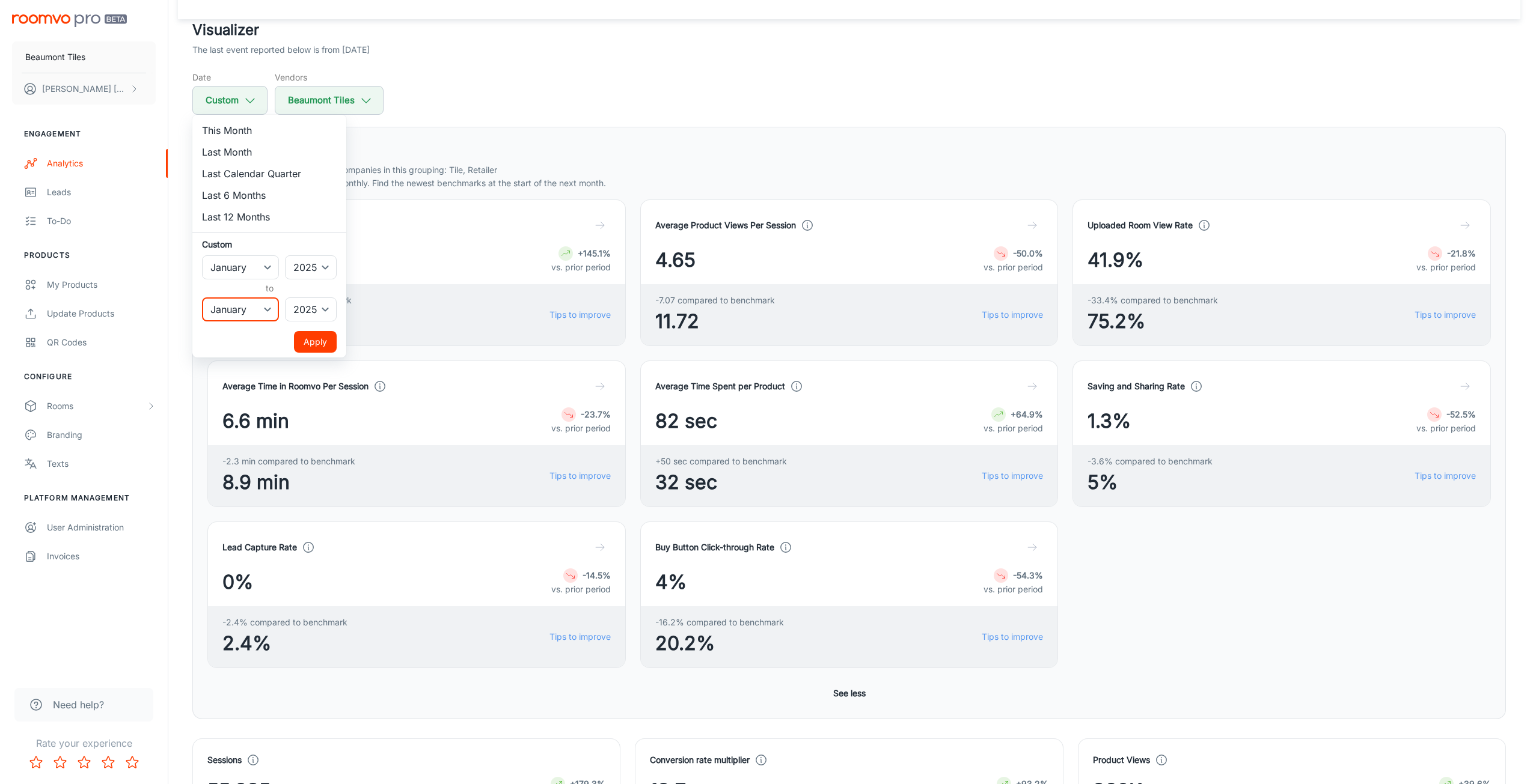
click at [202, 297] on select "January February March April May June July August September October November De…" at bounding box center [241, 309] width 77 height 24
click at [313, 340] on button "Apply" at bounding box center [315, 341] width 43 height 21
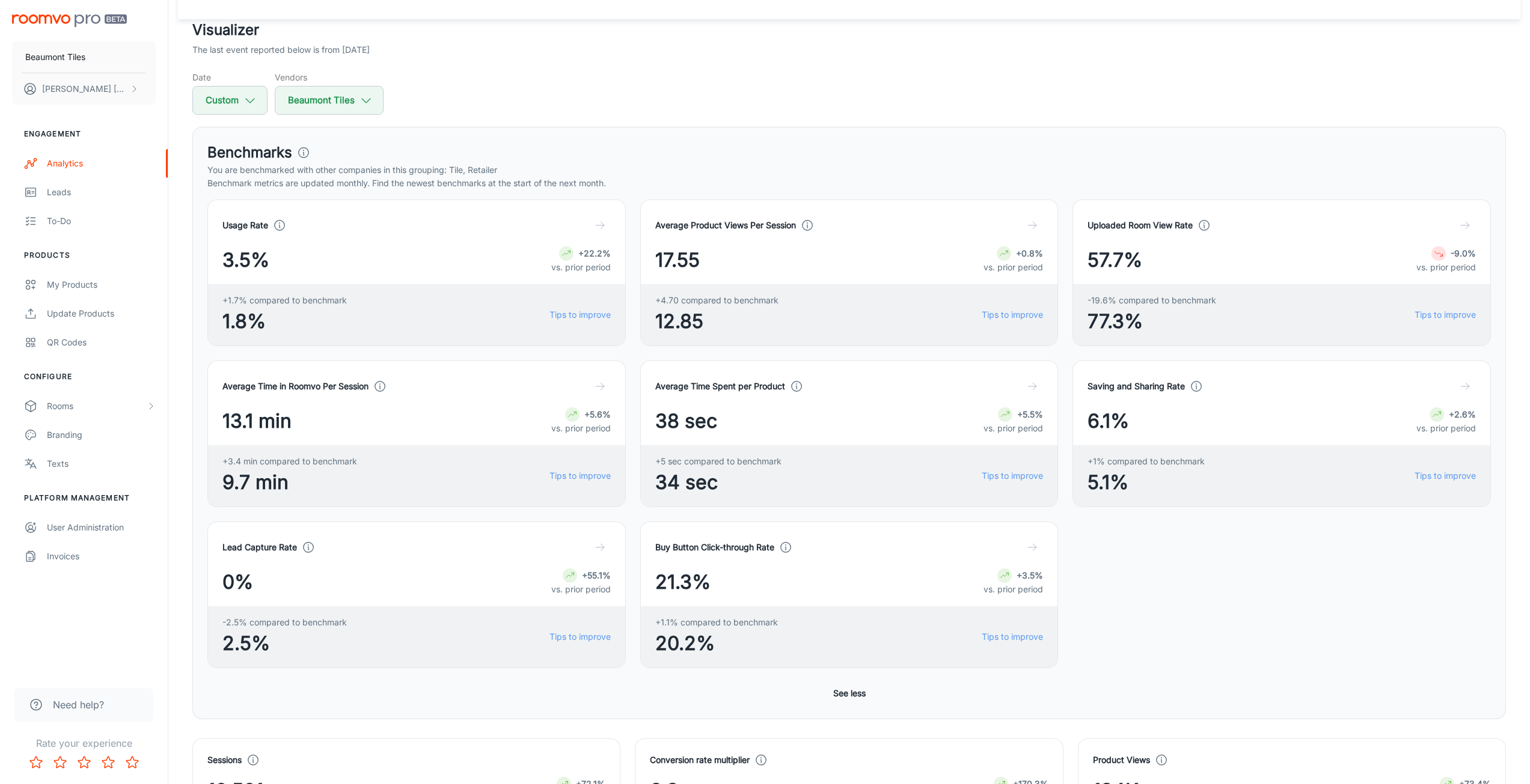
scroll to position [0, 0]
